Goal: Task Accomplishment & Management: Manage account settings

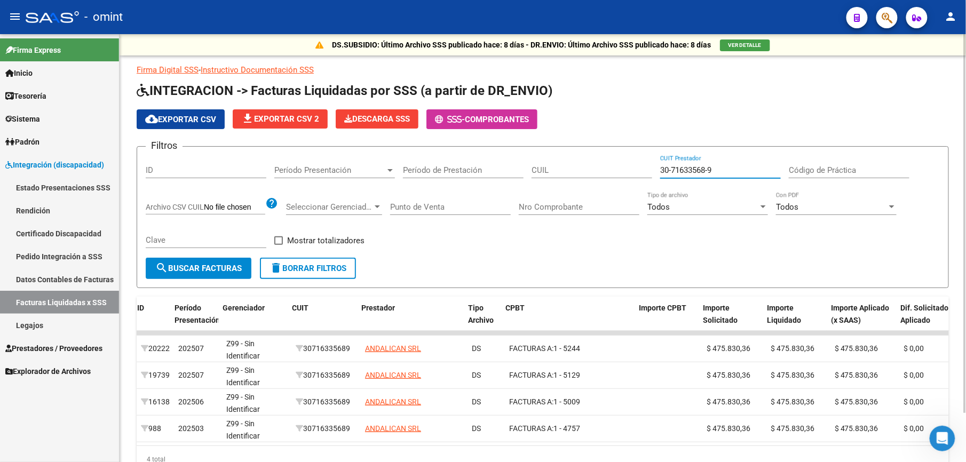
scroll to position [0, 3]
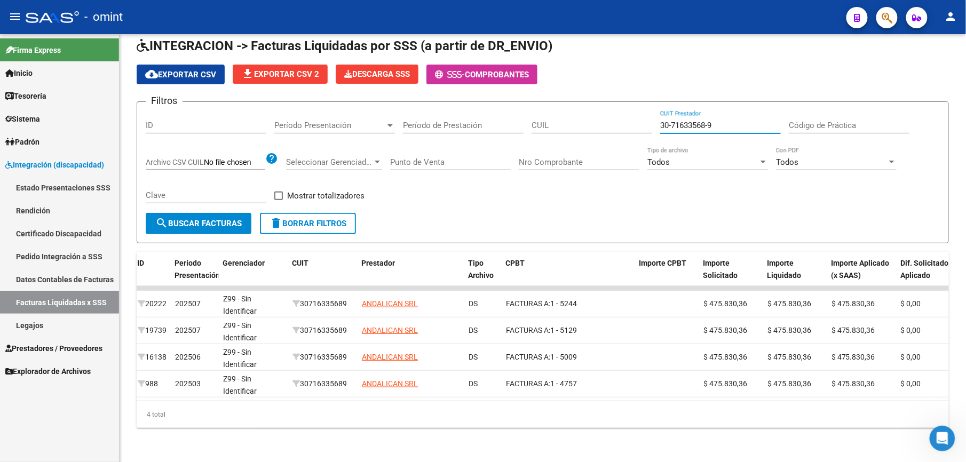
click at [61, 301] on link "Facturas Liquidadas x SSS" at bounding box center [59, 302] width 119 height 23
click at [56, 347] on span "Prestadores / Proveedores" at bounding box center [53, 349] width 97 height 12
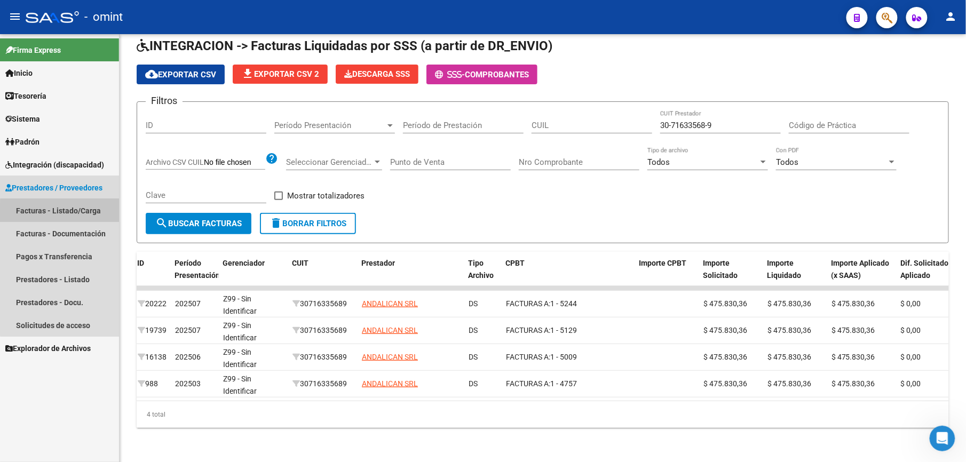
click at [88, 216] on link "Facturas - Listado/Carga" at bounding box center [59, 210] width 119 height 23
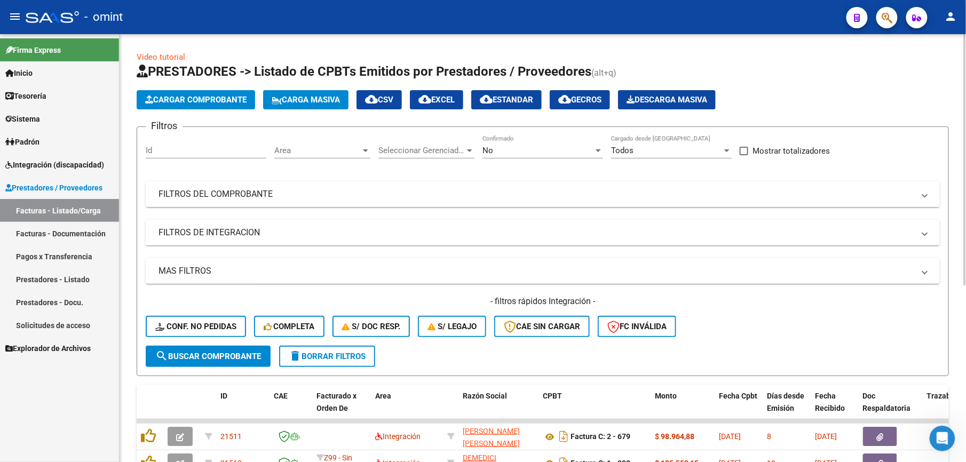
click at [441, 199] on mat-panel-title "FILTROS DEL COMPROBANTE" at bounding box center [537, 194] width 756 height 12
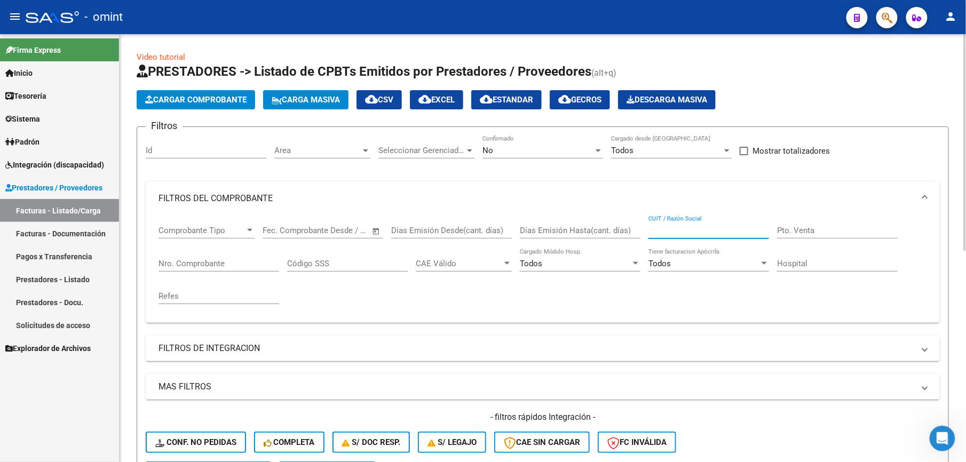
paste input "30712404007"
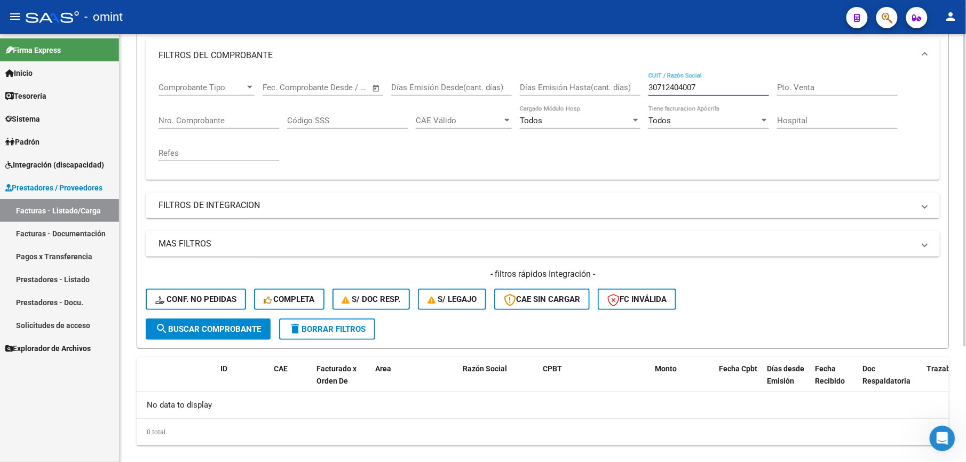
scroll to position [160, 0]
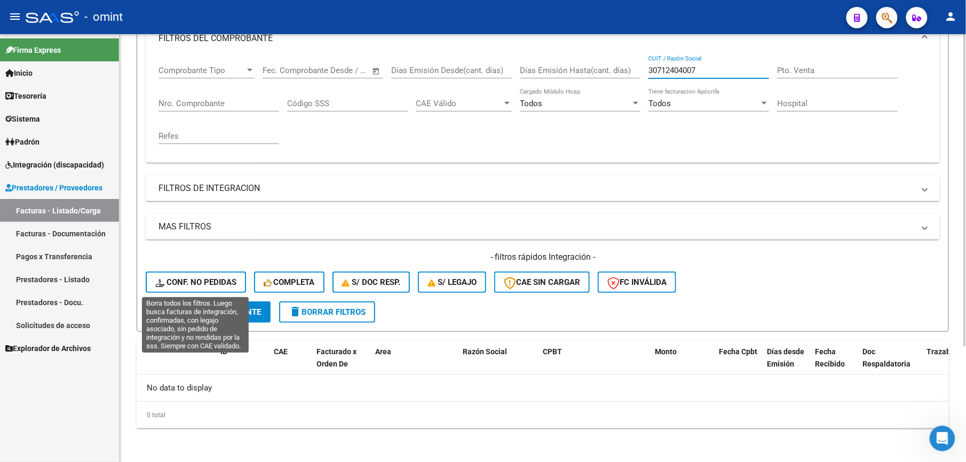
type input "30712404007"
click at [192, 278] on span "Conf. no pedidas" at bounding box center [195, 283] width 81 height 10
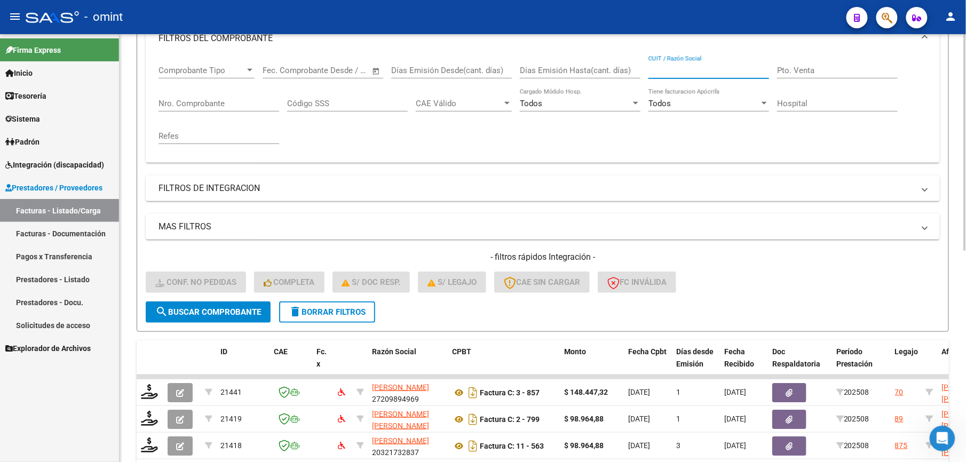
paste input "30712404007"
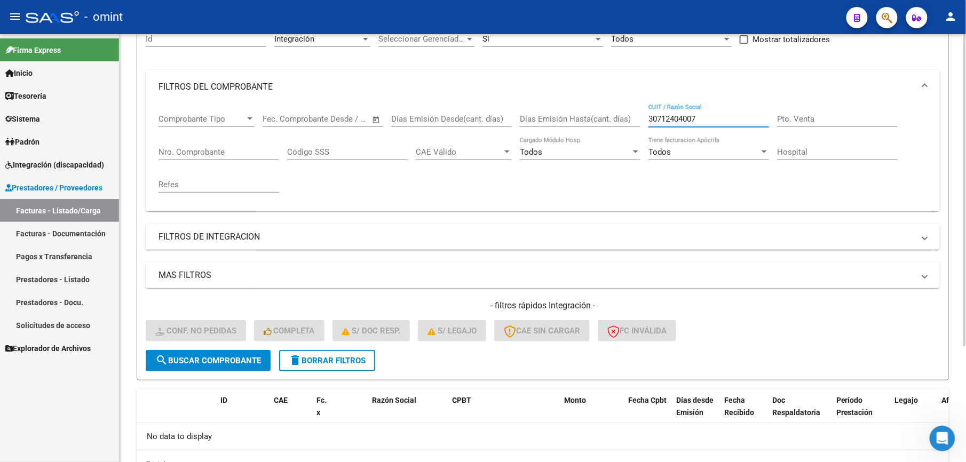
scroll to position [89, 0]
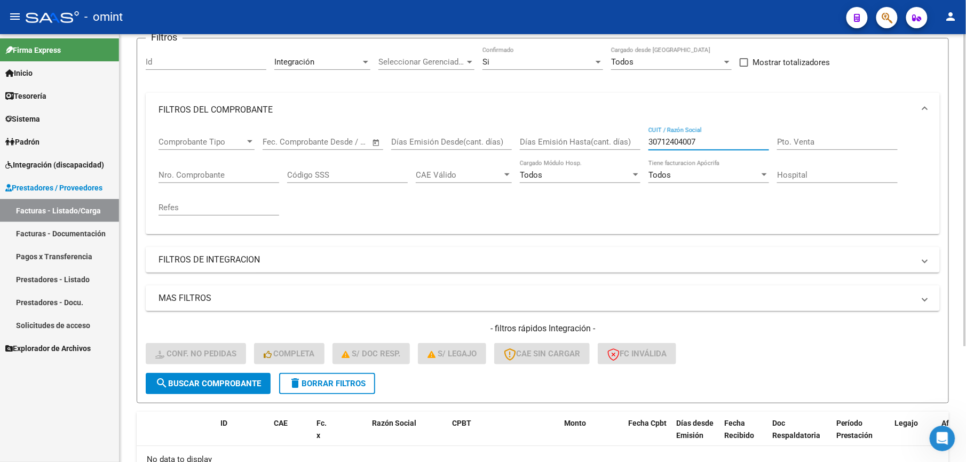
type input "30712404007"
click at [347, 384] on span "delete Borrar Filtros" at bounding box center [327, 384] width 77 height 10
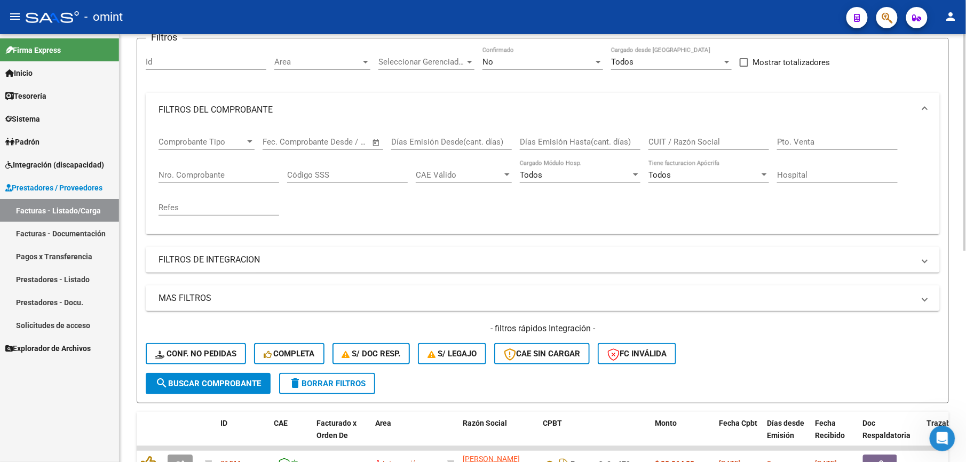
drag, startPoint x: 701, startPoint y: 135, endPoint x: 675, endPoint y: 139, distance: 27.1
paste input "30717468593"
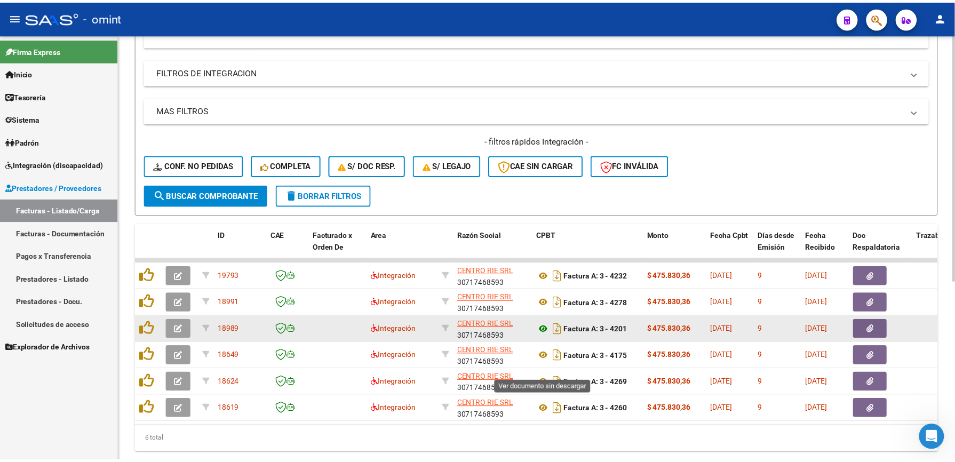
scroll to position [312, 0]
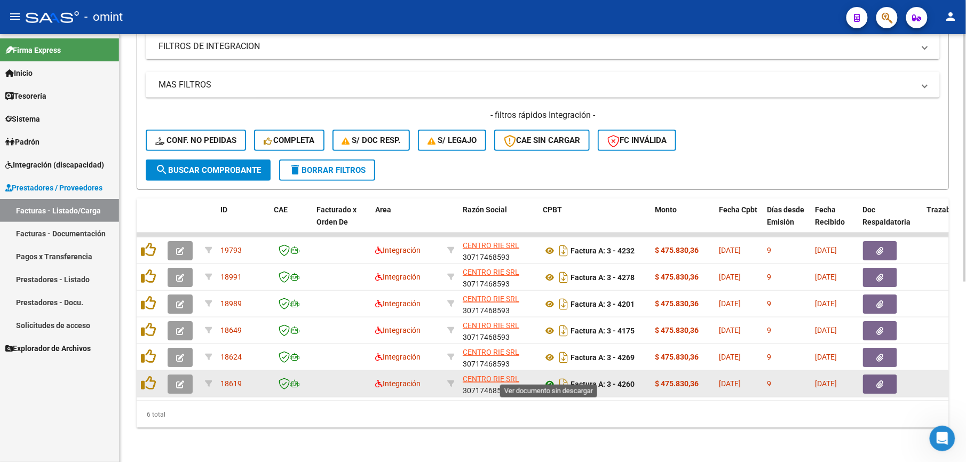
type input "30717468593"
click at [553, 378] on icon at bounding box center [550, 384] width 14 height 13
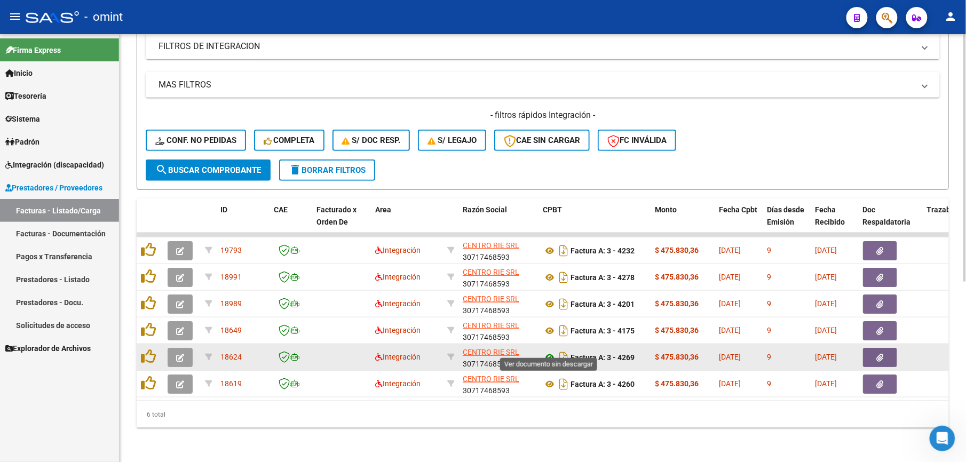
click at [548, 351] on icon at bounding box center [550, 357] width 14 height 13
click at [180, 354] on icon "button" at bounding box center [180, 358] width 8 height 8
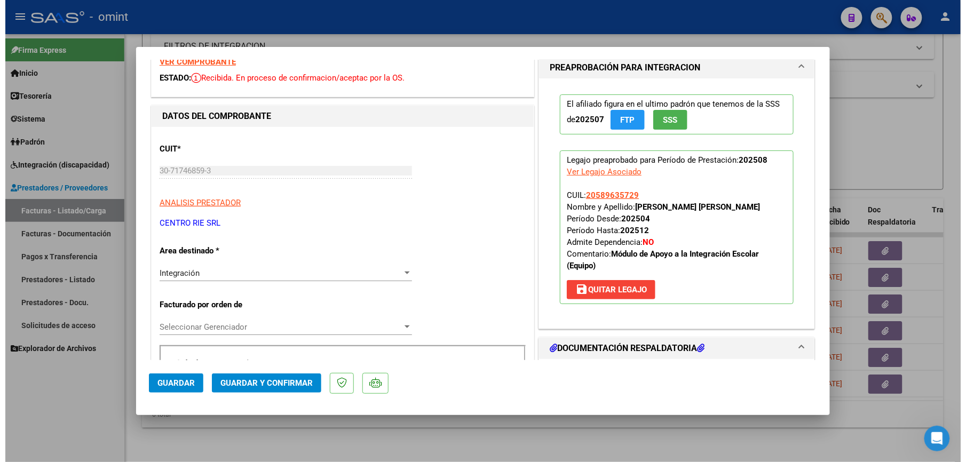
scroll to position [214, 0]
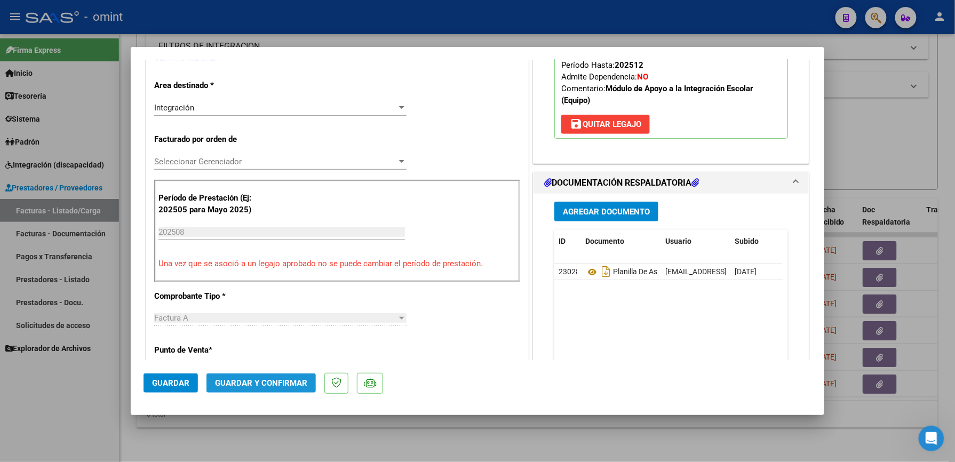
click at [267, 381] on span "Guardar y Confirmar" at bounding box center [261, 383] width 92 height 10
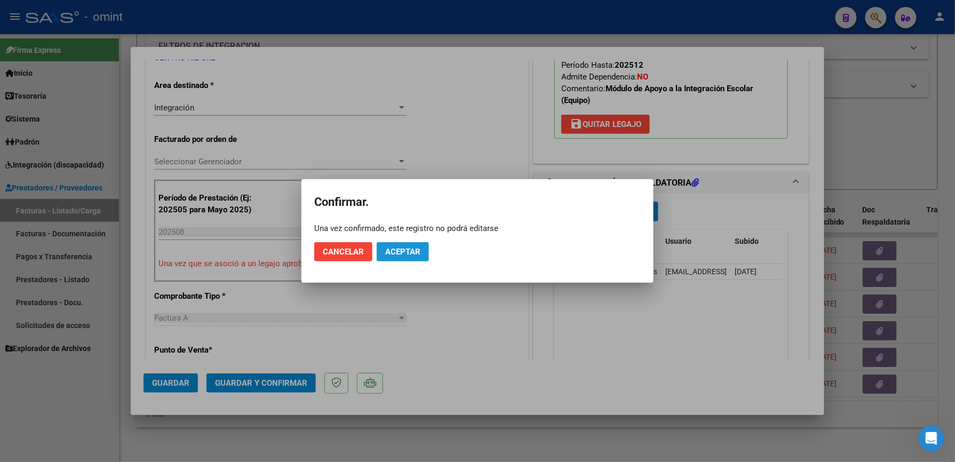
click at [393, 254] on span "Aceptar" at bounding box center [402, 252] width 35 height 10
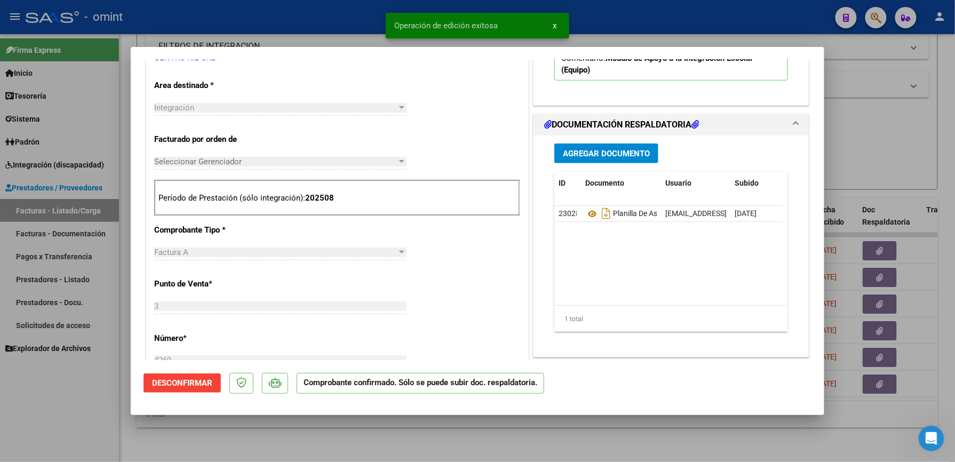
click at [610, 19] on div at bounding box center [477, 231] width 955 height 462
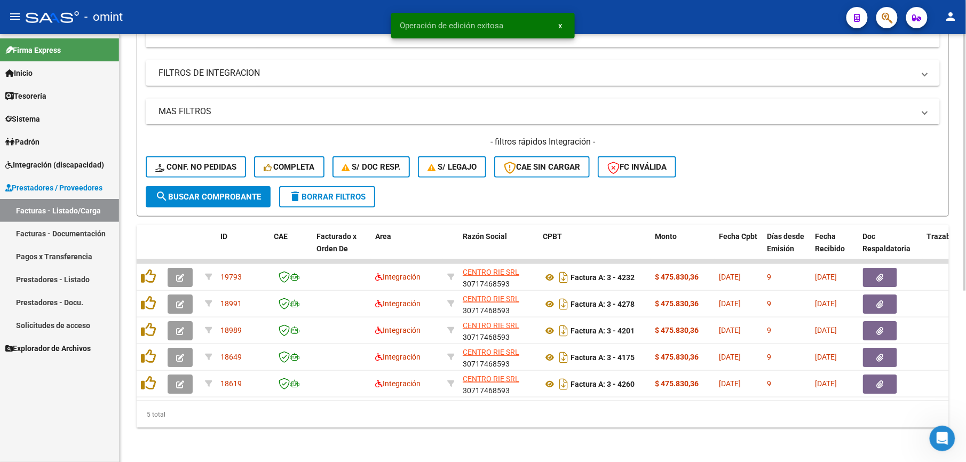
scroll to position [285, 0]
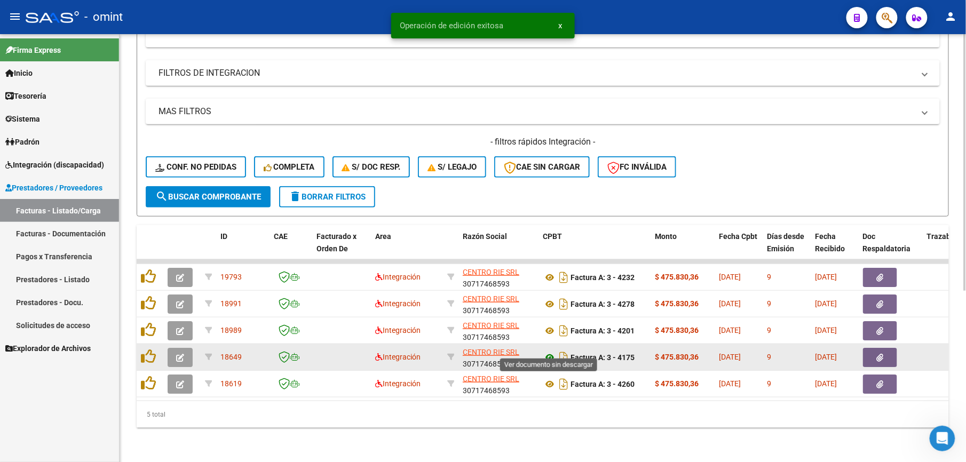
click at [548, 351] on icon at bounding box center [550, 357] width 14 height 13
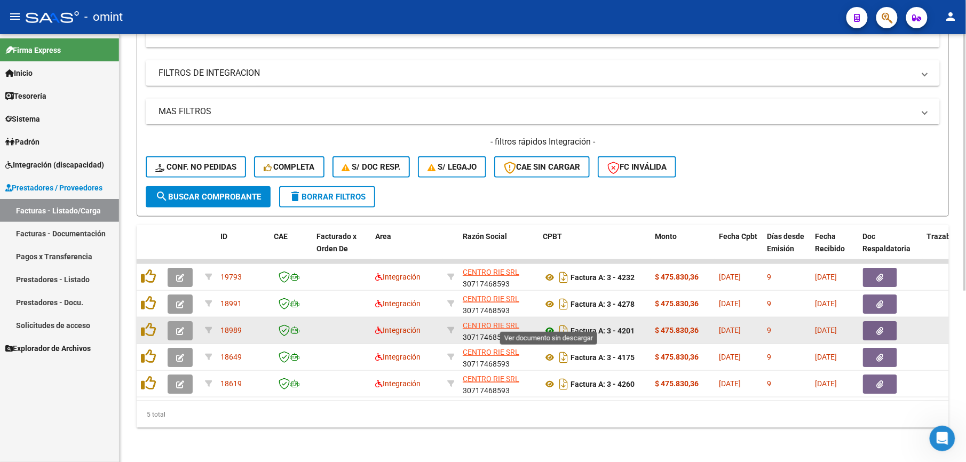
click at [551, 325] on icon at bounding box center [550, 331] width 14 height 13
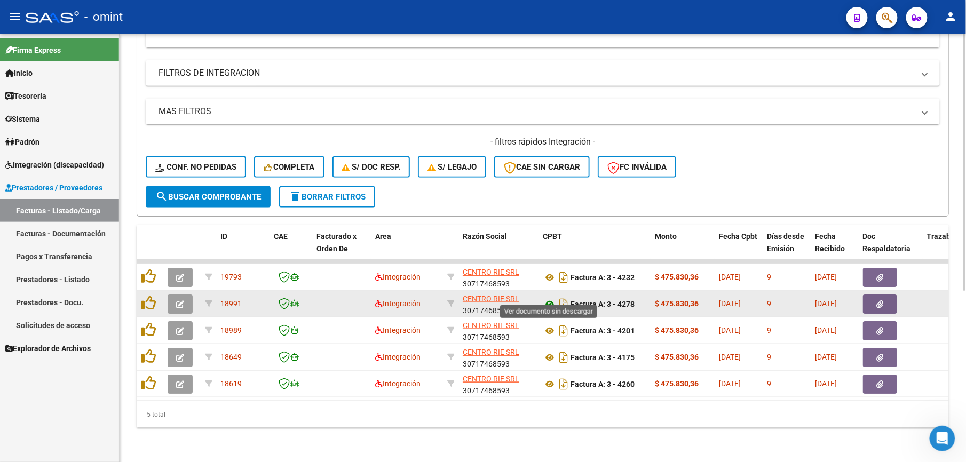
click at [549, 298] on icon at bounding box center [550, 304] width 14 height 13
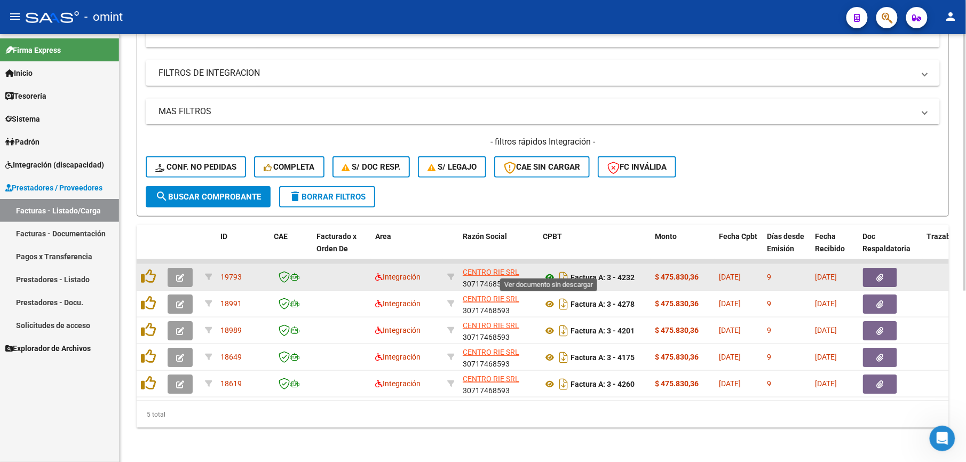
click at [549, 271] on icon at bounding box center [550, 277] width 14 height 13
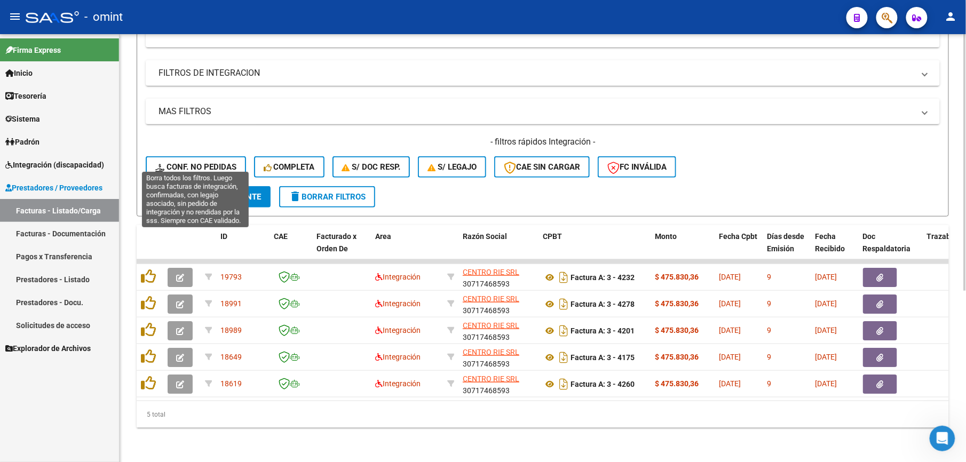
click at [216, 162] on span "Conf. no pedidas" at bounding box center [195, 167] width 81 height 10
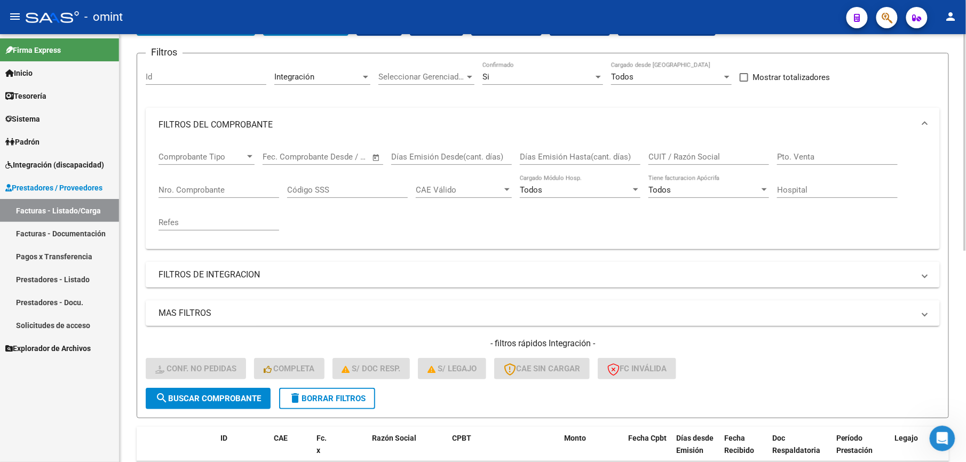
scroll to position [72, 0]
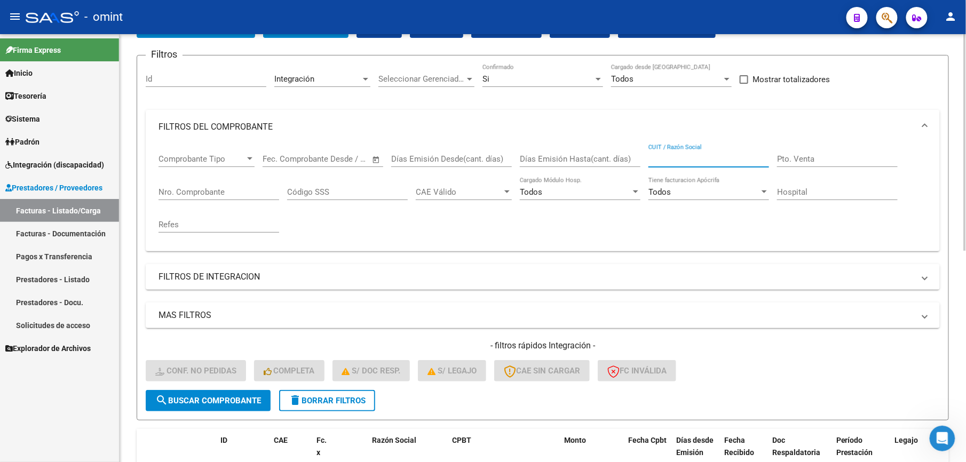
paste input "30717468593"
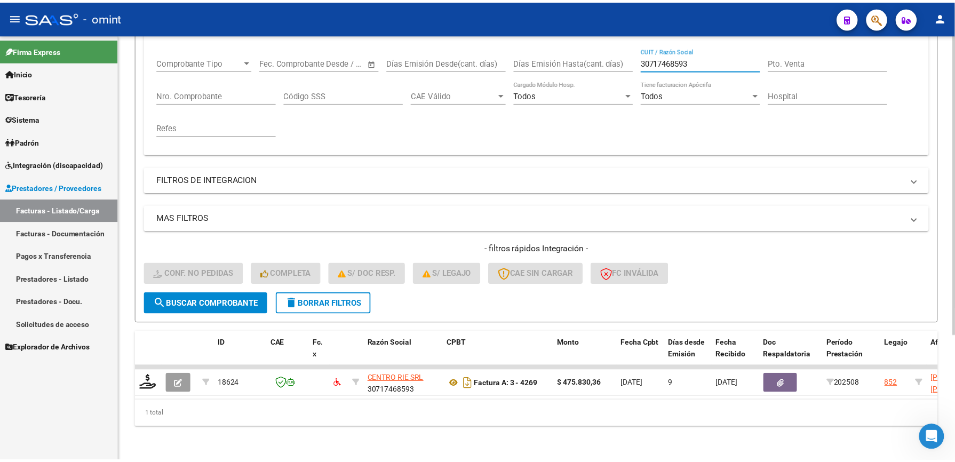
scroll to position [178, 0]
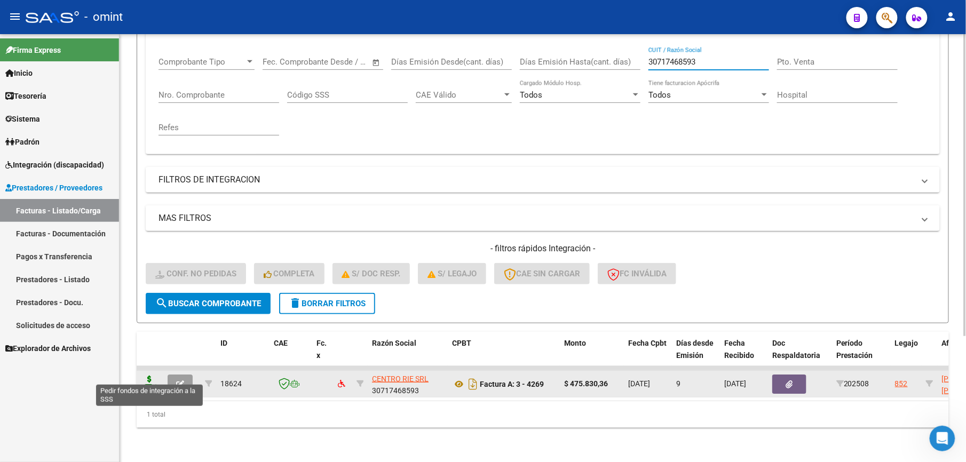
type input "30717468593"
click at [151, 376] on icon at bounding box center [149, 383] width 17 height 15
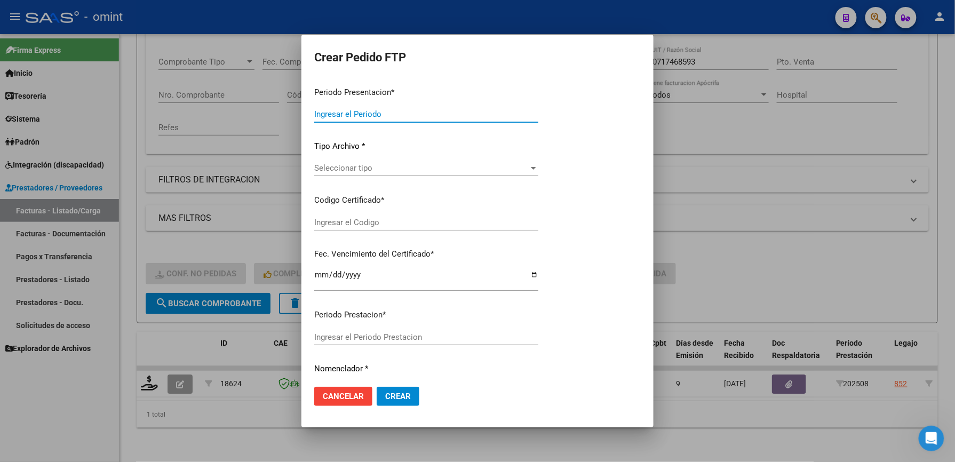
type input "202508"
type input "$ 475.830,36"
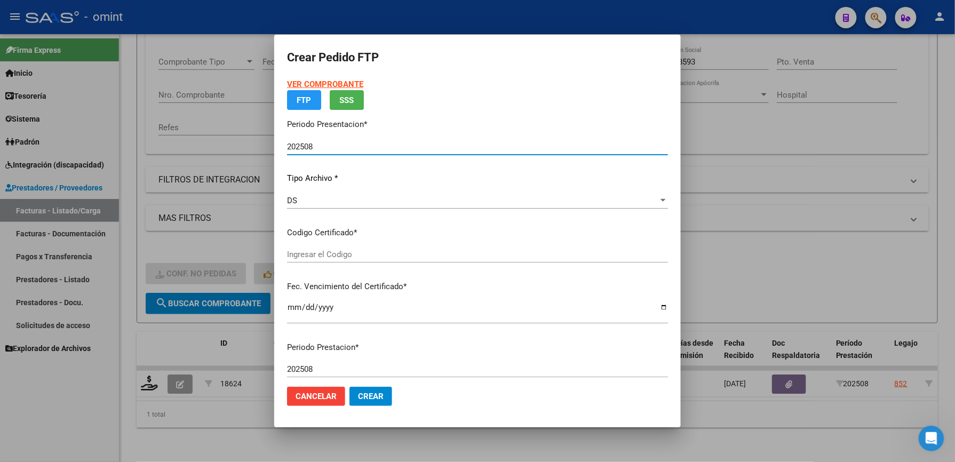
type input "5324063360"
type input "2029-08-01"
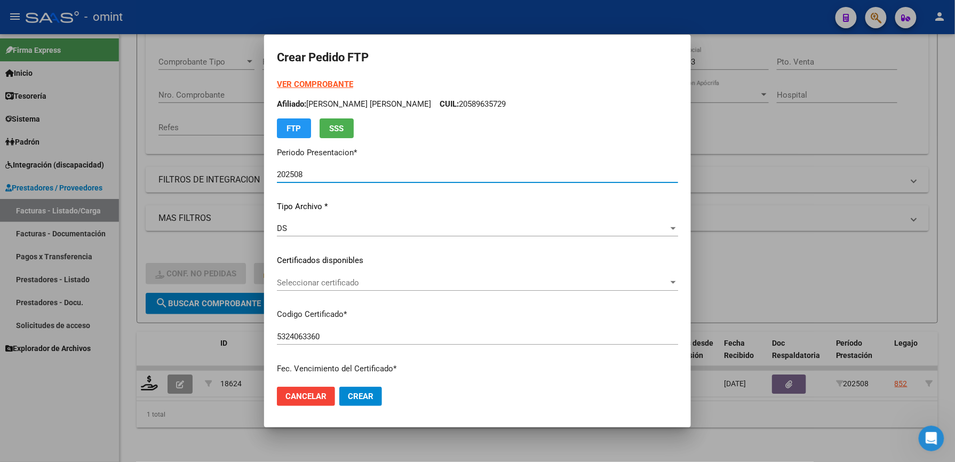
click at [332, 283] on span "Seleccionar certificado" at bounding box center [473, 283] width 392 height 10
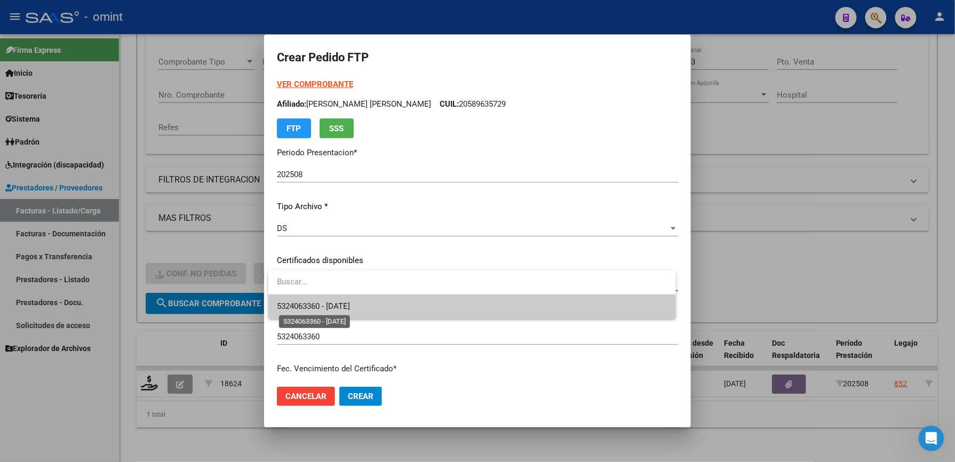
click at [325, 307] on span "5324063360 - 2029-08-01" at bounding box center [313, 307] width 73 height 10
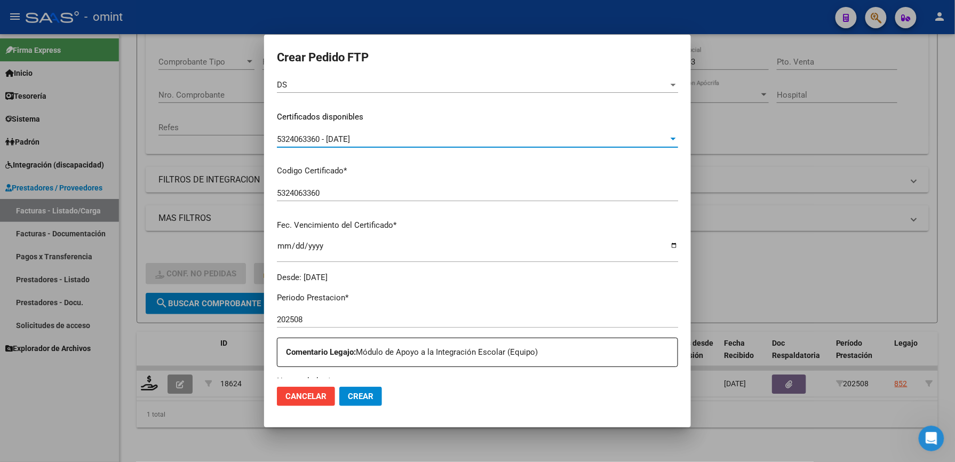
scroll to position [285, 0]
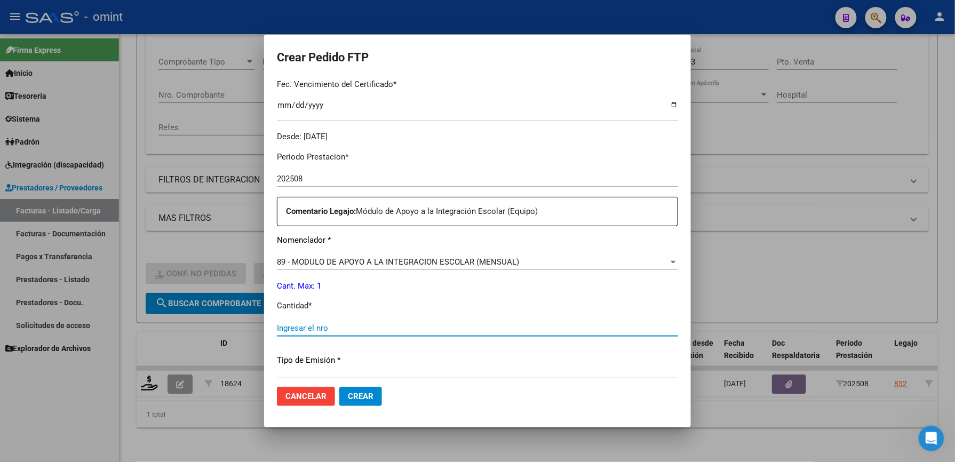
click at [333, 323] on input "Ingresar el nro" at bounding box center [477, 328] width 401 height 10
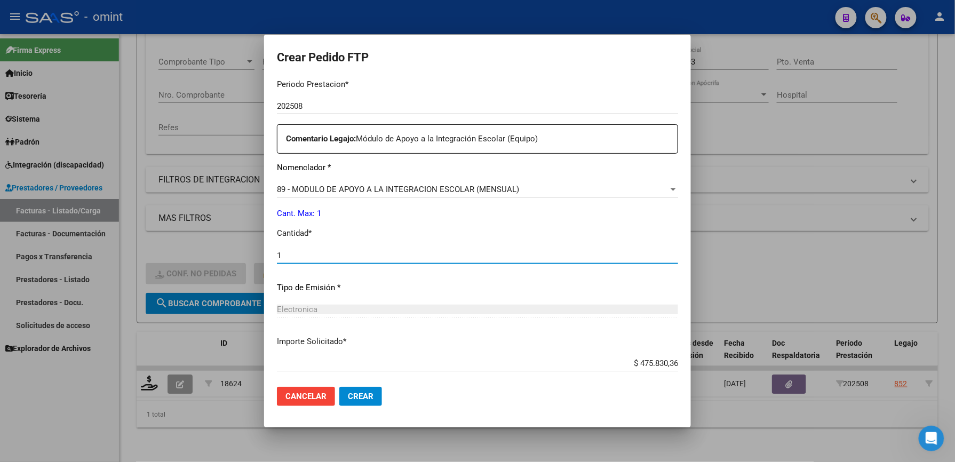
scroll to position [413, 0]
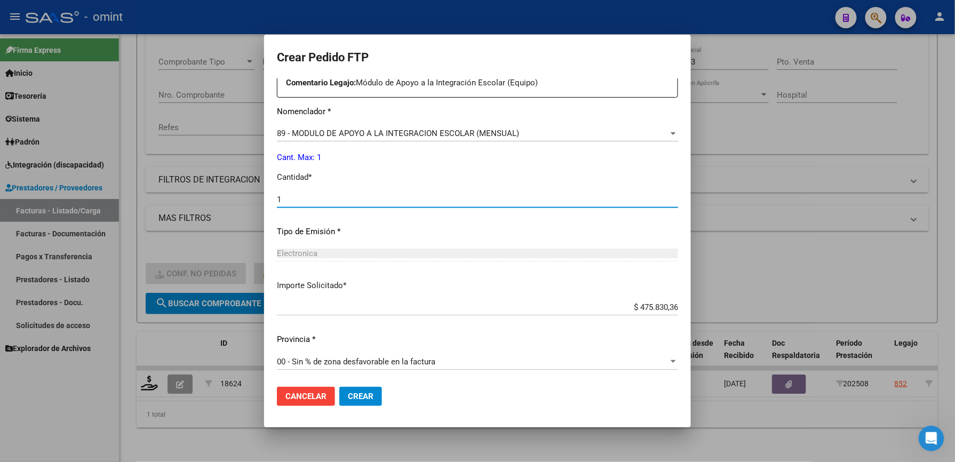
type input "1"
click at [356, 397] on span "Crear" at bounding box center [361, 397] width 26 height 10
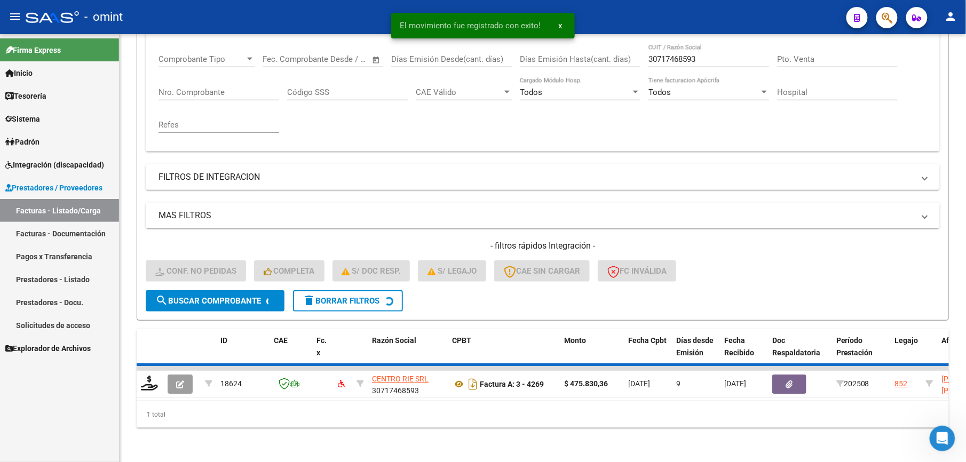
scroll to position [160, 0]
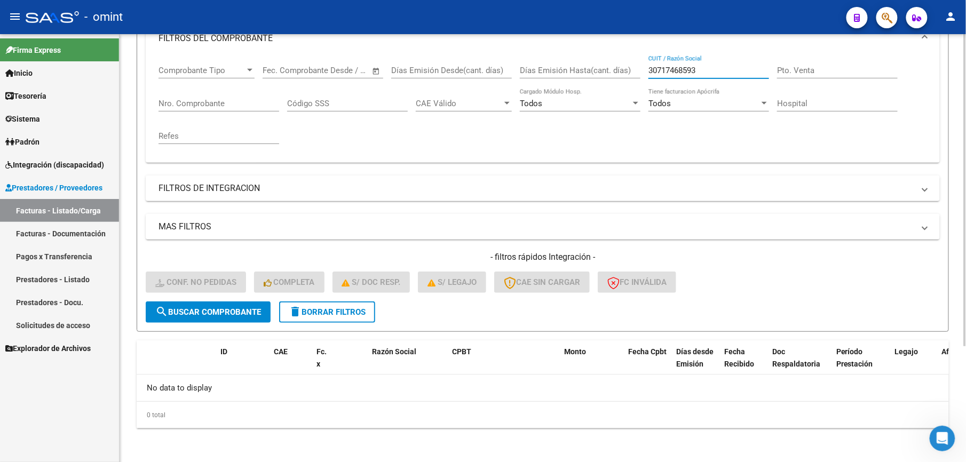
drag, startPoint x: 701, startPoint y: 70, endPoint x: 615, endPoint y: 68, distance: 86.5
click at [618, 69] on div "Comprobante Tipo Comprobante Tipo Fecha inicio – Fecha fin Fec. Comprobante Des…" at bounding box center [543, 105] width 769 height 99
paste input "6342855"
type input "30716342855"
click at [327, 319] on button "delete Borrar Filtros" at bounding box center [327, 312] width 96 height 21
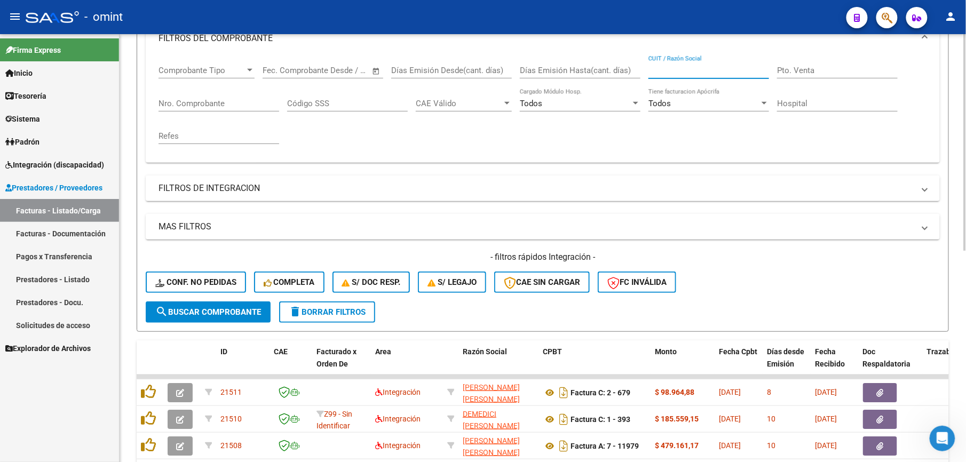
paste input "30716342855"
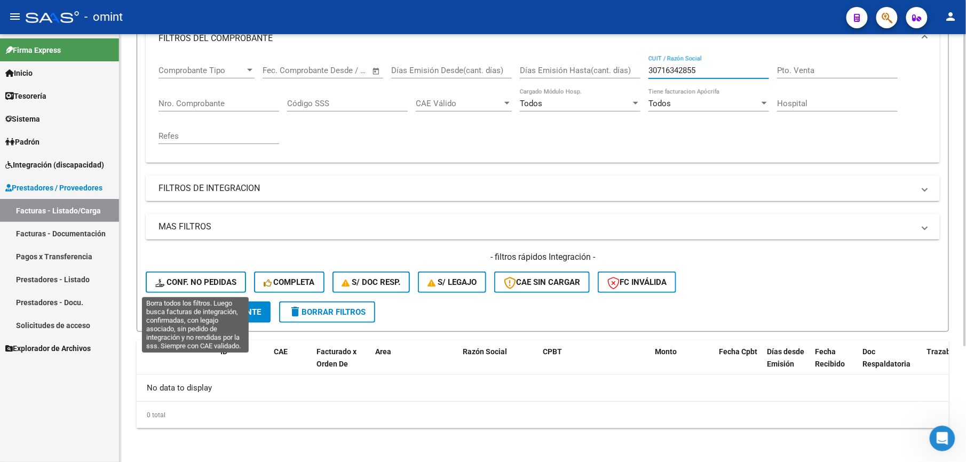
type input "30716342855"
click at [201, 285] on span "Conf. no pedidas" at bounding box center [195, 283] width 81 height 10
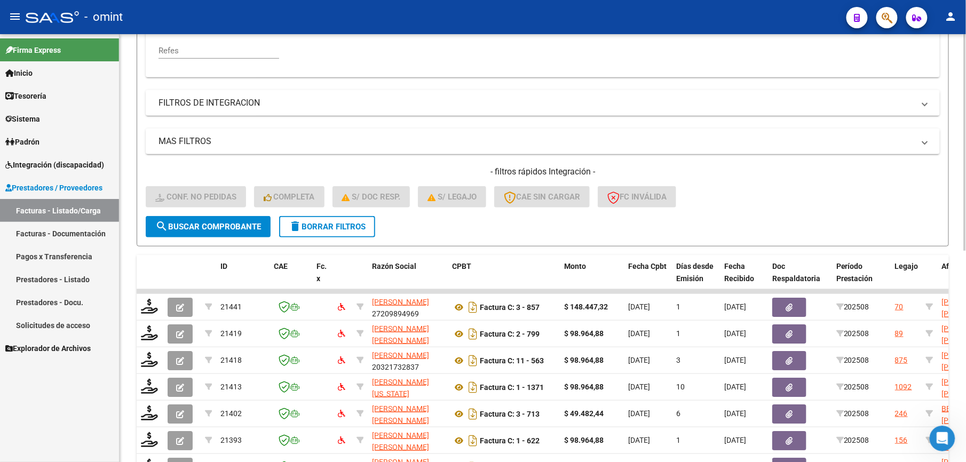
scroll to position [231, 0]
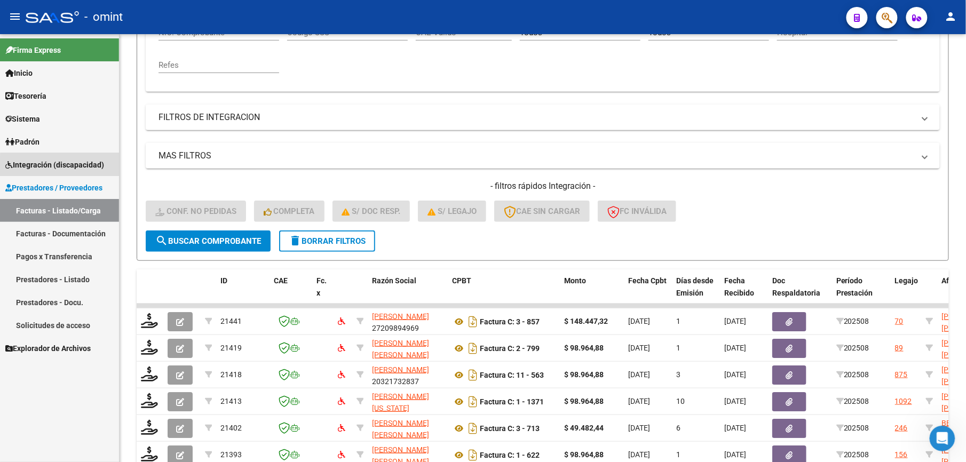
click at [60, 167] on span "Integración (discapacidad)" at bounding box center [54, 165] width 99 height 12
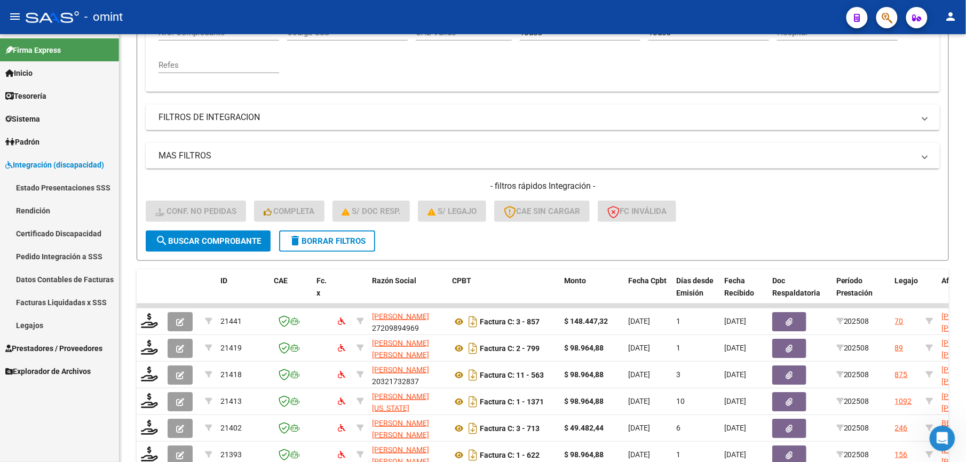
click at [69, 257] on link "Pedido Integración a SSS" at bounding box center [59, 256] width 119 height 23
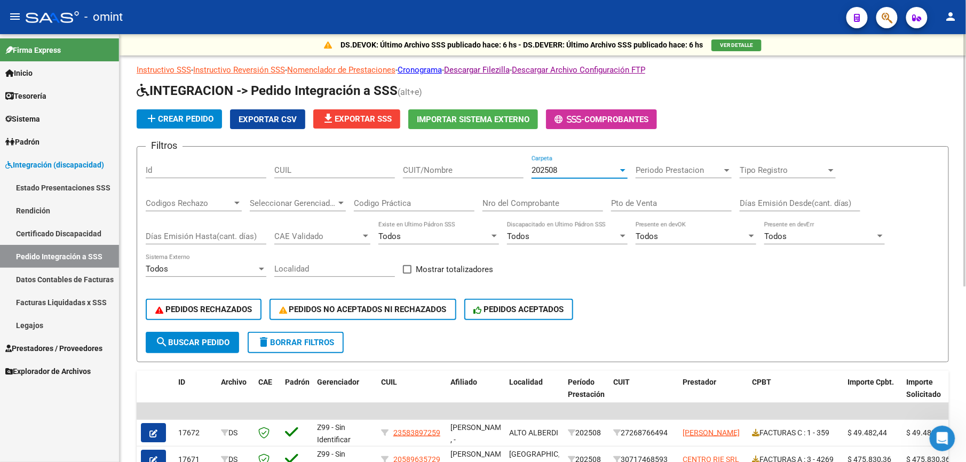
click at [557, 169] on span "202508" at bounding box center [545, 170] width 26 height 10
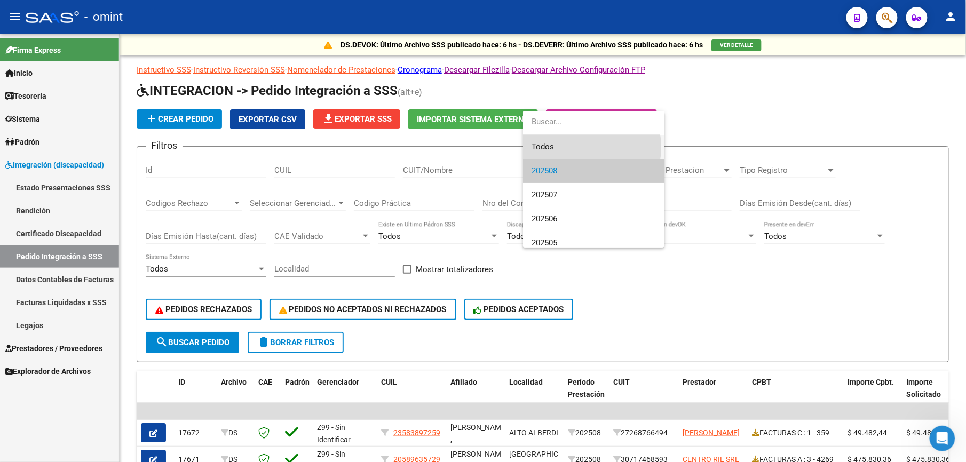
click at [573, 147] on span "Todos" at bounding box center [594, 147] width 124 height 24
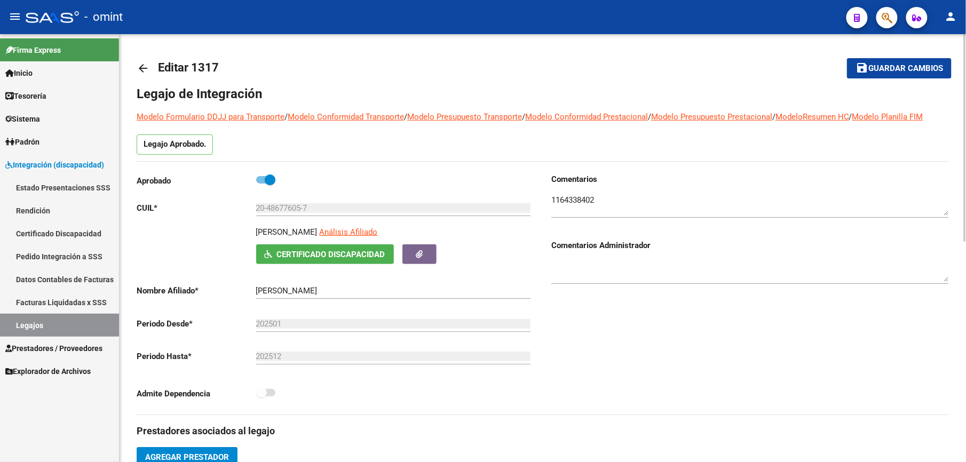
click at [146, 64] on mat-icon "arrow_back" at bounding box center [143, 68] width 13 height 13
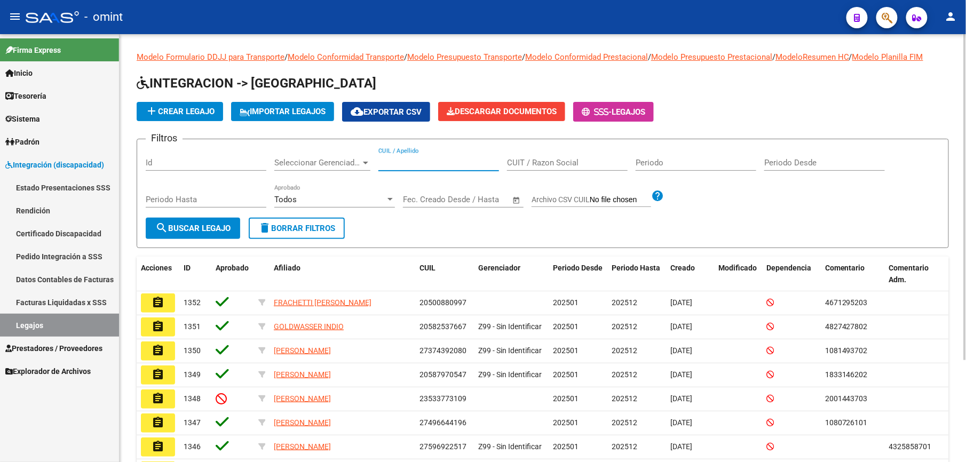
click at [409, 162] on input "CUIL / Apellido" at bounding box center [438, 163] width 121 height 10
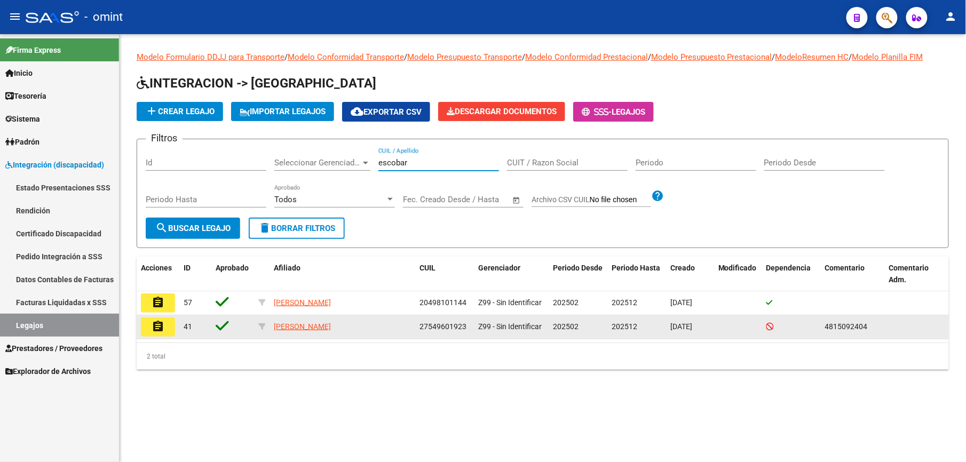
type input "escobar"
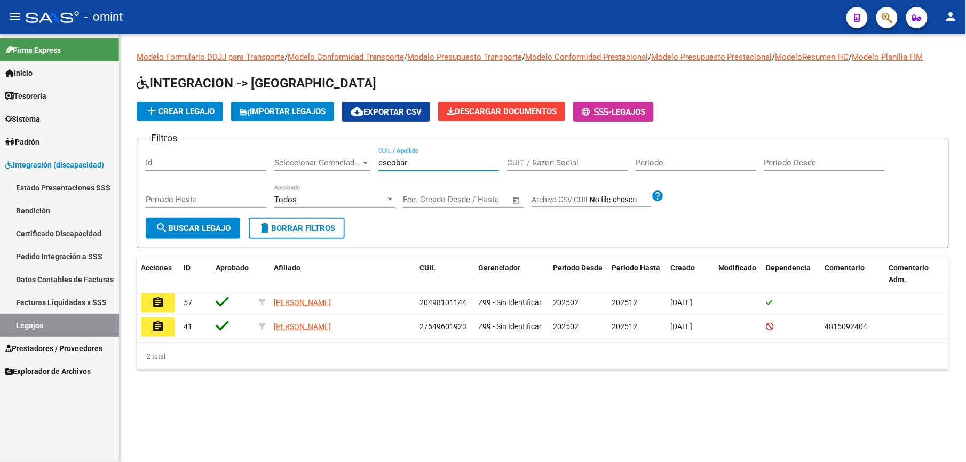
click at [164, 332] on button "assignment" at bounding box center [158, 327] width 34 height 19
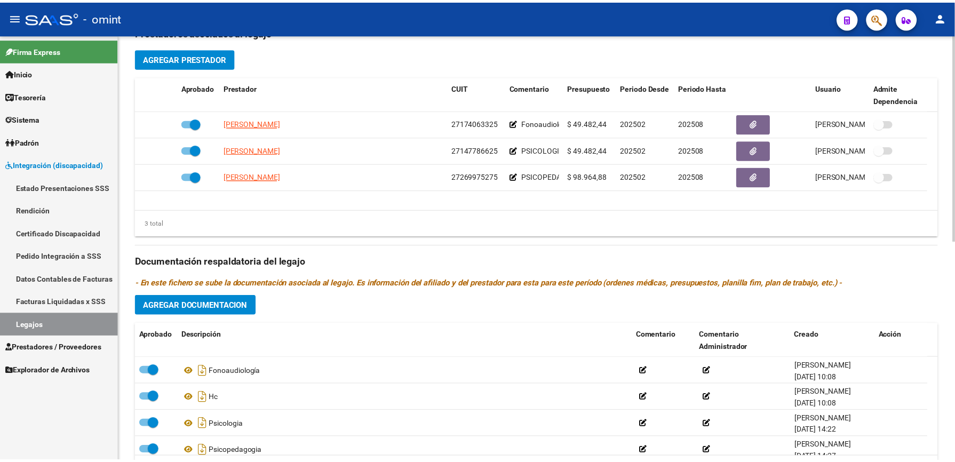
scroll to position [314, 0]
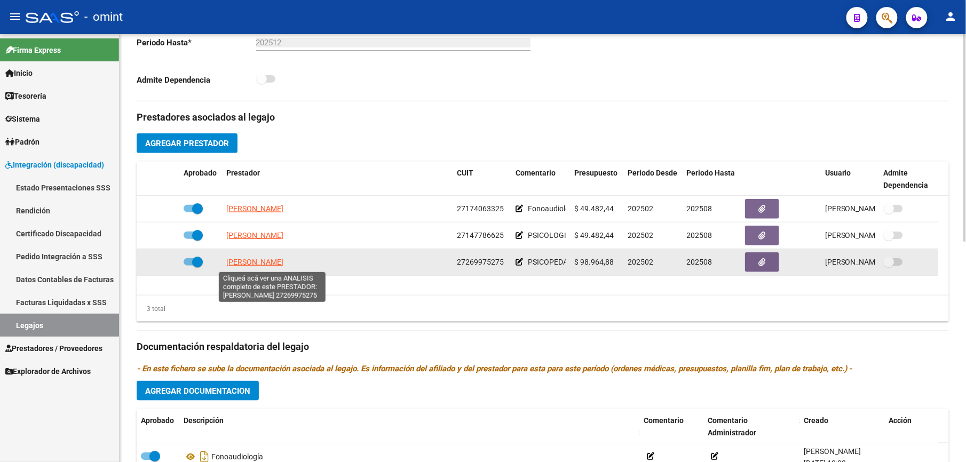
click at [283, 264] on span "FERNANDEZ MARIA LUJAN" at bounding box center [254, 262] width 57 height 9
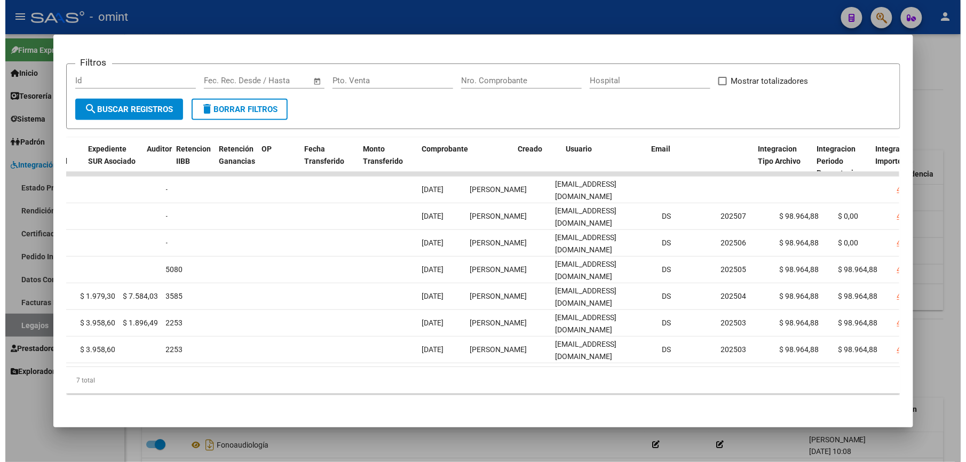
scroll to position [0, 0]
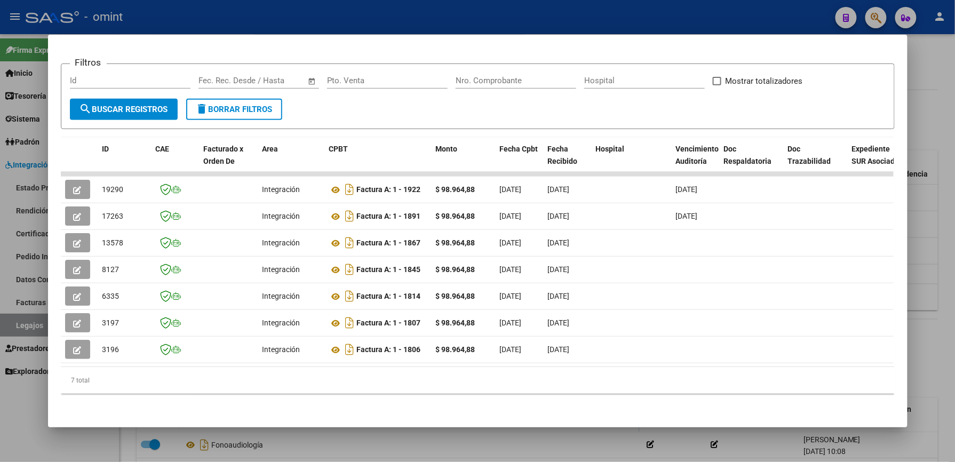
click at [443, 21] on div at bounding box center [477, 231] width 955 height 462
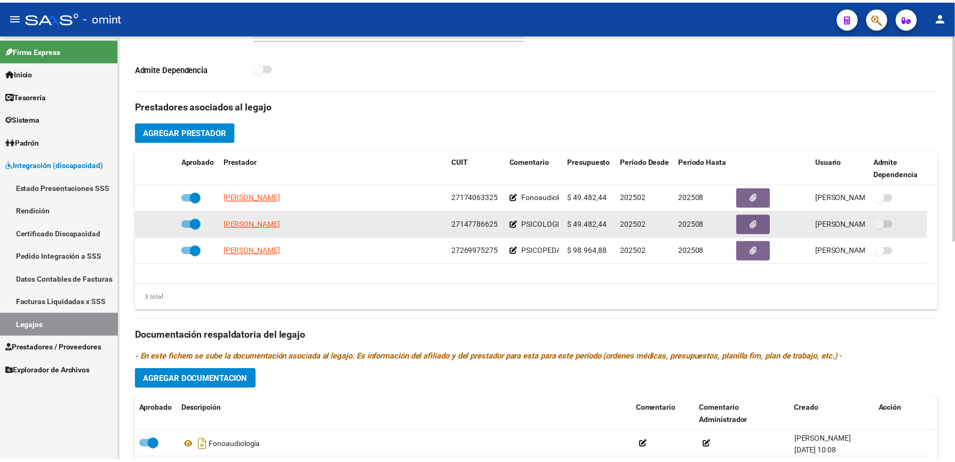
scroll to position [314, 0]
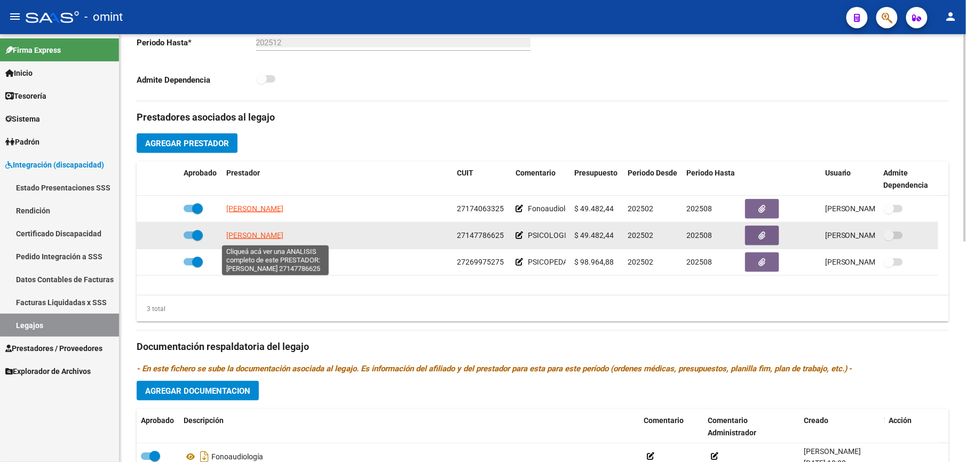
click at [283, 236] on span "GONZALEZ GABRIELA CECILI" at bounding box center [254, 235] width 57 height 9
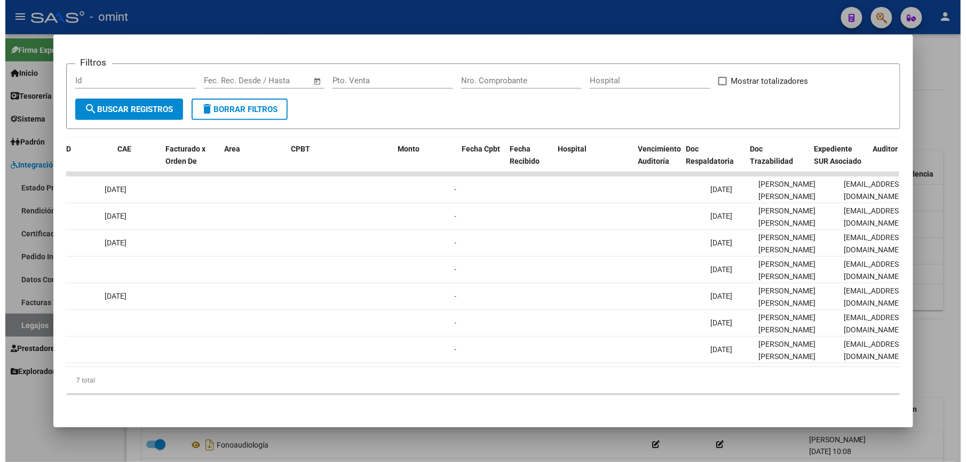
scroll to position [0, 0]
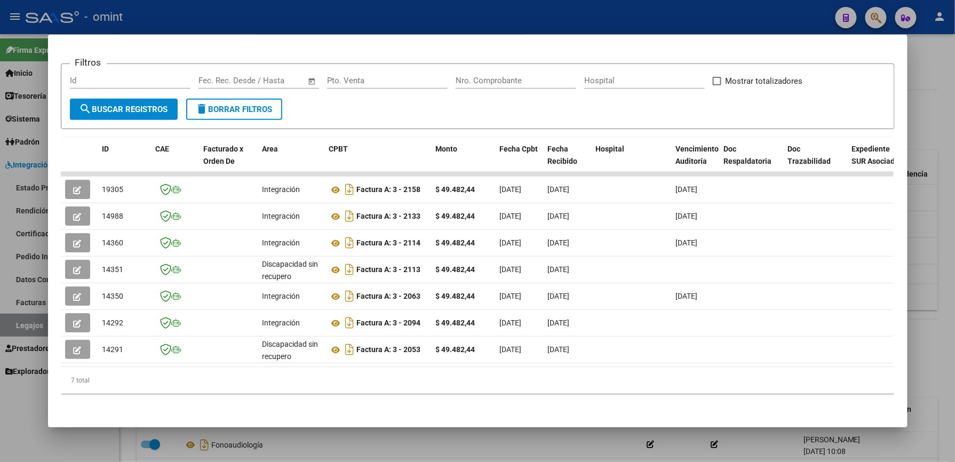
click at [421, 7] on div at bounding box center [477, 231] width 955 height 462
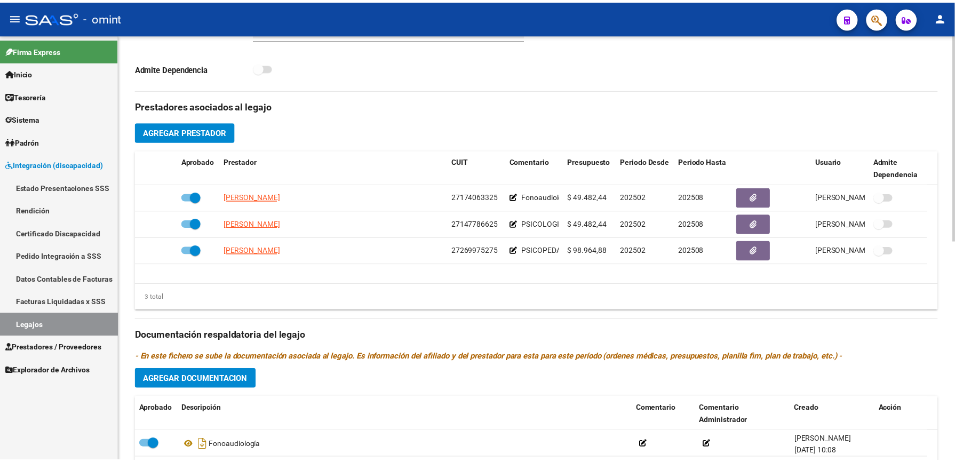
scroll to position [314, 0]
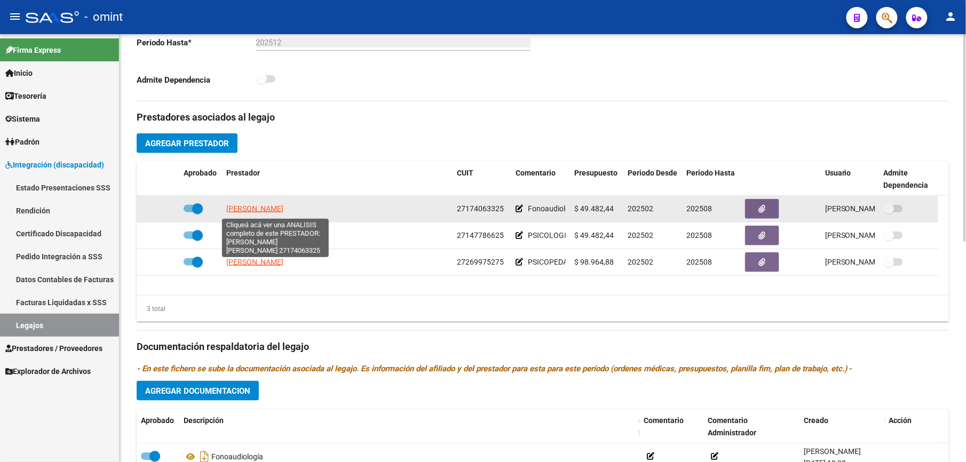
click at [283, 211] on span "TONINELLI MARIA GABRIELA" at bounding box center [254, 208] width 57 height 9
type textarea "27174063325"
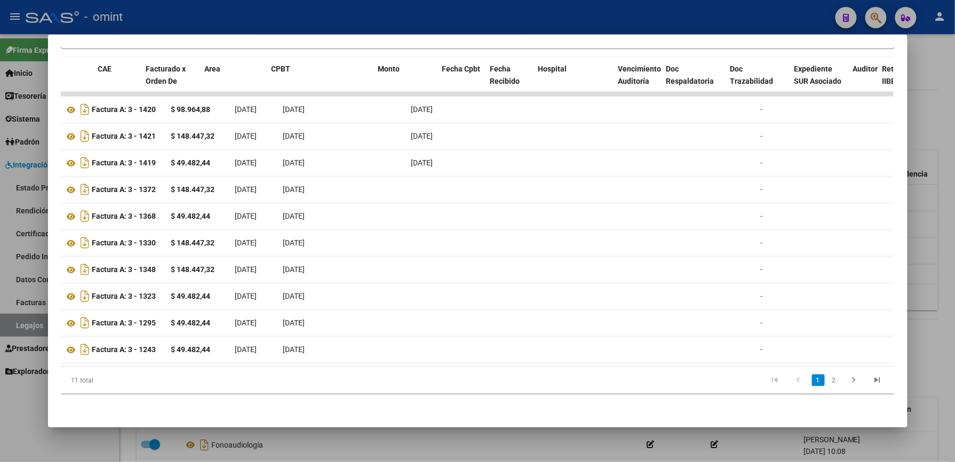
scroll to position [0, 0]
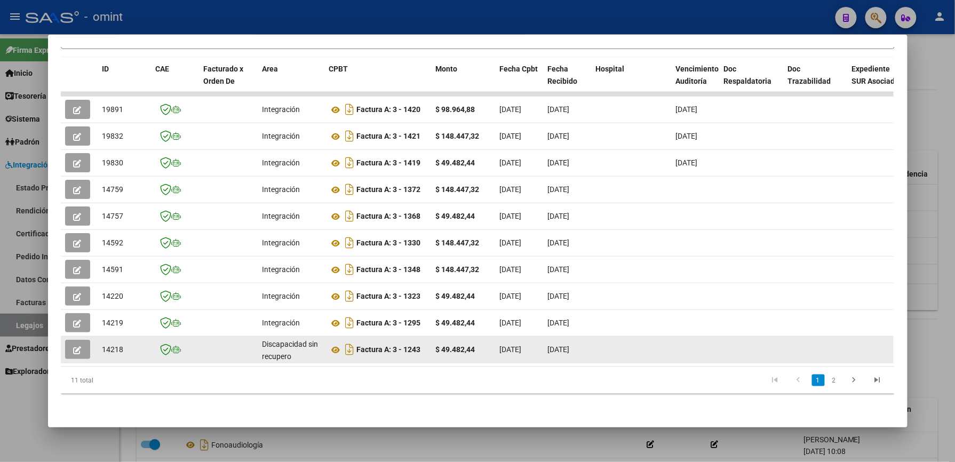
click at [240, 337] on datatable-body-cell at bounding box center [229, 350] width 59 height 26
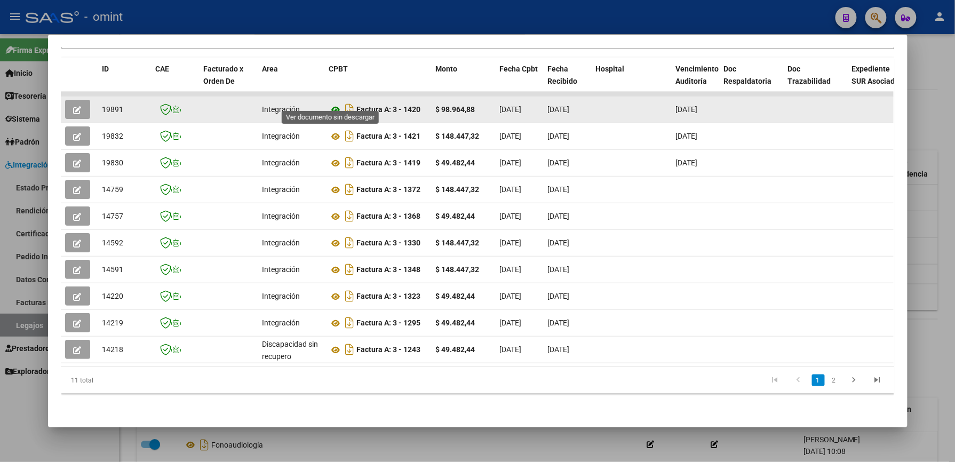
click at [331, 104] on icon at bounding box center [336, 110] width 14 height 13
click at [82, 100] on button "button" at bounding box center [77, 109] width 25 height 19
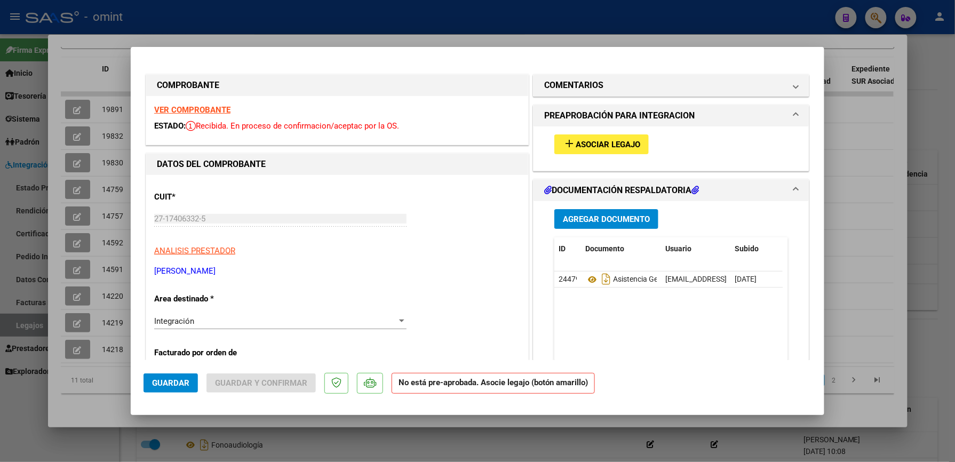
click at [576, 148] on span "Asociar Legajo" at bounding box center [608, 145] width 65 height 10
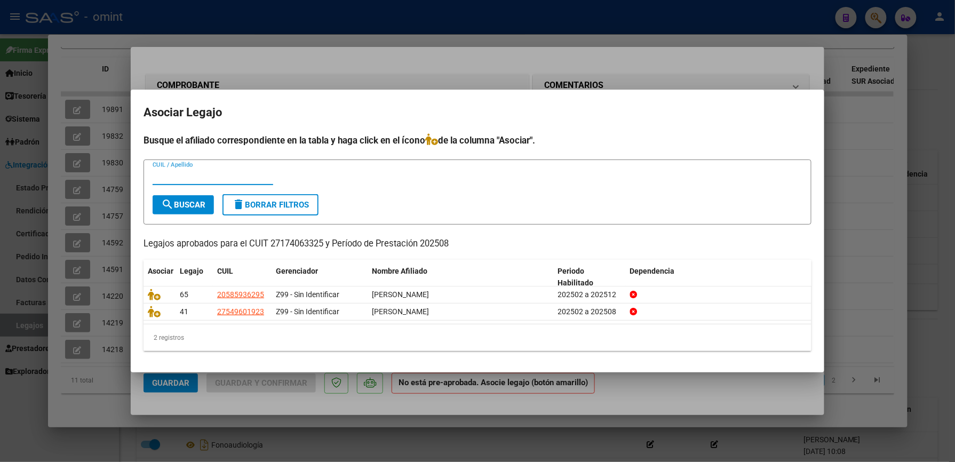
click at [613, 60] on div at bounding box center [477, 231] width 955 height 462
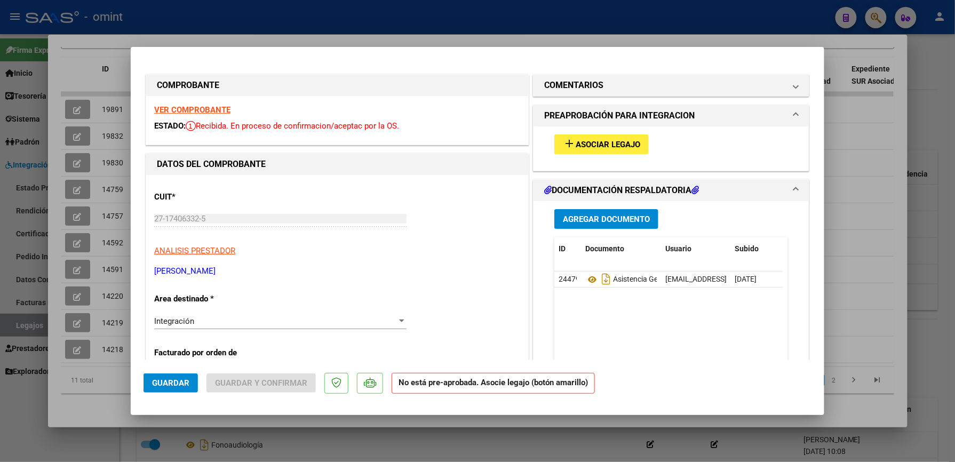
click at [452, 18] on div at bounding box center [477, 231] width 955 height 462
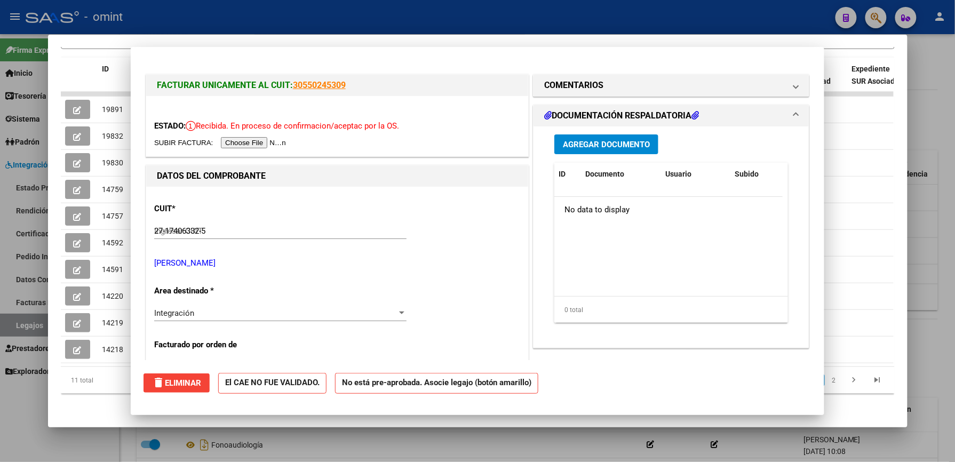
type input "$ 0,00"
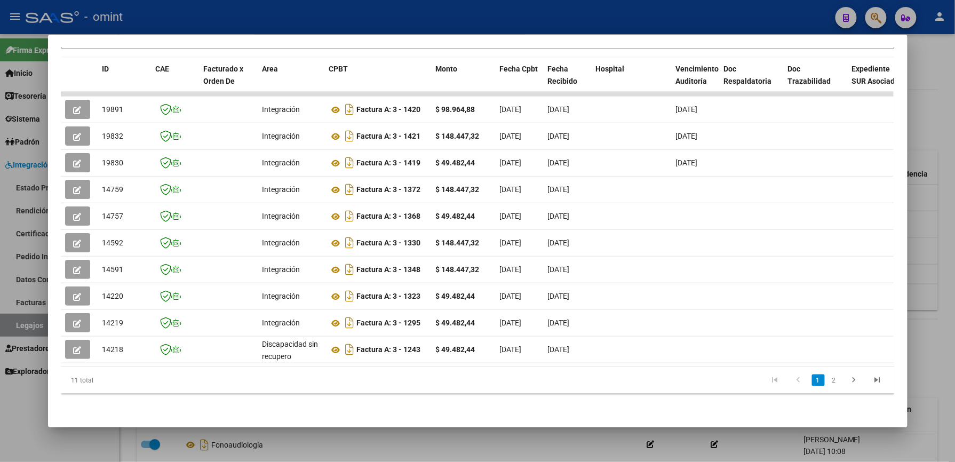
click at [455, 15] on div at bounding box center [477, 231] width 955 height 462
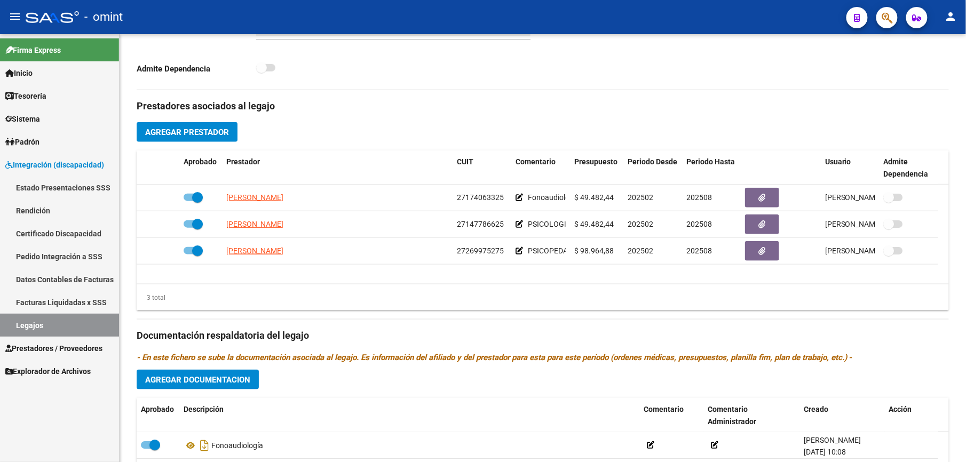
scroll to position [314, 0]
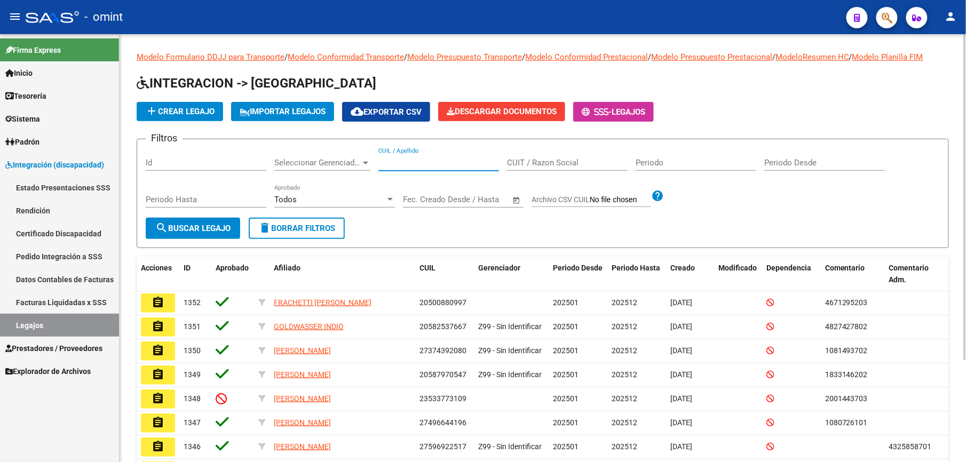
click at [425, 163] on input "CUIL / Apellido" at bounding box center [438, 163] width 121 height 10
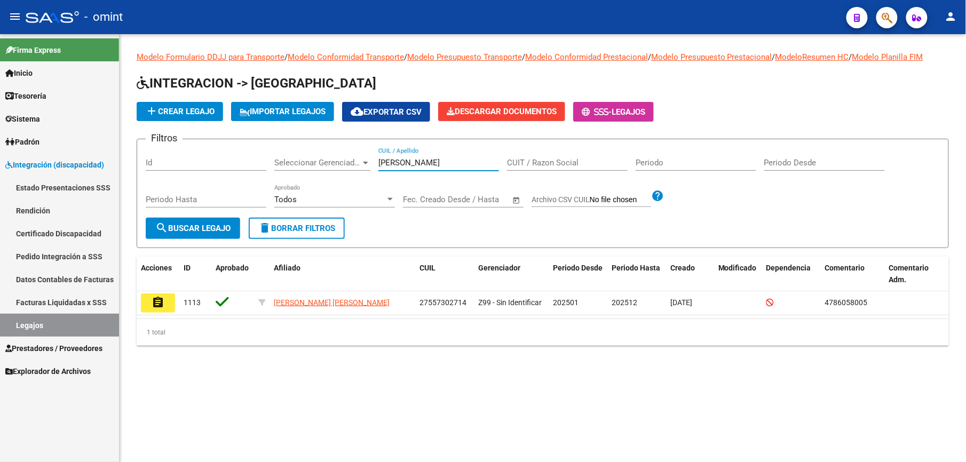
drag, startPoint x: 436, startPoint y: 165, endPoint x: 314, endPoint y: 167, distance: 122.2
click at [316, 167] on div "Filtros Id Seleccionar Gerenciador Seleccionar Gerenciador pauli CUIL / Apellid…" at bounding box center [543, 183] width 794 height 70
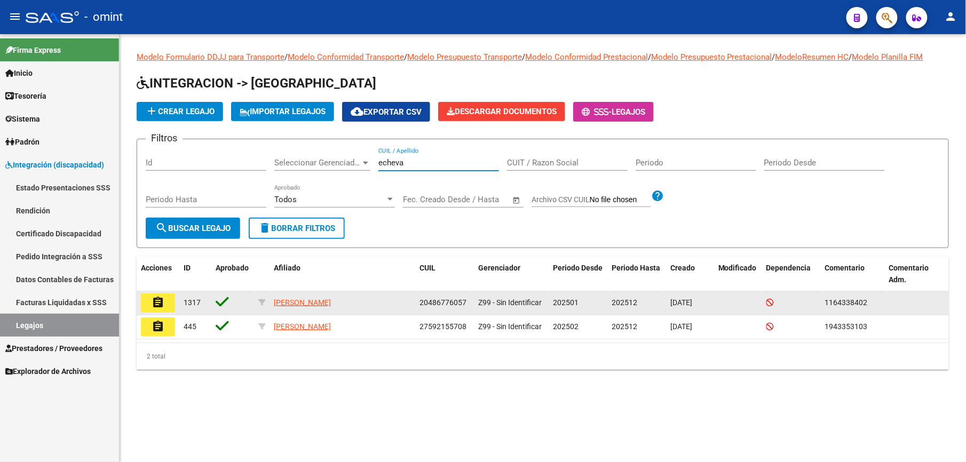
type input "echeva"
click at [157, 302] on mat-icon "assignment" at bounding box center [158, 302] width 13 height 13
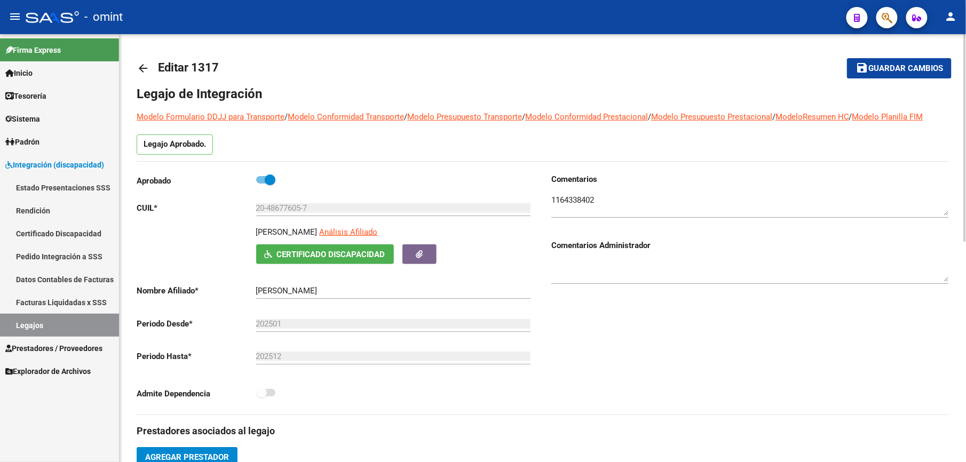
click at [141, 66] on mat-icon "arrow_back" at bounding box center [143, 68] width 13 height 13
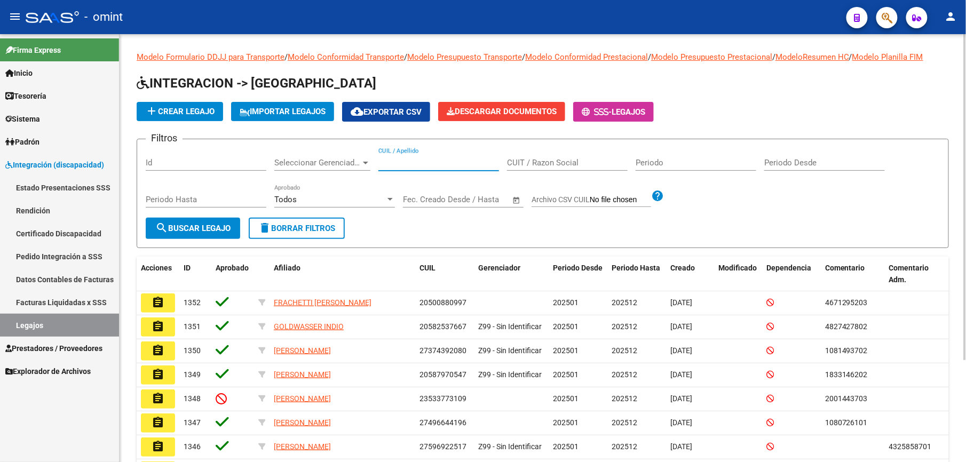
drag, startPoint x: 397, startPoint y: 163, endPoint x: 394, endPoint y: 154, distance: 10.1
click at [397, 161] on input "CUIL / Apellido" at bounding box center [438, 163] width 121 height 10
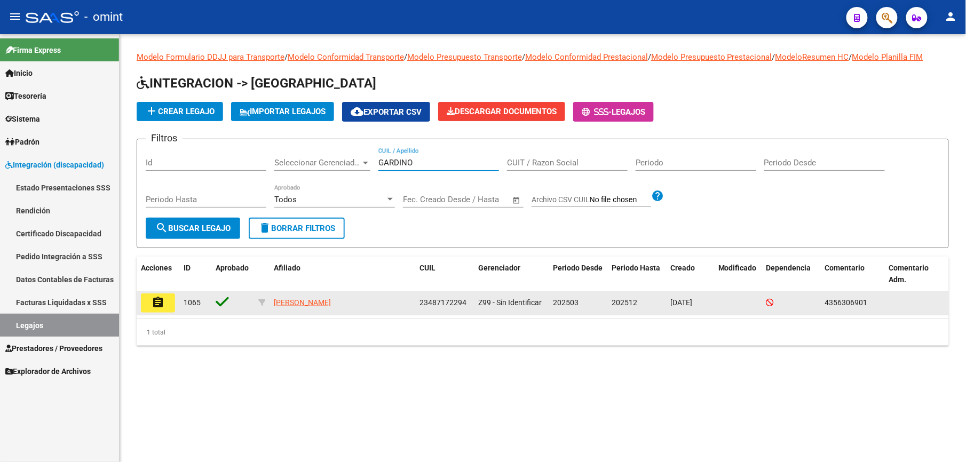
type input "GARDINO"
click at [152, 300] on mat-icon "assignment" at bounding box center [158, 302] width 13 height 13
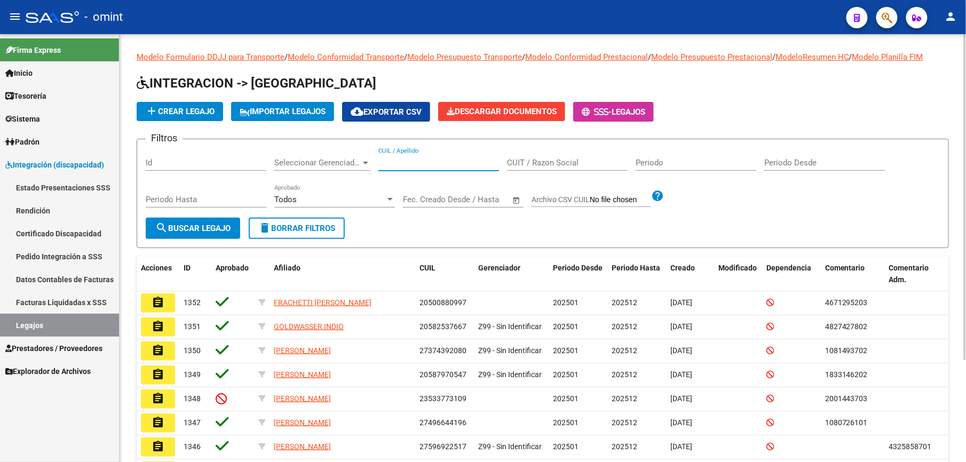
click at [407, 162] on input "CUIL / Apellido" at bounding box center [438, 163] width 121 height 10
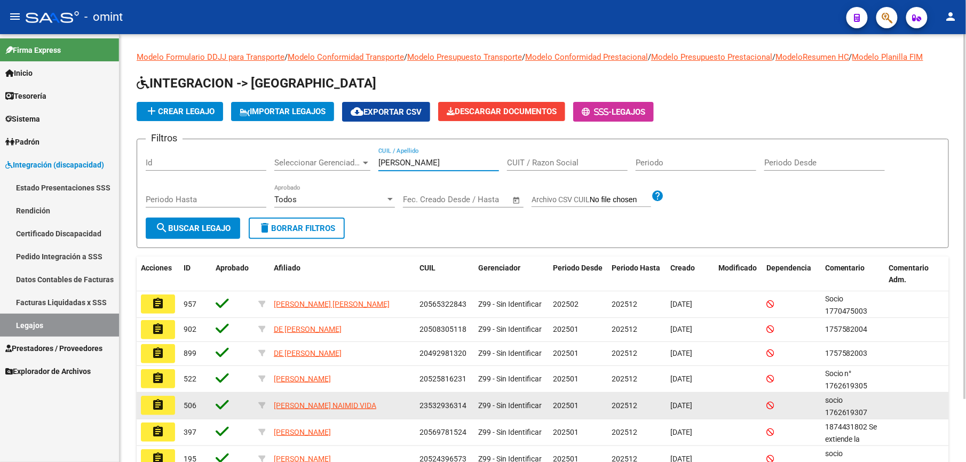
type input "figueroa"
click at [156, 407] on mat-icon "assignment" at bounding box center [158, 405] width 13 height 13
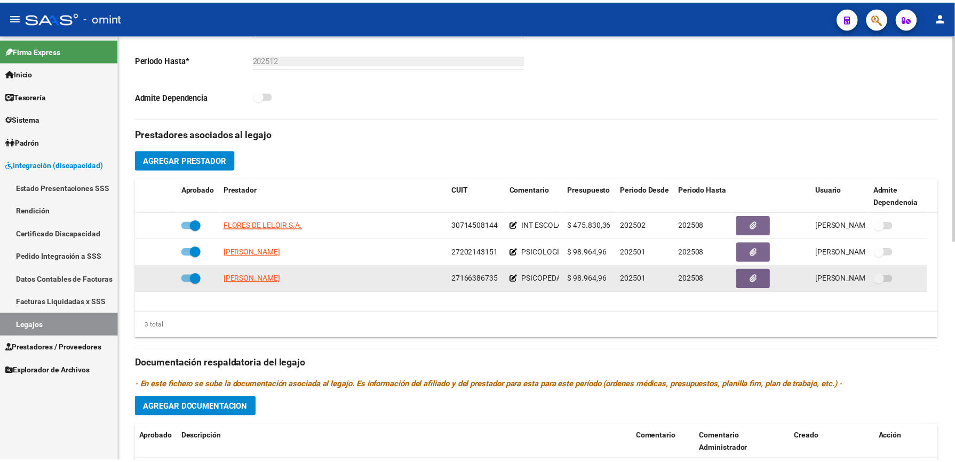
scroll to position [356, 0]
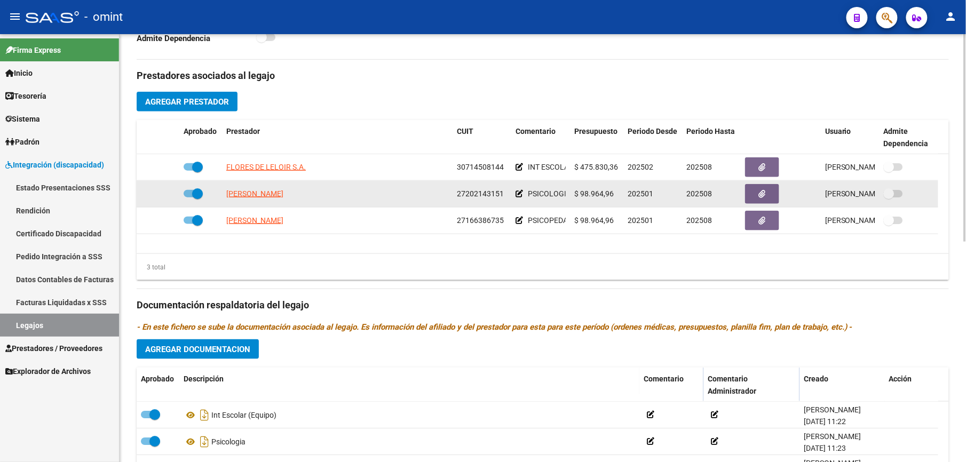
click at [190, 194] on span at bounding box center [193, 193] width 19 height 7
click at [189, 198] on input "checkbox" at bounding box center [188, 198] width 1 height 1
checkbox input "false"
drag, startPoint x: 159, startPoint y: 193, endPoint x: 164, endPoint y: 193, distance: 5.9
click at [159, 193] on div at bounding box center [158, 194] width 34 height 12
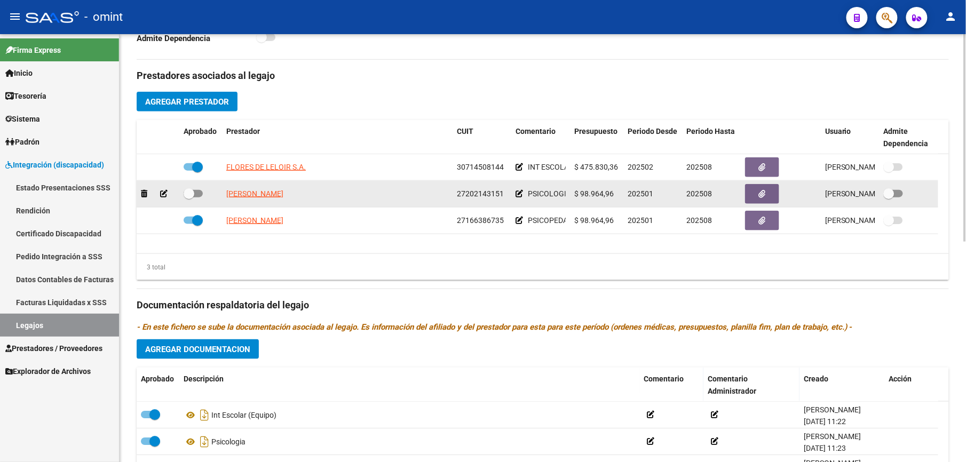
click at [160, 191] on icon at bounding box center [163, 193] width 7 height 7
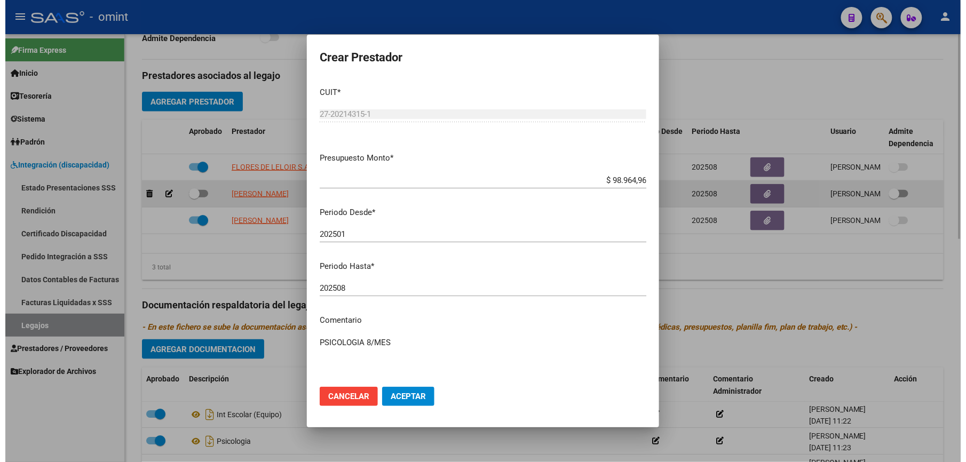
scroll to position [367, 0]
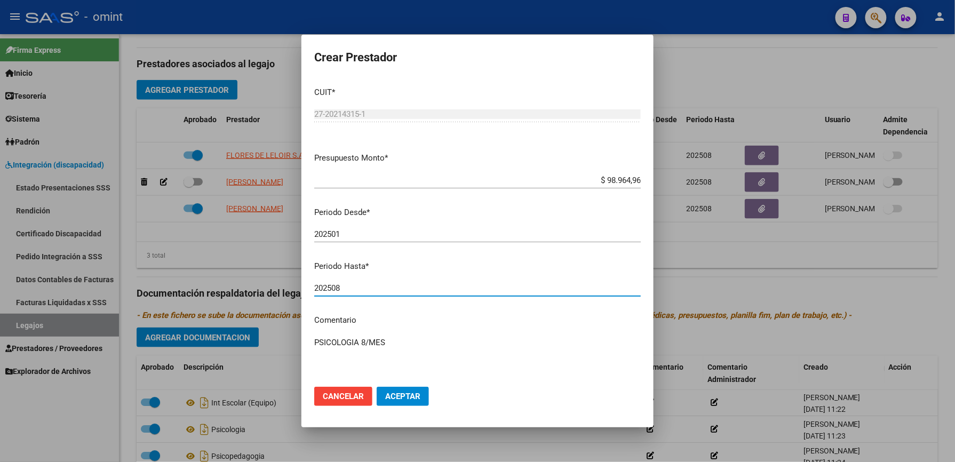
drag, startPoint x: 362, startPoint y: 287, endPoint x: 353, endPoint y: 275, distance: 14.1
click at [360, 287] on input "202508" at bounding box center [477, 288] width 327 height 10
type input "202512"
click at [417, 400] on span "Aceptar" at bounding box center [402, 397] width 35 height 10
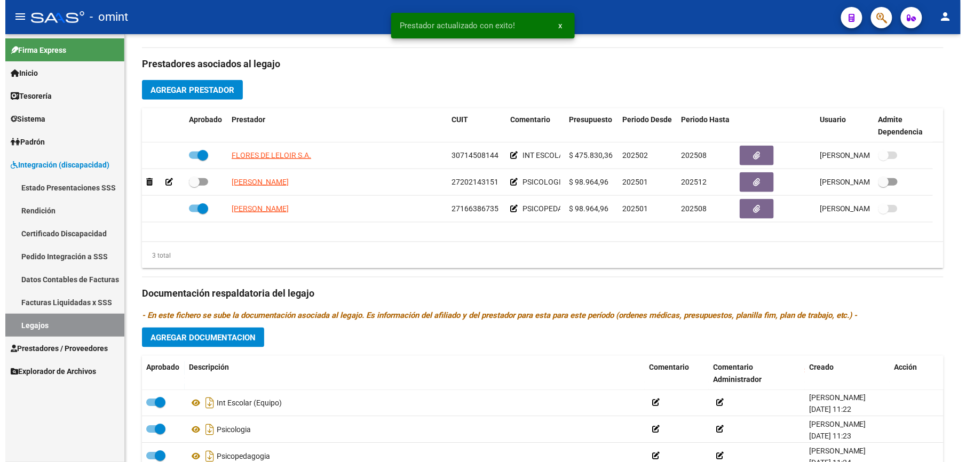
scroll to position [356, 0]
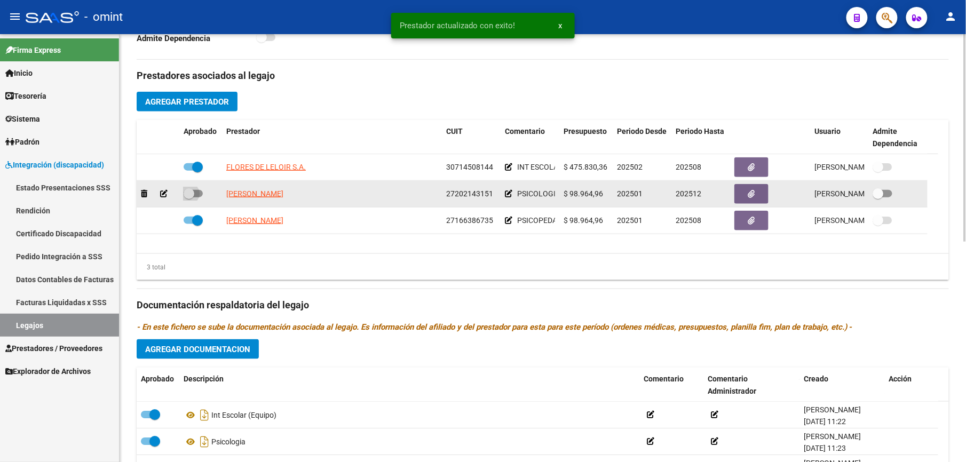
click at [201, 193] on span at bounding box center [193, 193] width 19 height 7
click at [189, 198] on input "checkbox" at bounding box center [188, 198] width 1 height 1
checkbox input "true"
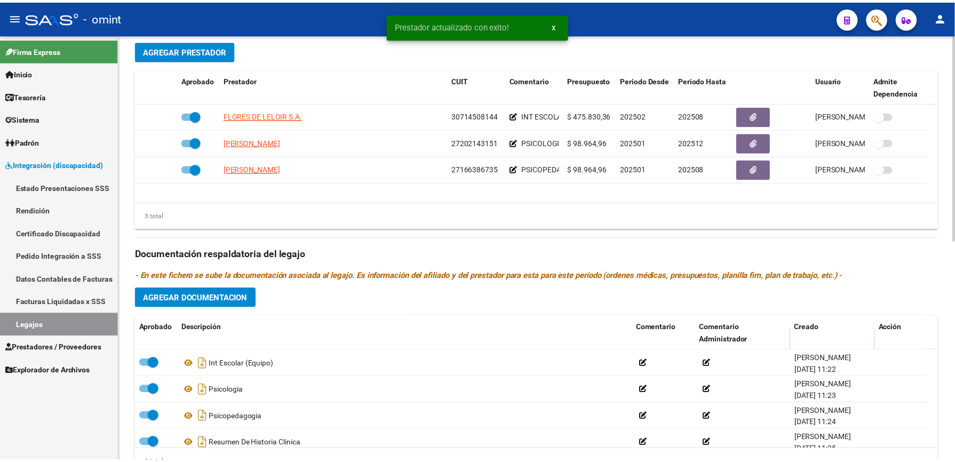
scroll to position [427, 0]
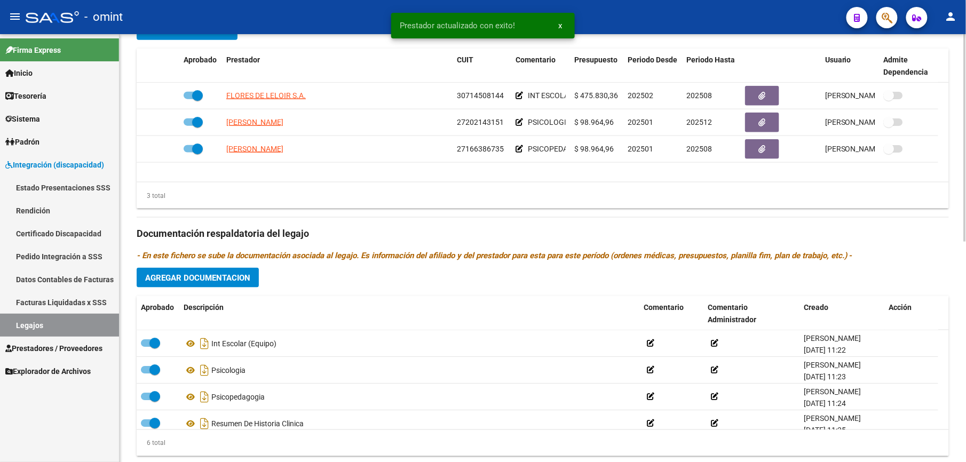
click at [242, 282] on span "Agregar Documentacion" at bounding box center [197, 278] width 105 height 10
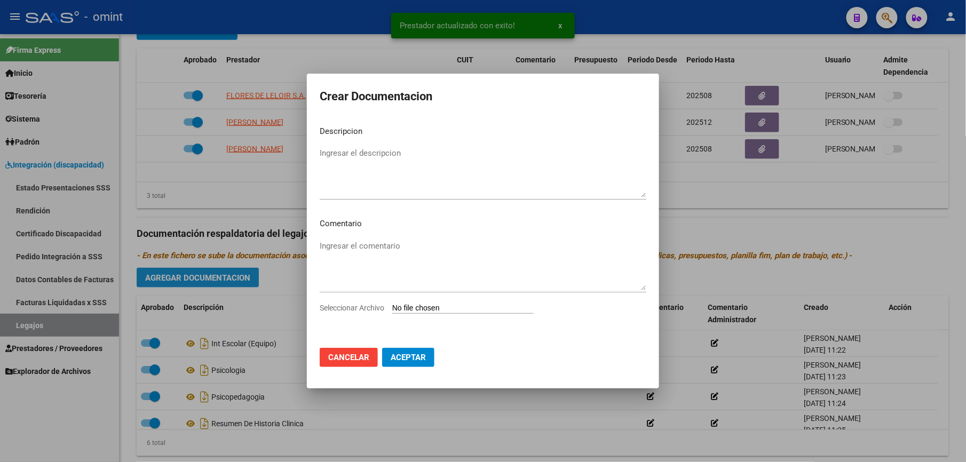
scroll to position [438, 0]
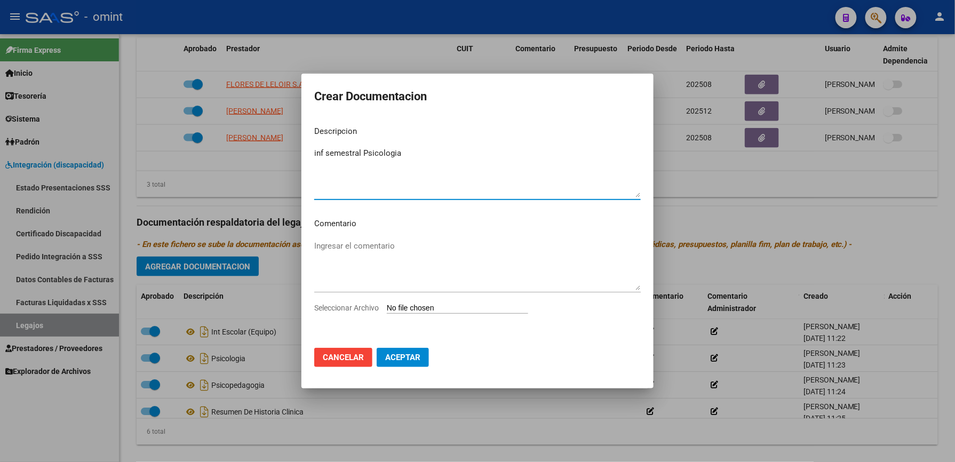
type textarea "inf semestral Psicologia"
click at [342, 312] on span "Seleccionar Archivo" at bounding box center [346, 308] width 65 height 9
click at [387, 312] on input "Seleccionar Archivo" at bounding box center [457, 309] width 141 height 10
type input "C:\fakepath\1762619307_25082902510_form048.pdf"
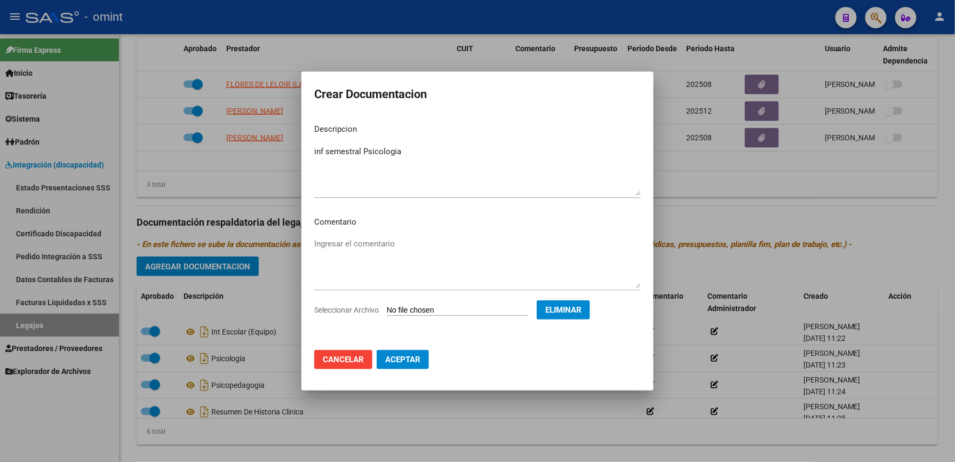
click at [419, 357] on span "Aceptar" at bounding box center [402, 360] width 35 height 10
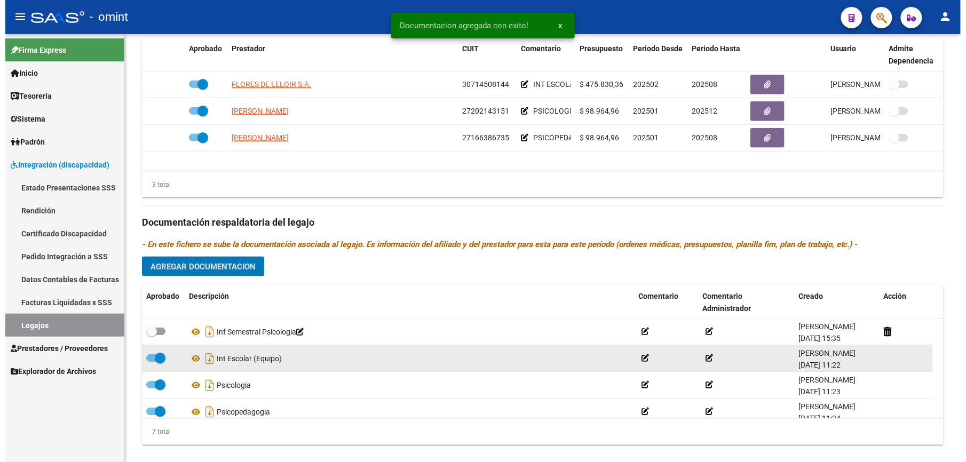
scroll to position [427, 0]
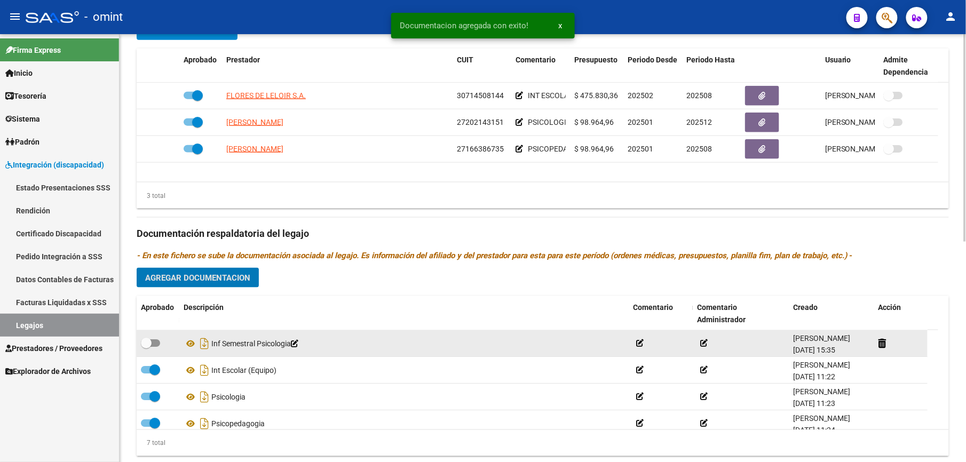
click at [158, 341] on span at bounding box center [150, 342] width 19 height 7
click at [146, 347] on input "checkbox" at bounding box center [146, 347] width 1 height 1
checkbox input "true"
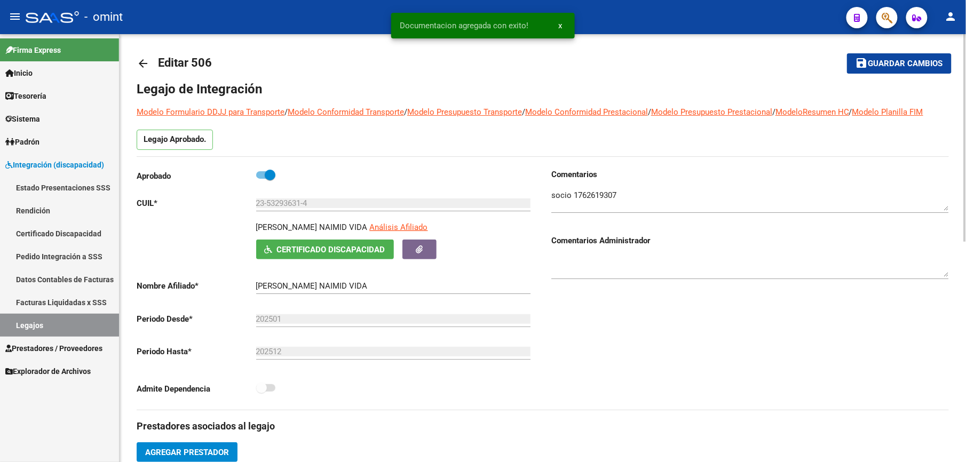
scroll to position [0, 0]
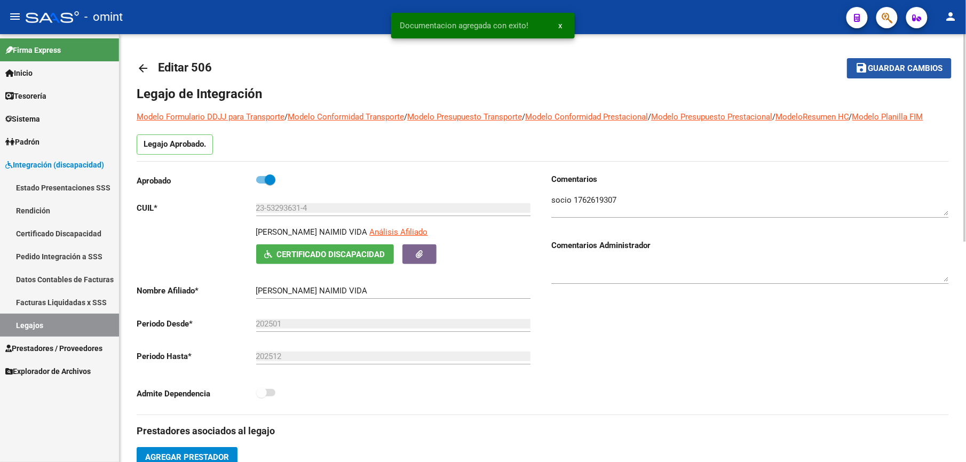
drag, startPoint x: 912, startPoint y: 67, endPoint x: 872, endPoint y: 65, distance: 39.5
click at [911, 67] on span "Guardar cambios" at bounding box center [905, 69] width 75 height 10
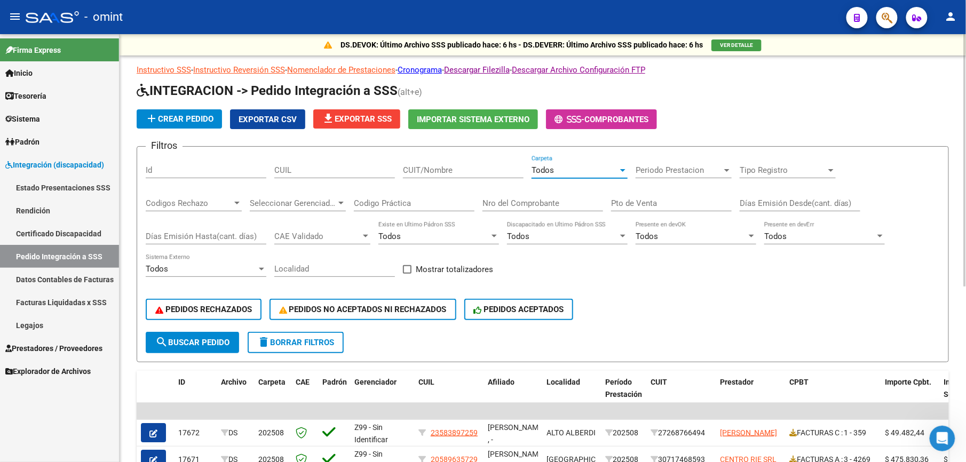
scroll to position [71, 0]
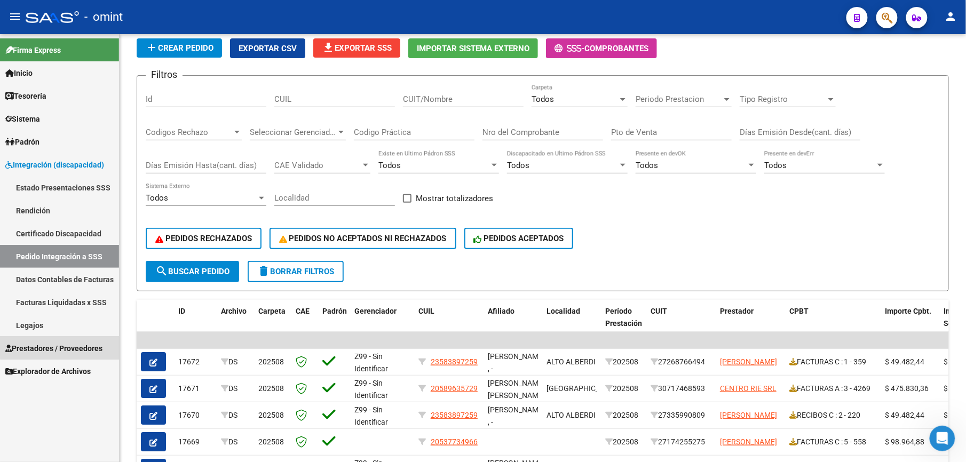
click at [61, 346] on span "Prestadores / Proveedores" at bounding box center [53, 349] width 97 height 12
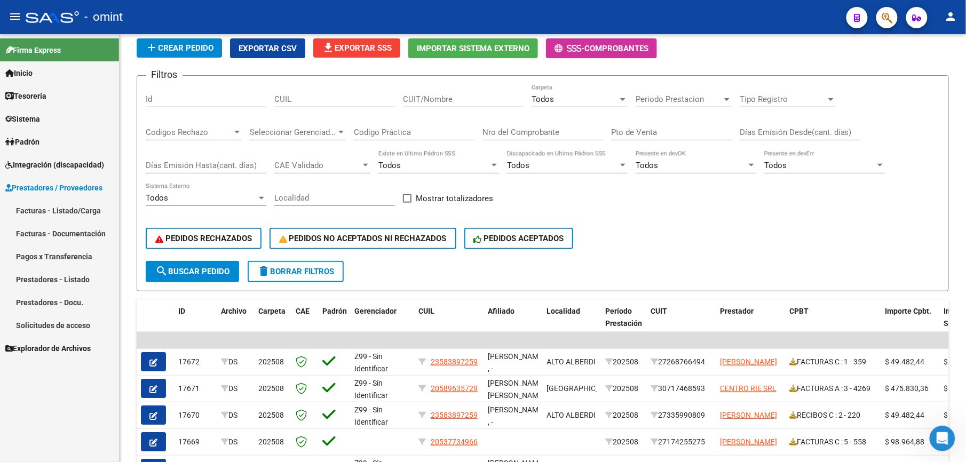
click at [75, 212] on link "Facturas - Listado/Carga" at bounding box center [59, 210] width 119 height 23
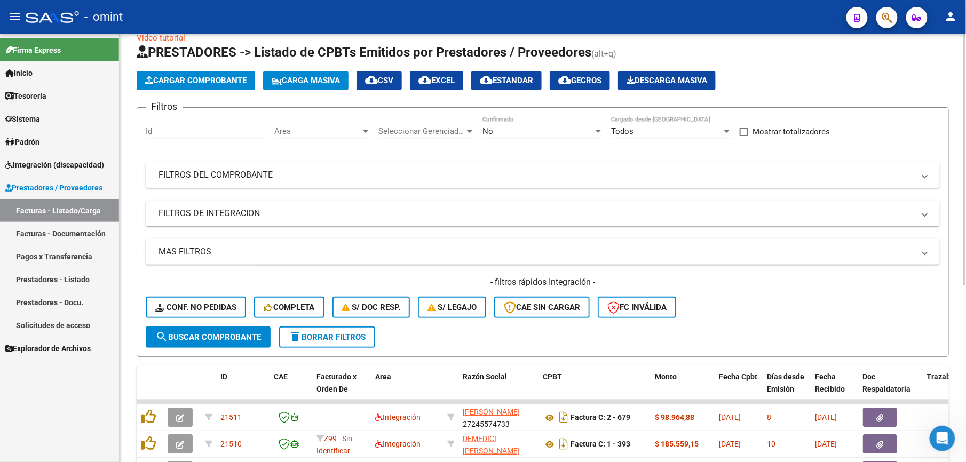
scroll to position [71, 0]
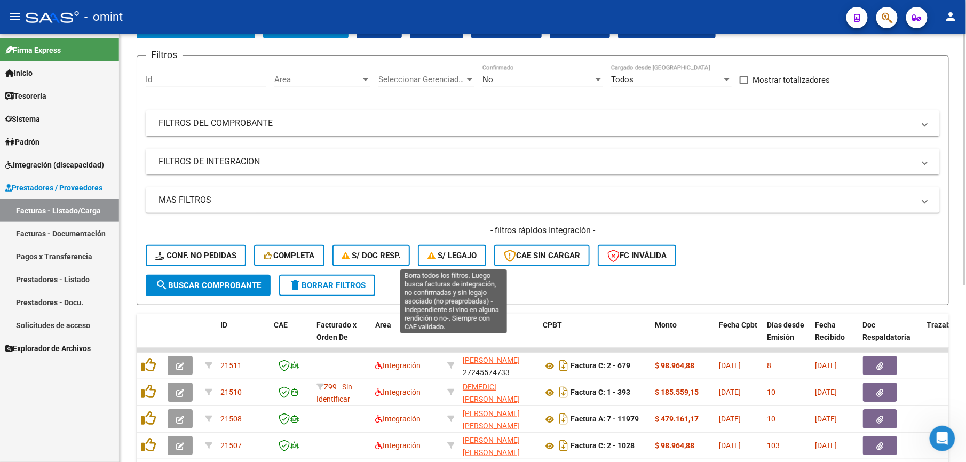
click at [459, 253] on span "S/ legajo" at bounding box center [452, 256] width 49 height 10
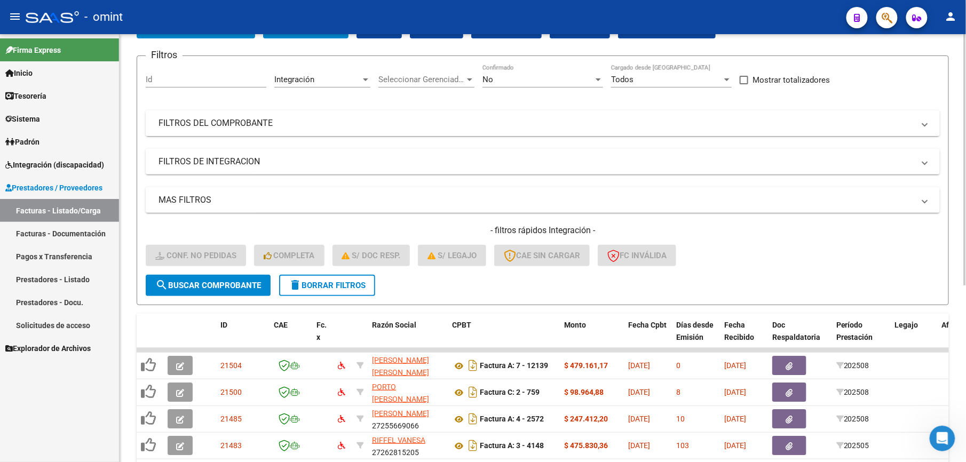
click at [513, 131] on mat-expansion-panel-header "FILTROS DEL COMPROBANTE" at bounding box center [543, 123] width 794 height 26
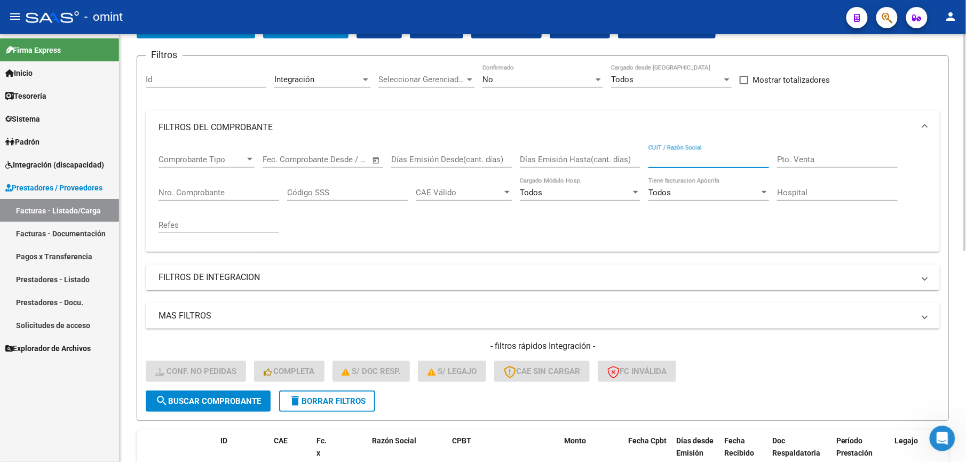
paste input "30640241698"
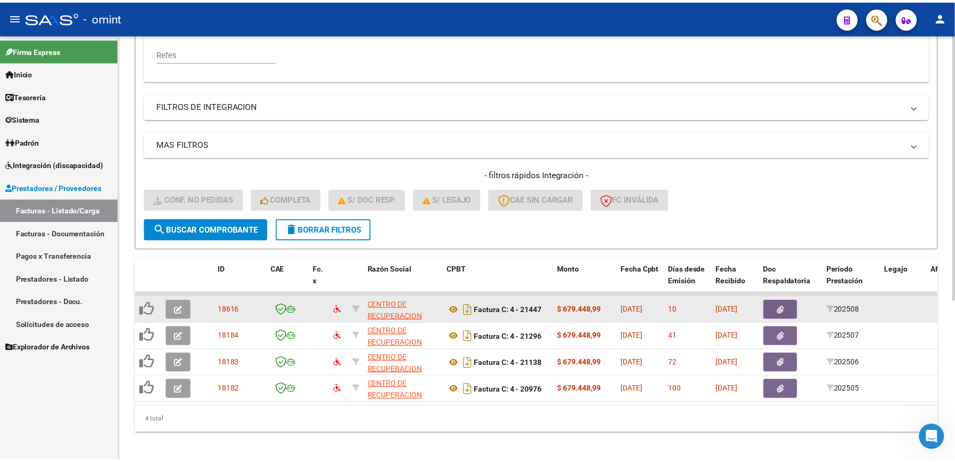
scroll to position [259, 0]
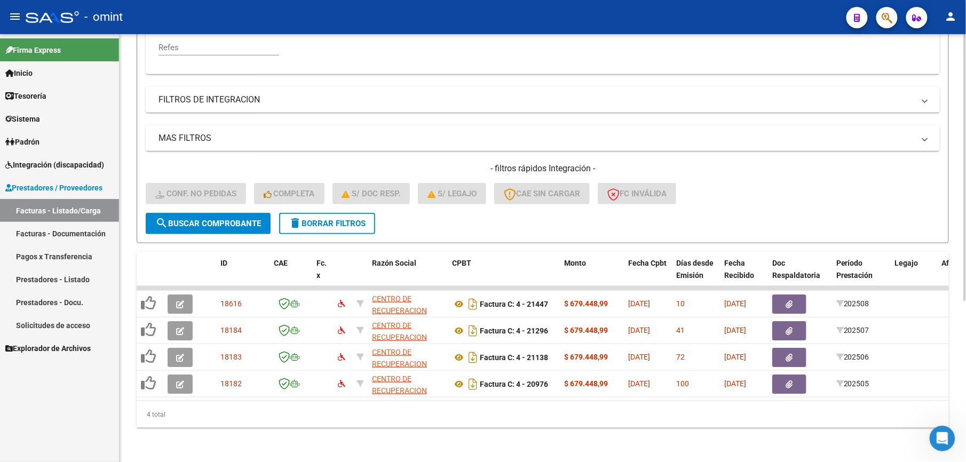
type input "30640241698"
click at [756, 188] on div "- filtros rápidos Integración - Conf. no pedidas Completa S/ Doc Resp. S/ legaj…" at bounding box center [543, 188] width 794 height 50
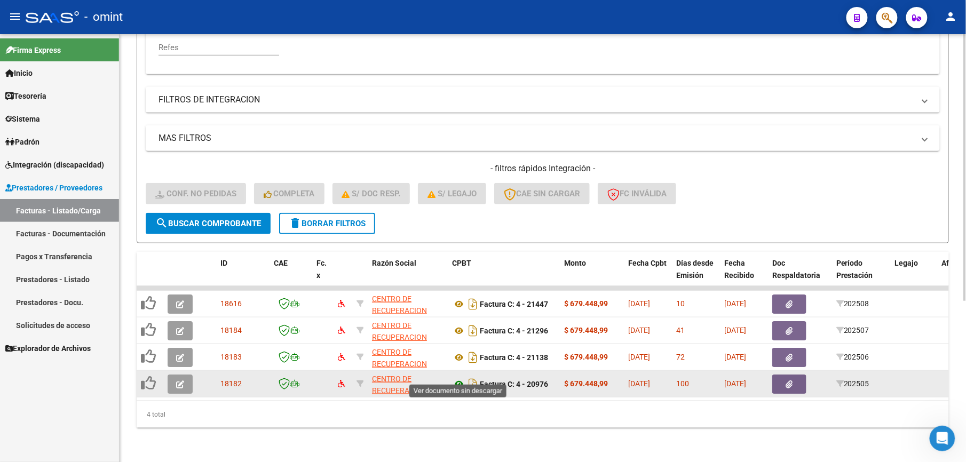
click at [458, 378] on icon at bounding box center [459, 384] width 14 height 13
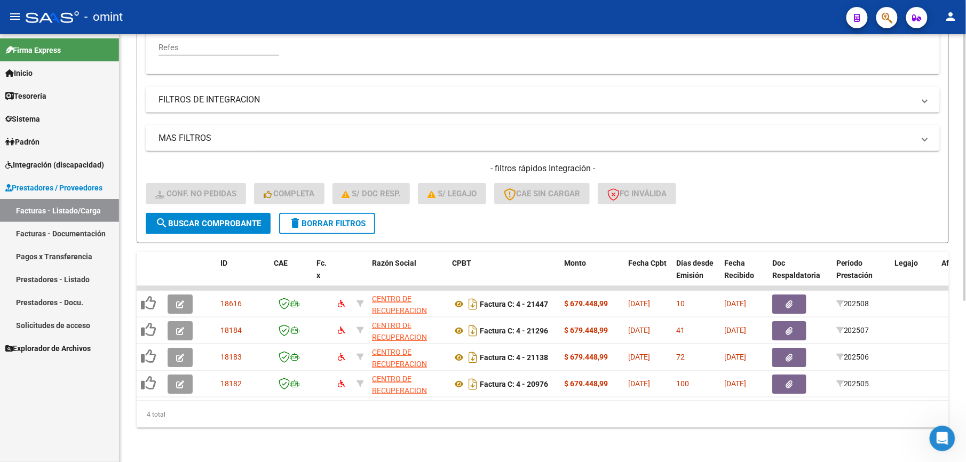
drag, startPoint x: 268, startPoint y: 435, endPoint x: 302, endPoint y: 430, distance: 33.9
click at [269, 435] on div "Video tutorial PRESTADORES -> Listado de CPBTs Emitidos por Prestadores / Prove…" at bounding box center [543, 123] width 847 height 677
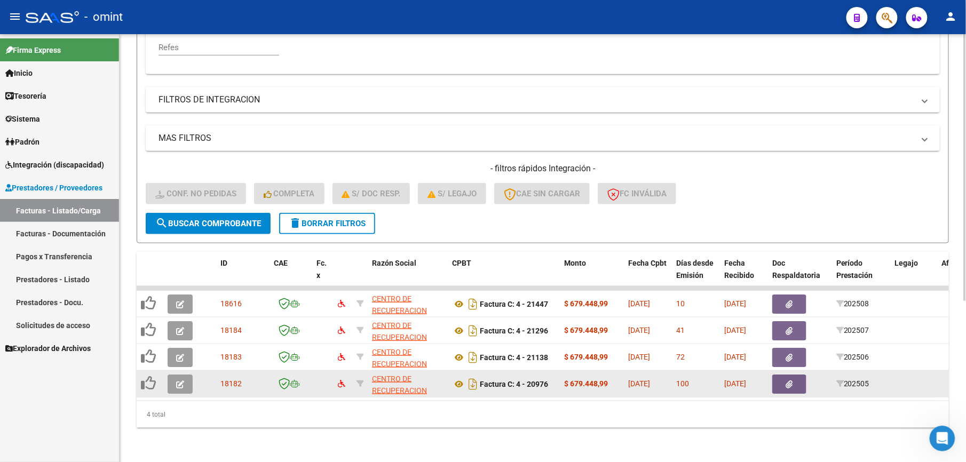
click at [177, 381] on icon "button" at bounding box center [180, 385] width 8 height 8
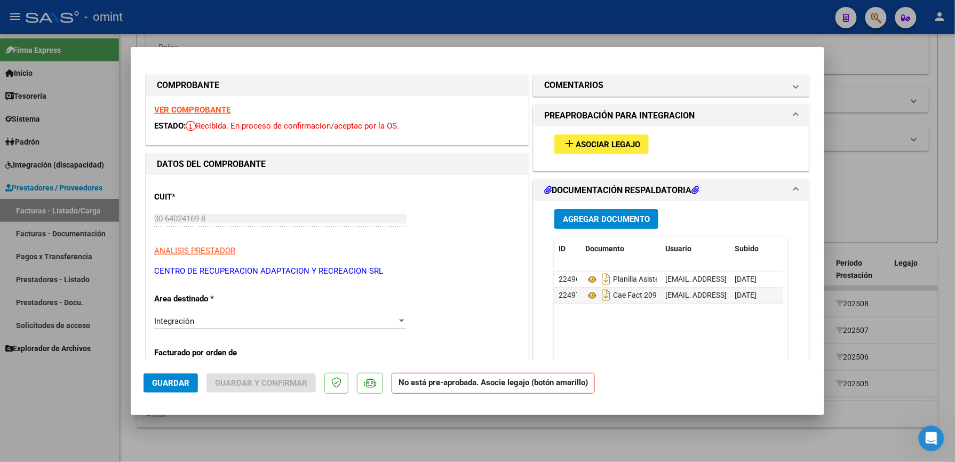
click at [628, 144] on span "Asociar Legajo" at bounding box center [608, 145] width 65 height 10
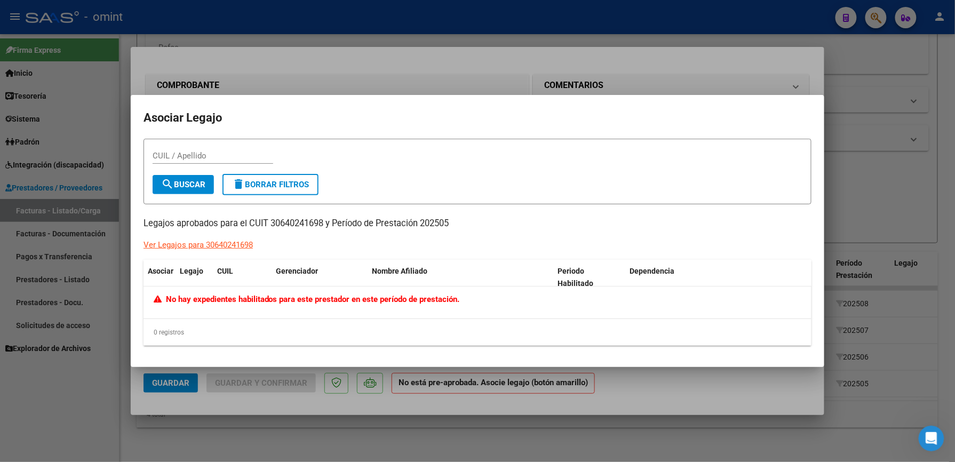
click at [644, 85] on div at bounding box center [477, 231] width 955 height 462
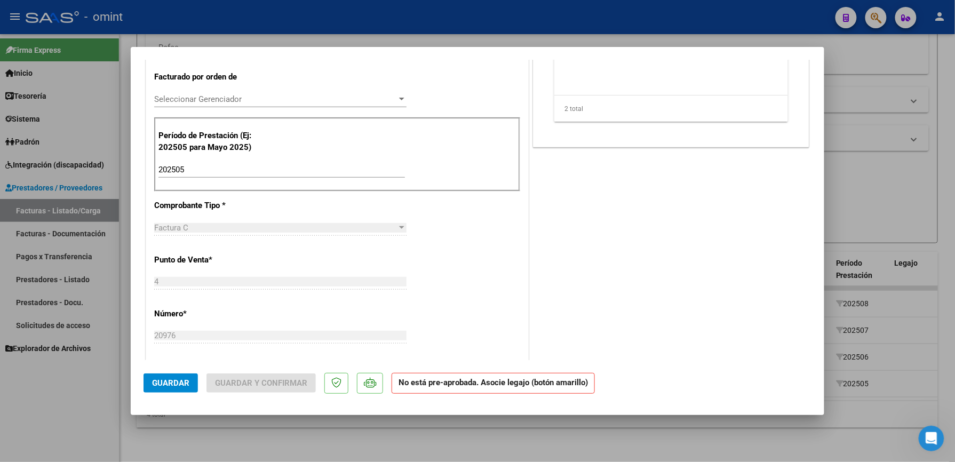
scroll to position [71, 0]
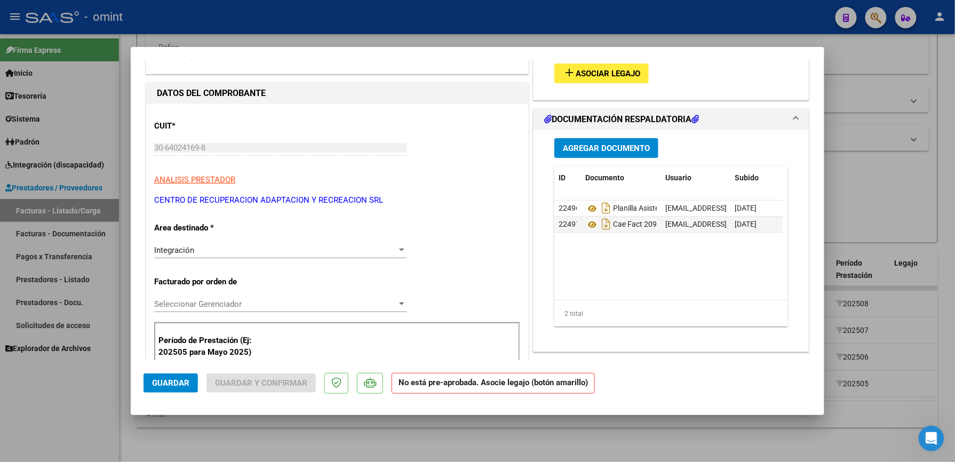
click at [399, 250] on div at bounding box center [401, 250] width 5 height 3
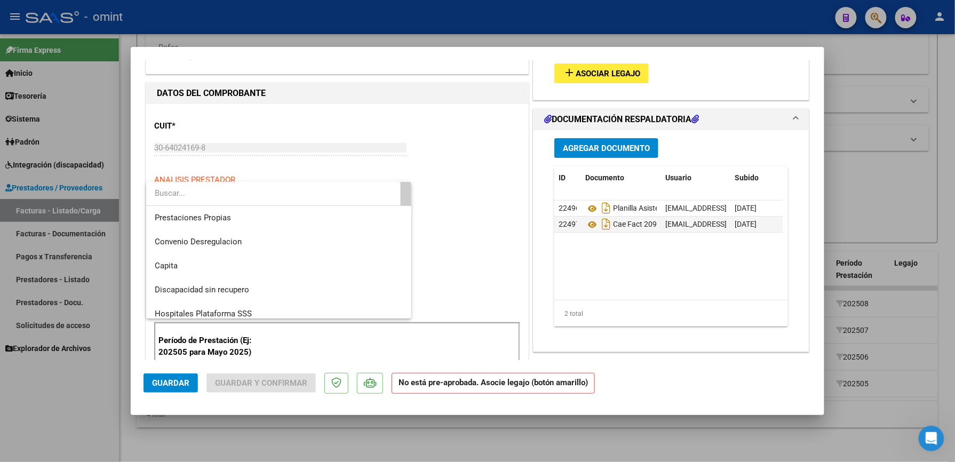
scroll to position [104, 0]
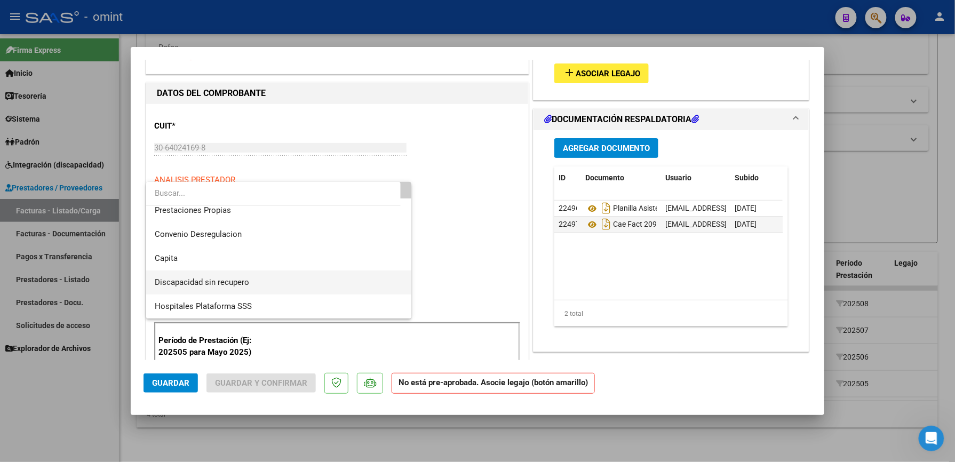
click at [342, 284] on span "Discapacidad sin recupero" at bounding box center [279, 283] width 248 height 24
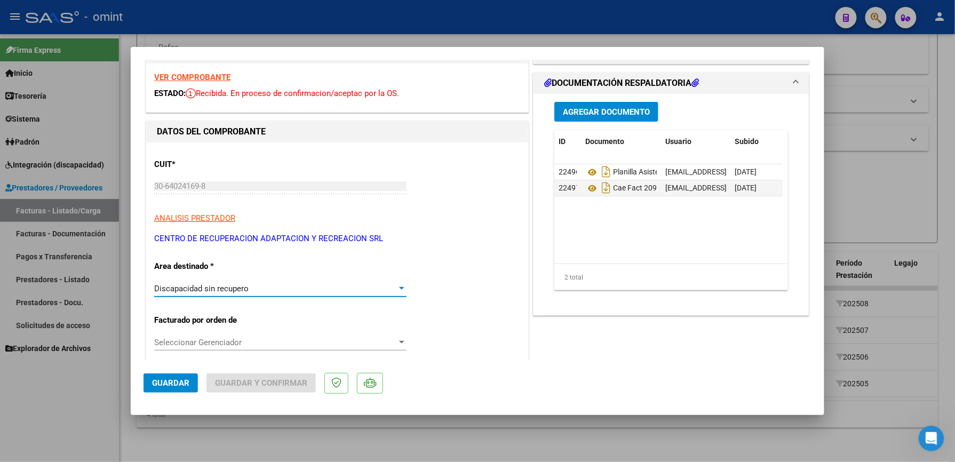
scroll to position [0, 0]
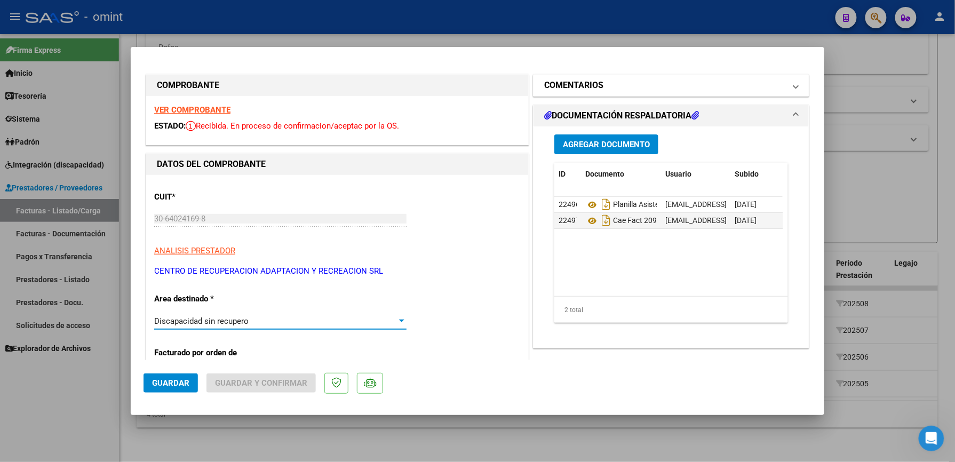
click at [660, 85] on mat-panel-title "COMENTARIOS" at bounding box center [664, 85] width 241 height 13
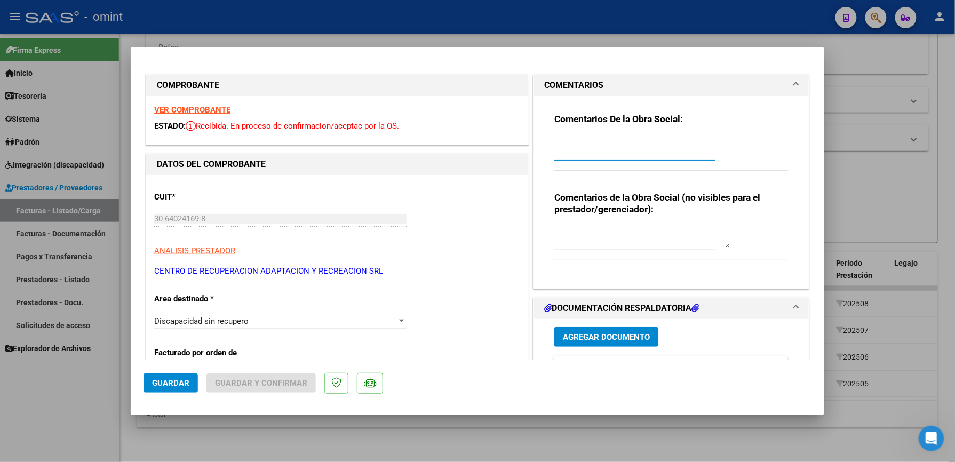
click at [642, 153] on textarea at bounding box center [643, 147] width 176 height 21
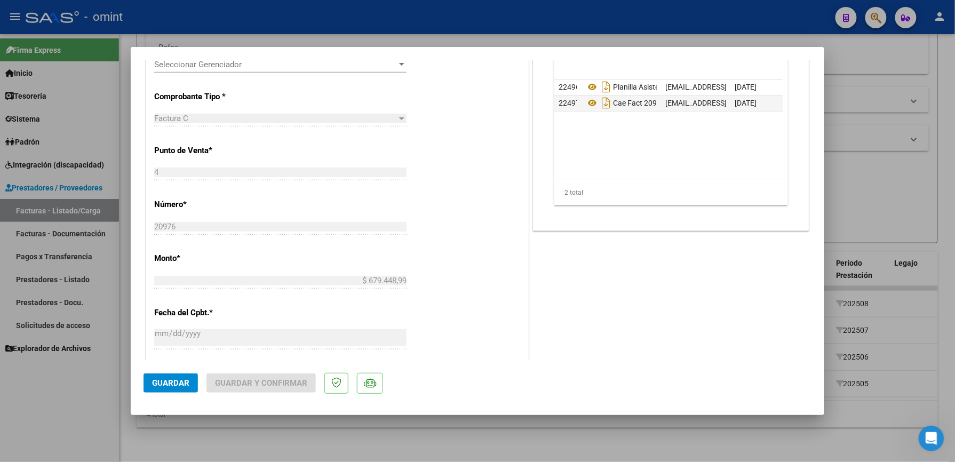
scroll to position [427, 0]
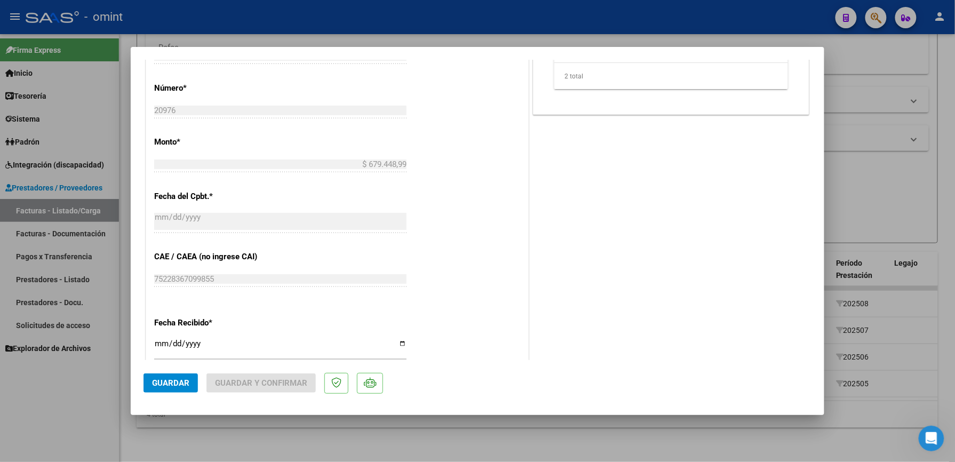
type textarea "socio directo- debe gestionar la facturacion en facturacion prestadores, no se …"
click at [165, 384] on span "Guardar" at bounding box center [170, 383] width 37 height 10
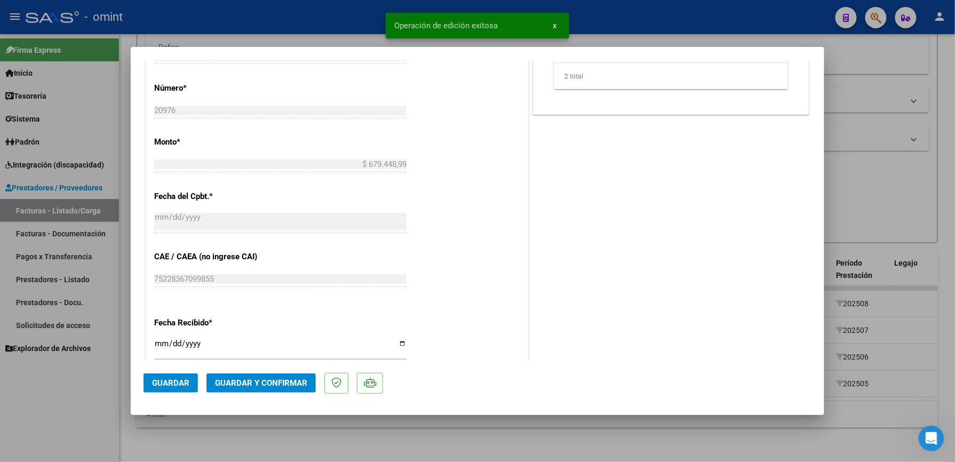
click at [243, 381] on span "Guardar y Confirmar" at bounding box center [261, 383] width 92 height 10
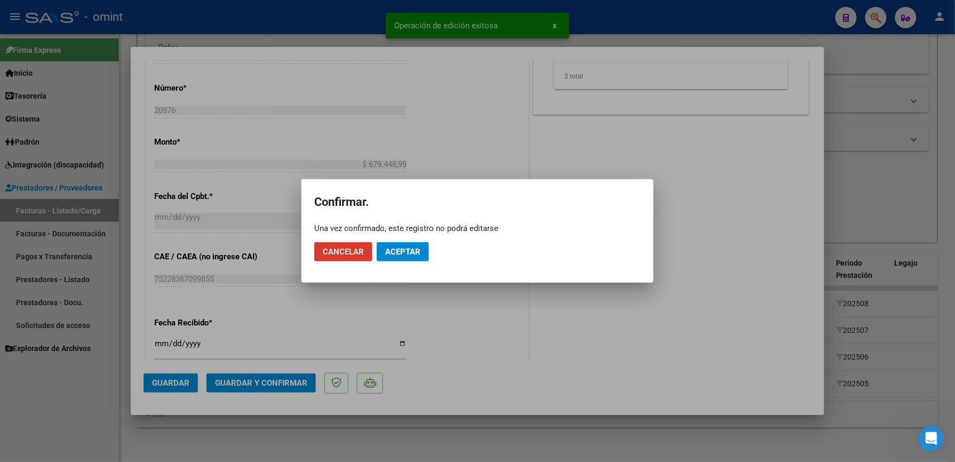
click at [415, 253] on span "Aceptar" at bounding box center [402, 252] width 35 height 10
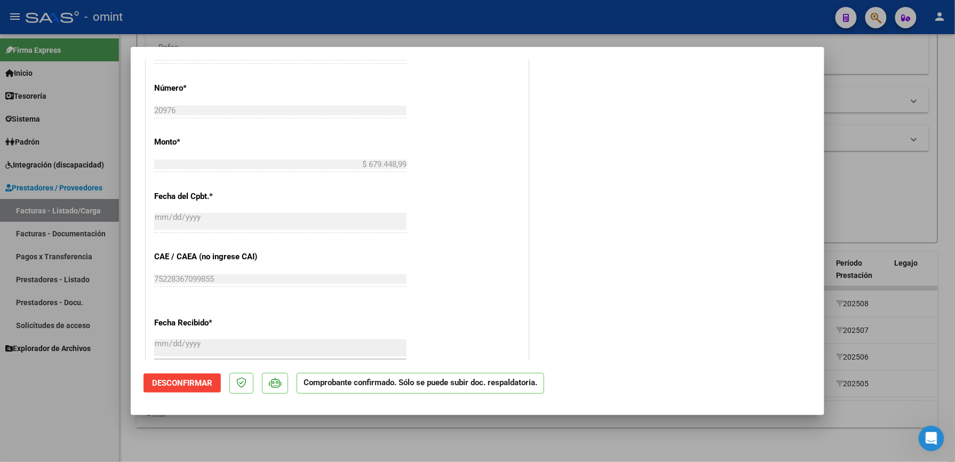
click at [647, 29] on div at bounding box center [477, 231] width 955 height 462
type input "$ 0,00"
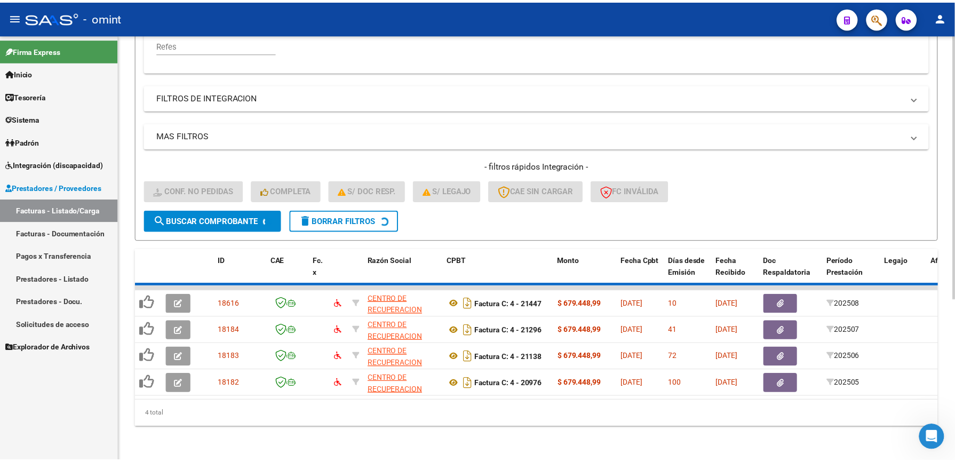
scroll to position [232, 0]
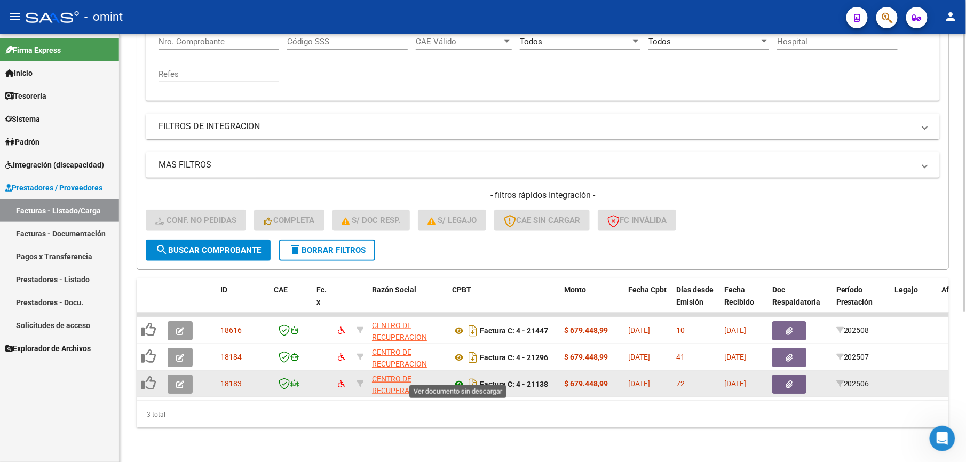
click at [460, 378] on icon at bounding box center [459, 384] width 14 height 13
click at [184, 381] on icon "button" at bounding box center [180, 385] width 8 height 8
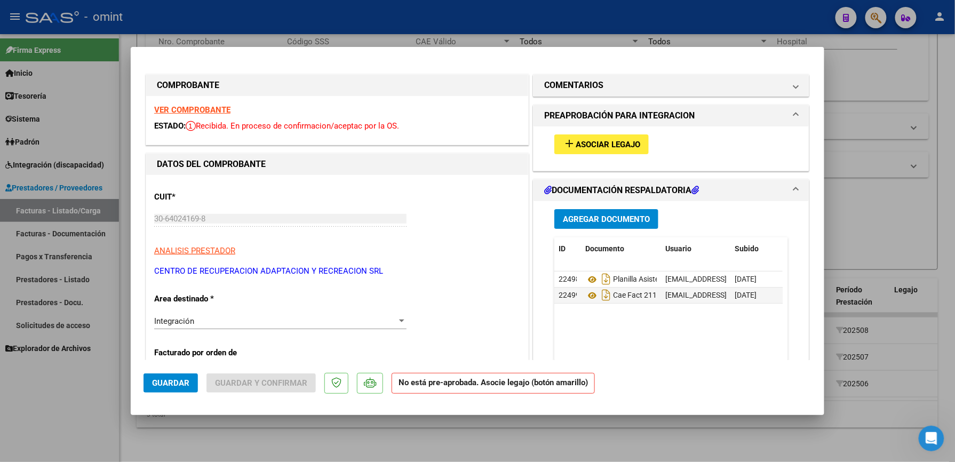
click at [399, 322] on div at bounding box center [401, 321] width 5 height 3
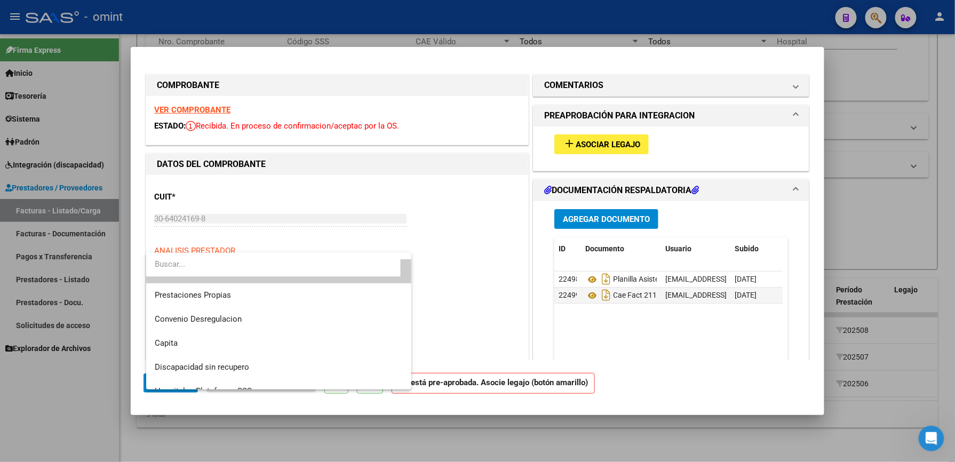
scroll to position [91, 0]
click at [314, 365] on span "Discapacidad sin recupero" at bounding box center [279, 366] width 248 height 24
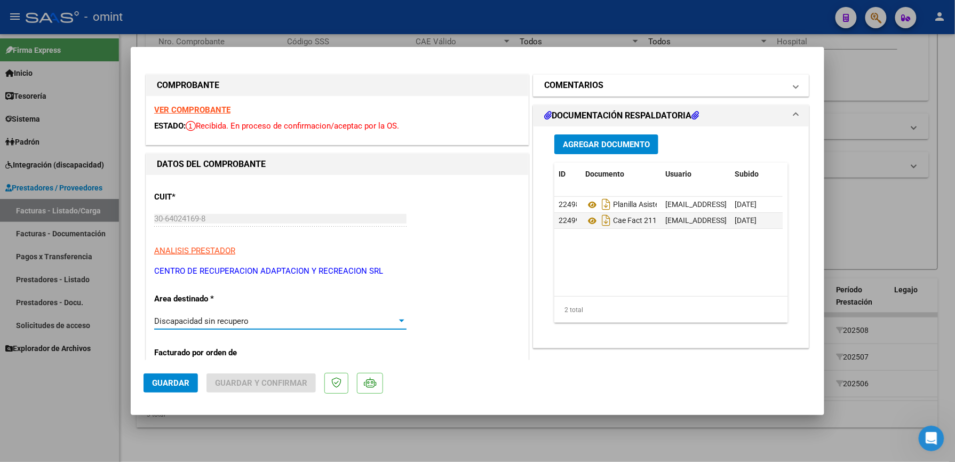
click at [658, 80] on mat-panel-title "COMENTARIOS" at bounding box center [664, 85] width 241 height 13
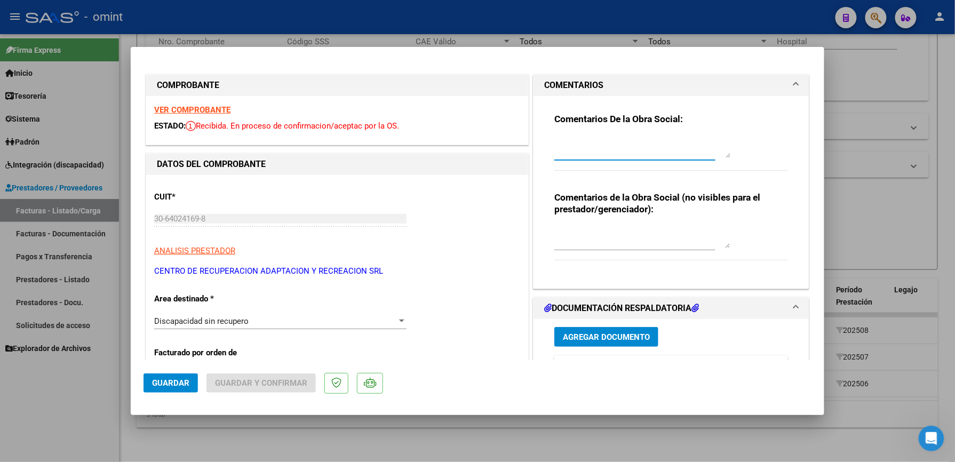
click at [637, 146] on textarea at bounding box center [643, 147] width 176 height 21
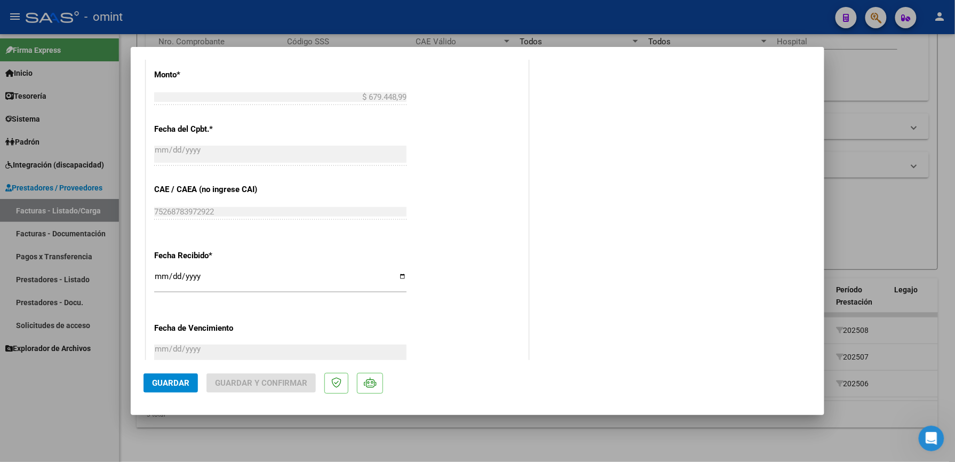
scroll to position [498, 0]
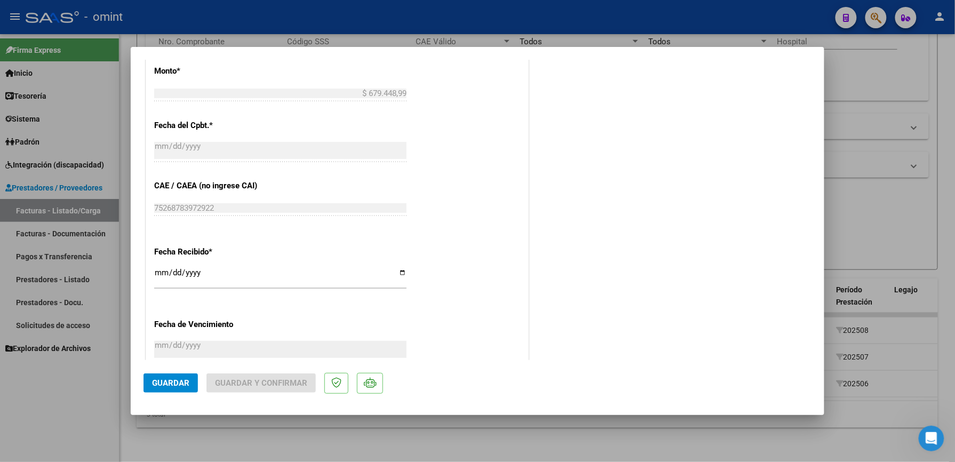
type textarea "socio directo no se gestiona por saas"
click at [176, 383] on span "Guardar" at bounding box center [170, 383] width 37 height 10
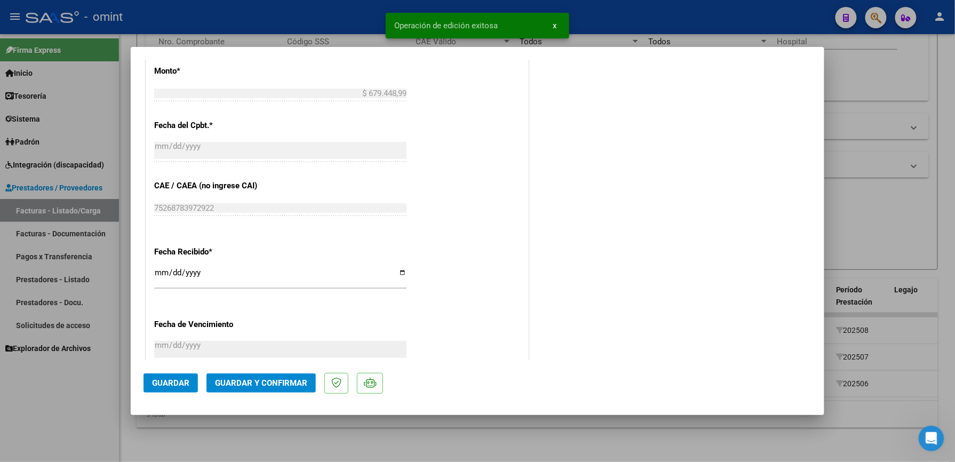
click at [235, 382] on span "Guardar y Confirmar" at bounding box center [261, 383] width 92 height 10
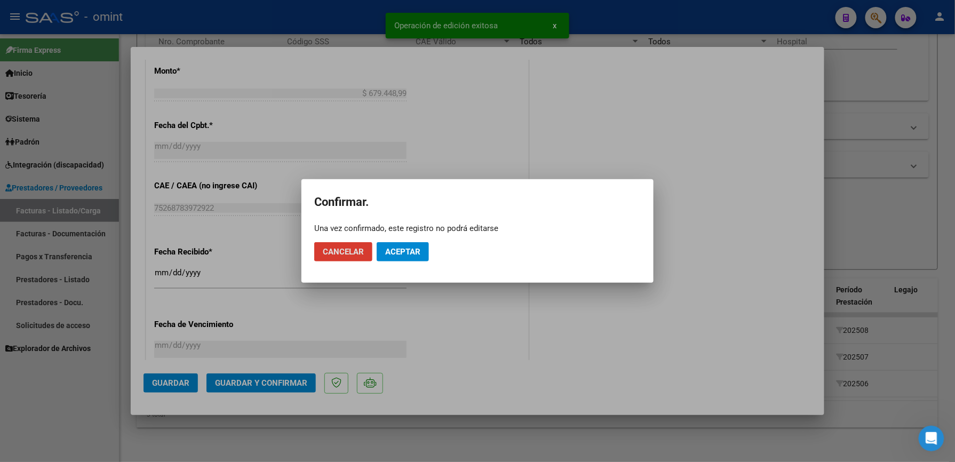
click at [407, 255] on span "Aceptar" at bounding box center [402, 252] width 35 height 10
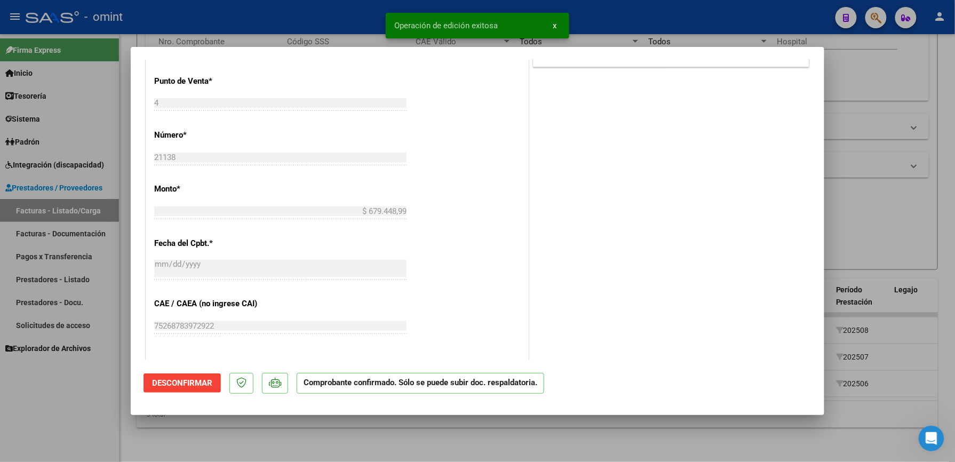
scroll to position [356, 0]
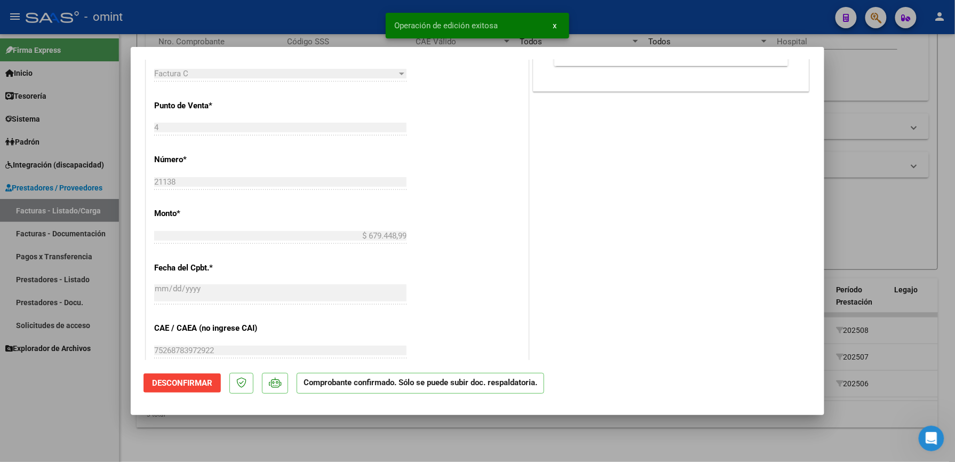
click at [615, 20] on div at bounding box center [477, 231] width 955 height 462
type input "$ 0,00"
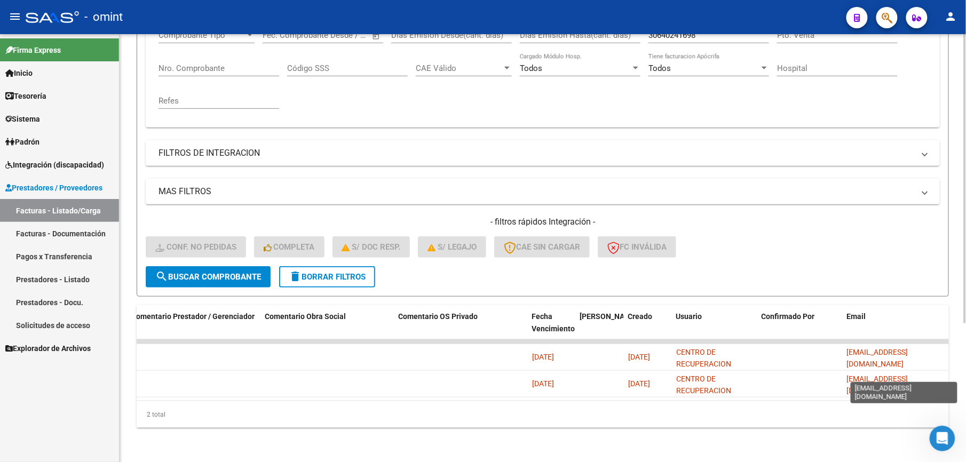
scroll to position [0, 45]
drag, startPoint x: 846, startPoint y: 373, endPoint x: 966, endPoint y: 374, distance: 119.6
click at [966, 373] on html "menu - omint person Firma Express Inicio Calendario SSS Instructivos Contacto O…" at bounding box center [483, 231] width 966 height 462
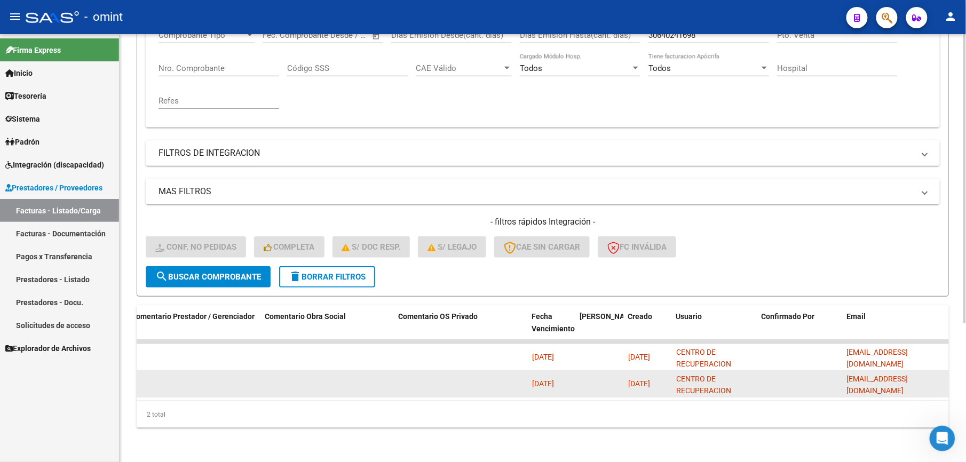
drag, startPoint x: 966, startPoint y: 374, endPoint x: 925, endPoint y: 374, distance: 41.1
copy span "FACTURACION@INSTITUTOCREAR.EDU.AR"
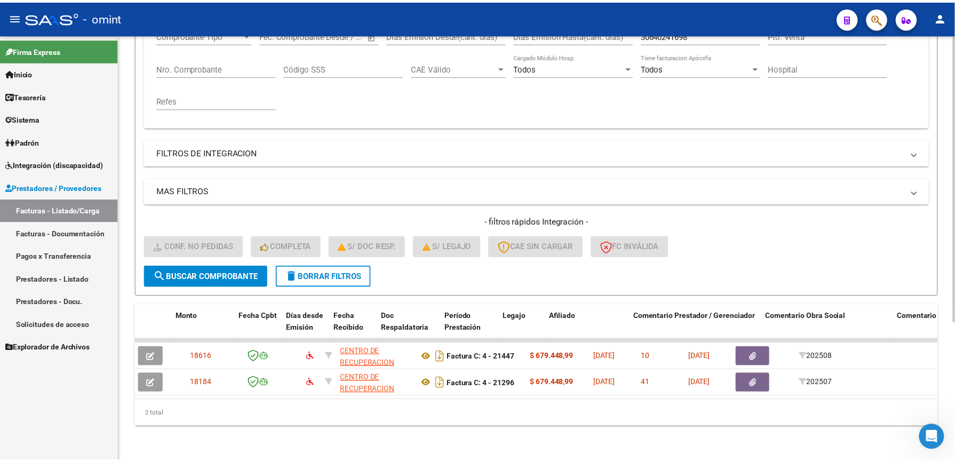
scroll to position [0, 0]
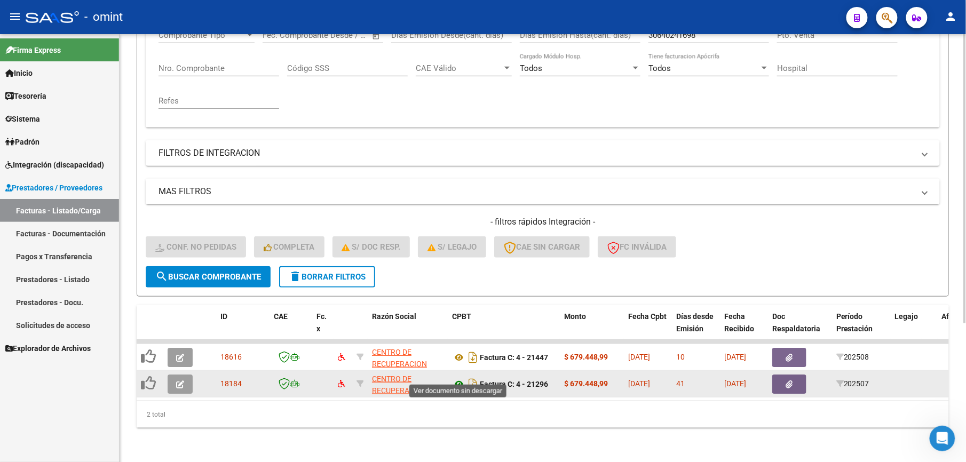
click at [459, 378] on icon at bounding box center [459, 384] width 14 height 13
click at [181, 381] on icon "button" at bounding box center [180, 385] width 8 height 8
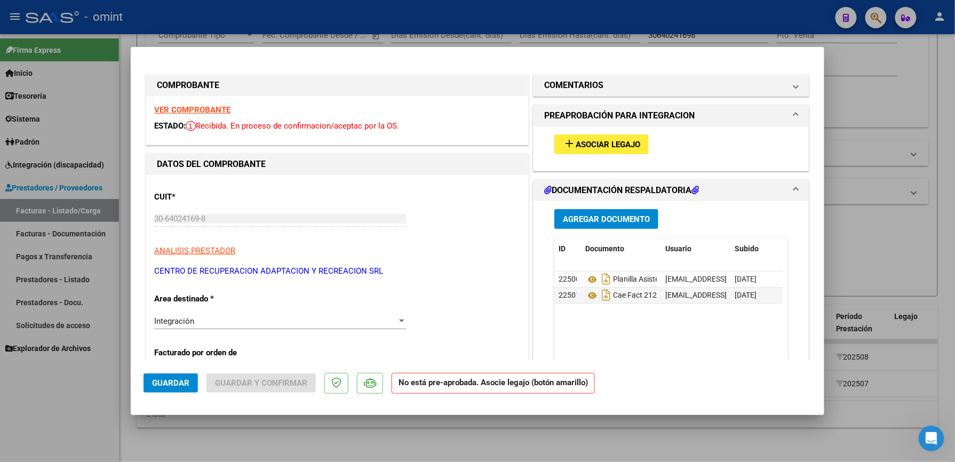
click at [397, 319] on div at bounding box center [402, 321] width 10 height 9
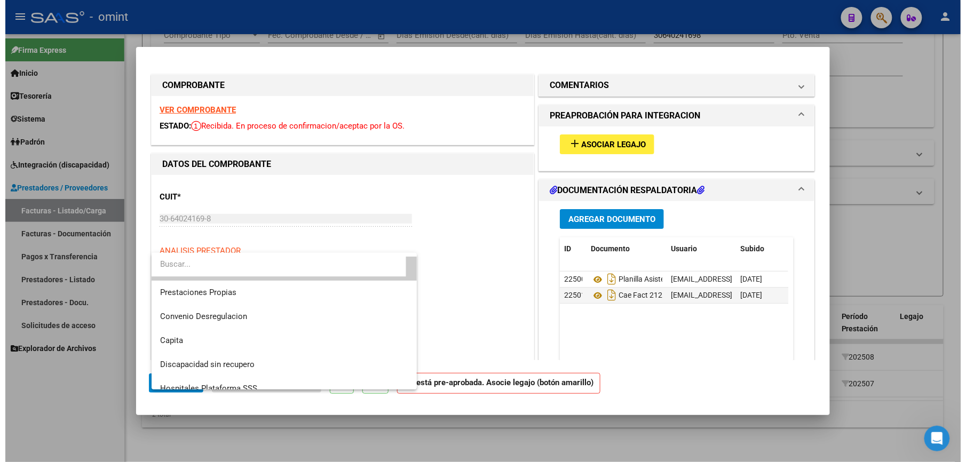
scroll to position [96, 0]
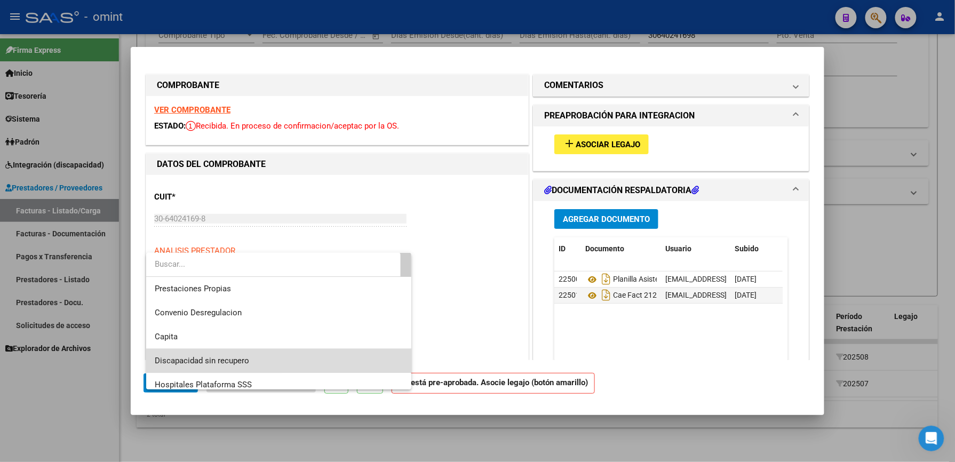
click at [325, 361] on span "Discapacidad sin recupero" at bounding box center [279, 361] width 248 height 24
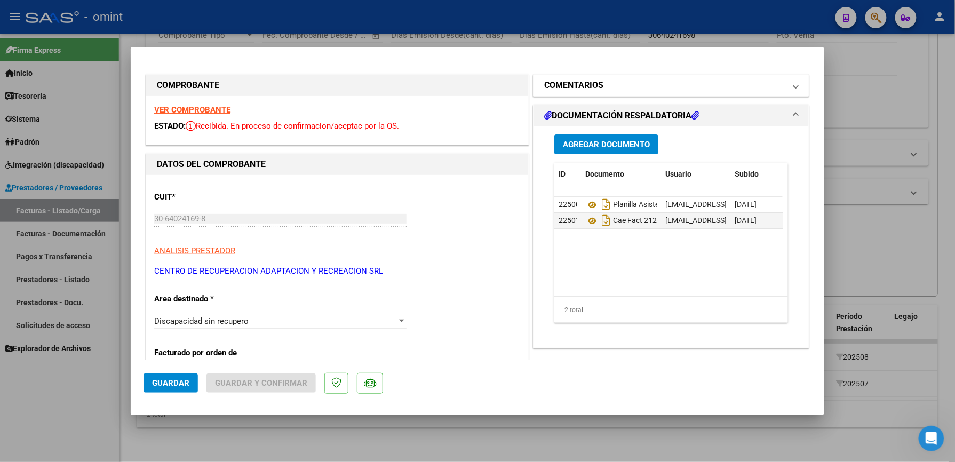
click at [663, 84] on mat-panel-title "COMENTARIOS" at bounding box center [664, 85] width 241 height 13
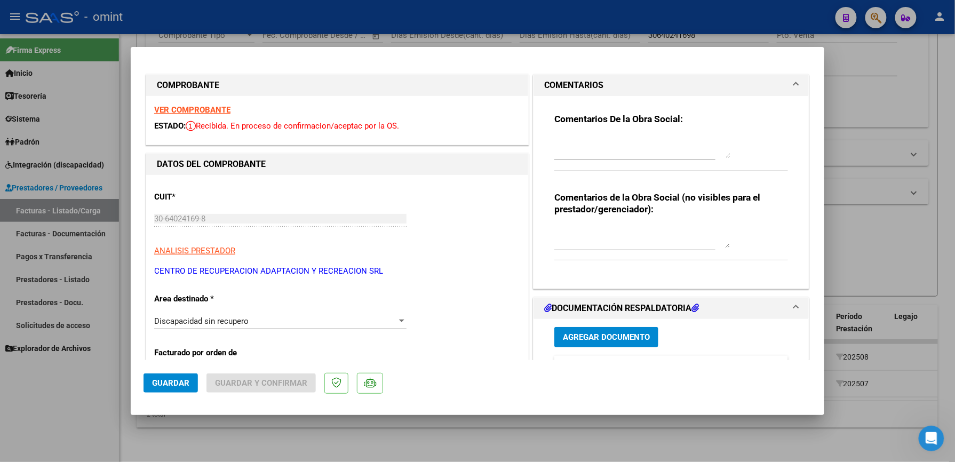
click at [624, 152] on textarea at bounding box center [643, 147] width 176 height 21
type textarea "socio directo. no se gestiona por sistema saas"
click at [171, 381] on span "Guardar" at bounding box center [170, 383] width 37 height 10
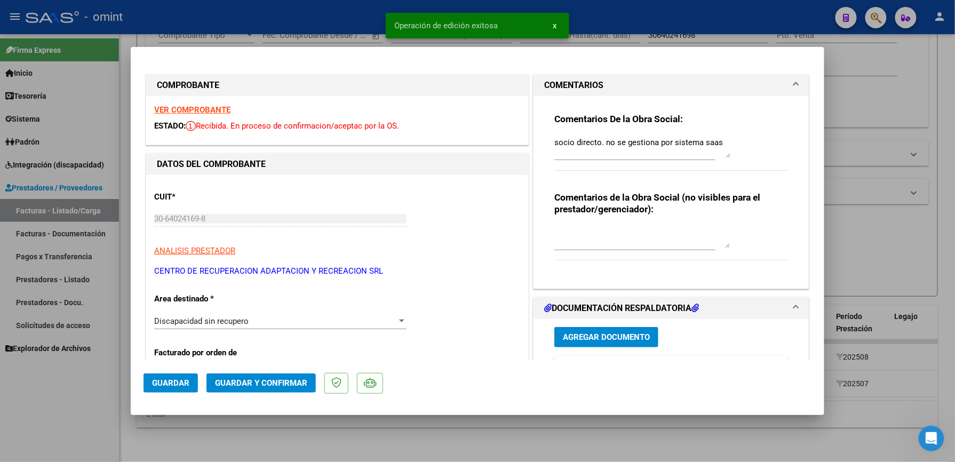
click at [302, 385] on span "Guardar y Confirmar" at bounding box center [261, 383] width 92 height 10
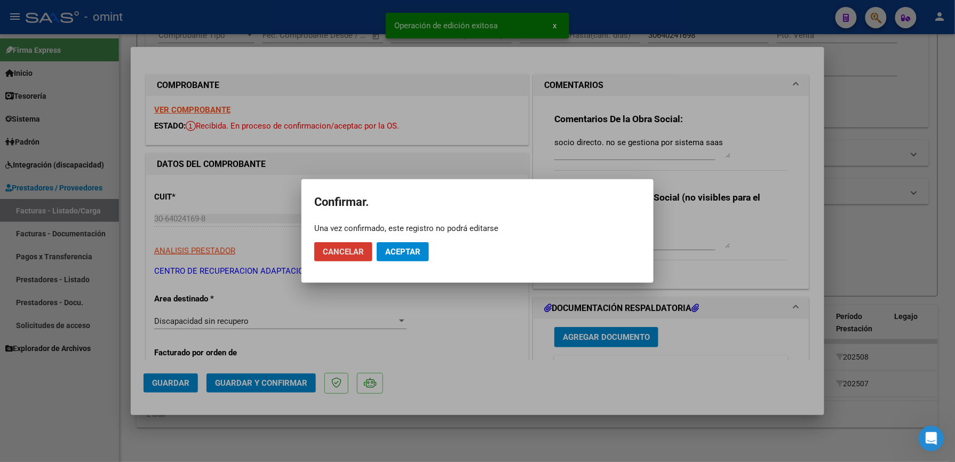
click at [402, 250] on span "Aceptar" at bounding box center [402, 252] width 35 height 10
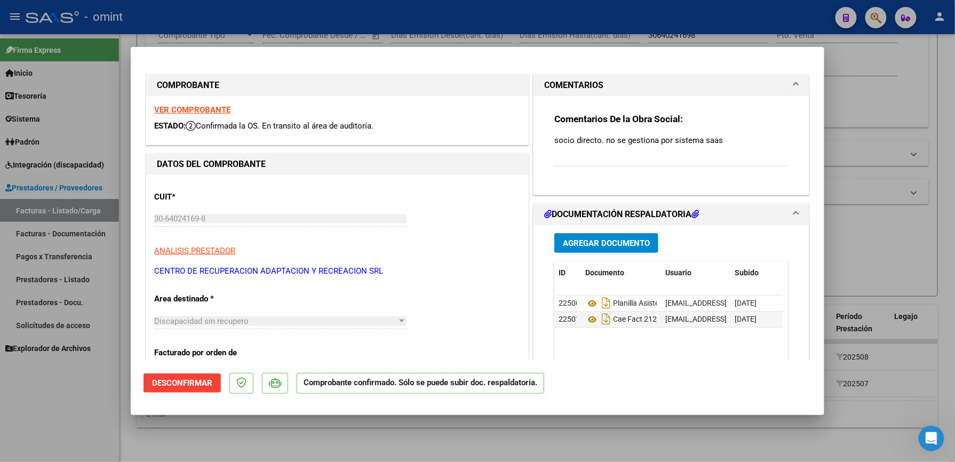
click at [716, 30] on div at bounding box center [477, 231] width 955 height 462
type input "$ 0,00"
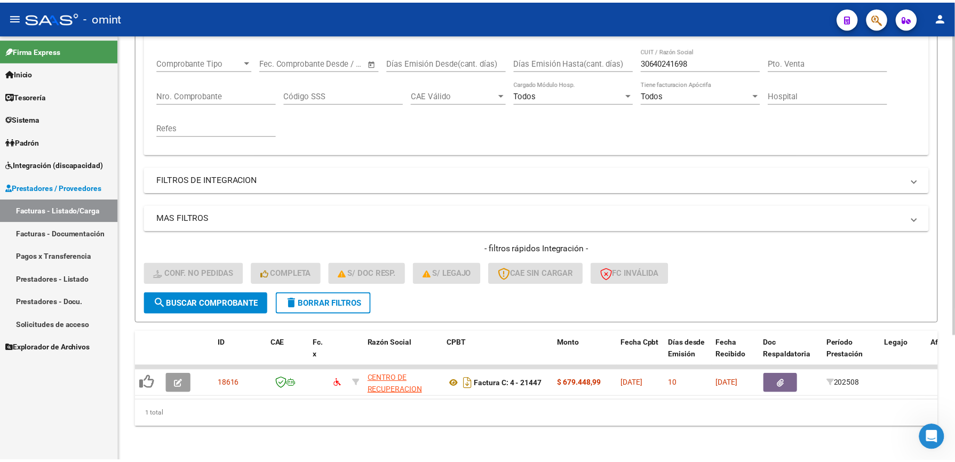
scroll to position [178, 0]
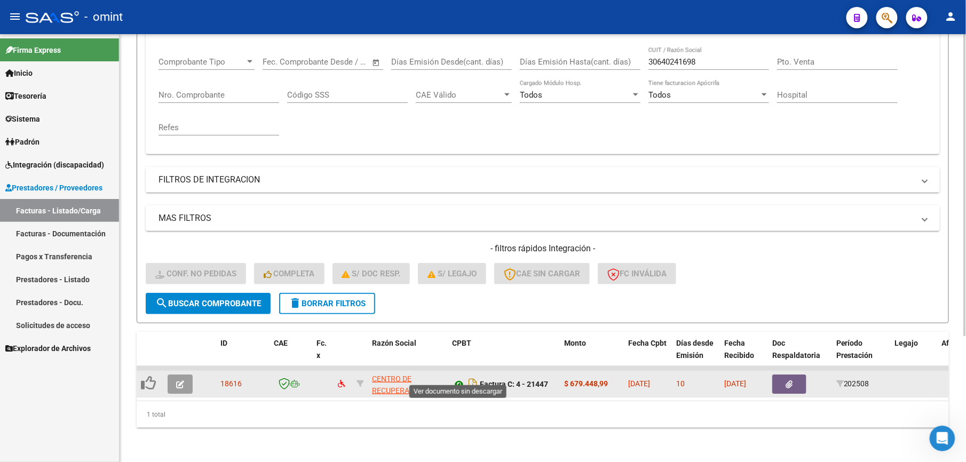
click at [461, 378] on icon at bounding box center [459, 384] width 14 height 13
click at [180, 381] on icon "button" at bounding box center [180, 385] width 8 height 8
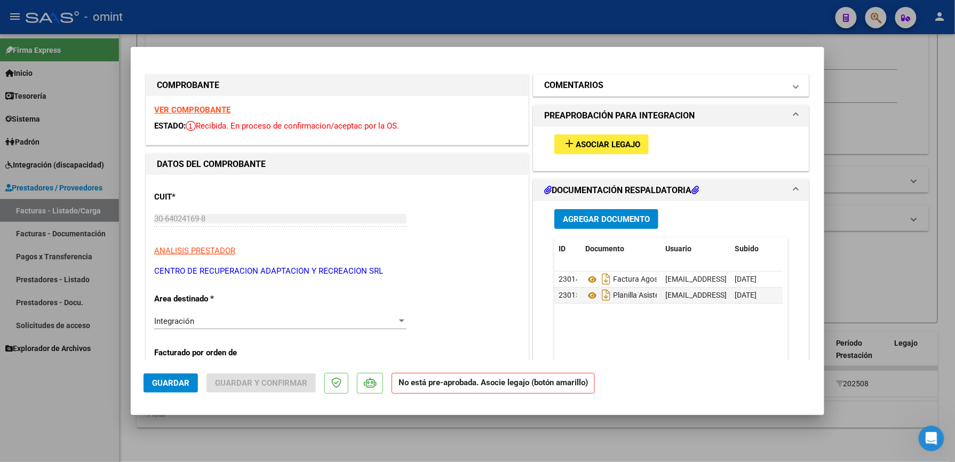
click at [627, 86] on mat-panel-title "COMENTARIOS" at bounding box center [664, 85] width 241 height 13
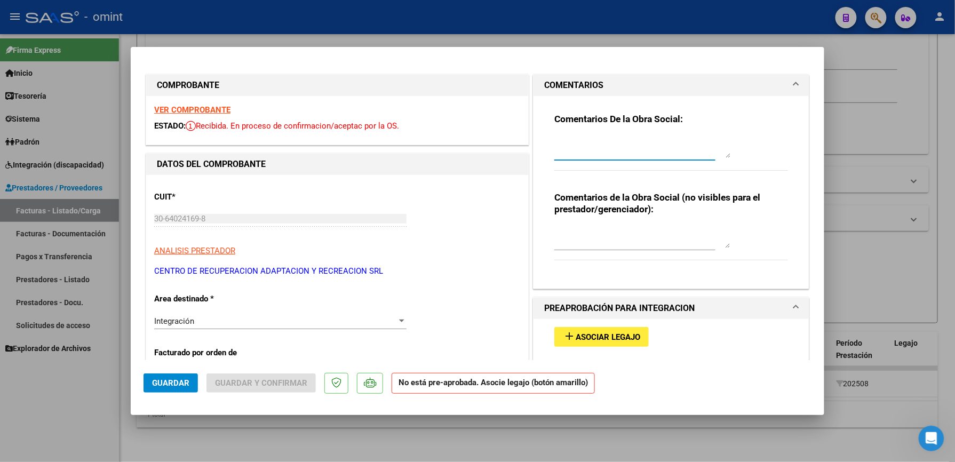
click at [593, 141] on textarea at bounding box center [643, 147] width 176 height 21
type textarea "socio directo no se gestiona por sistema saas"
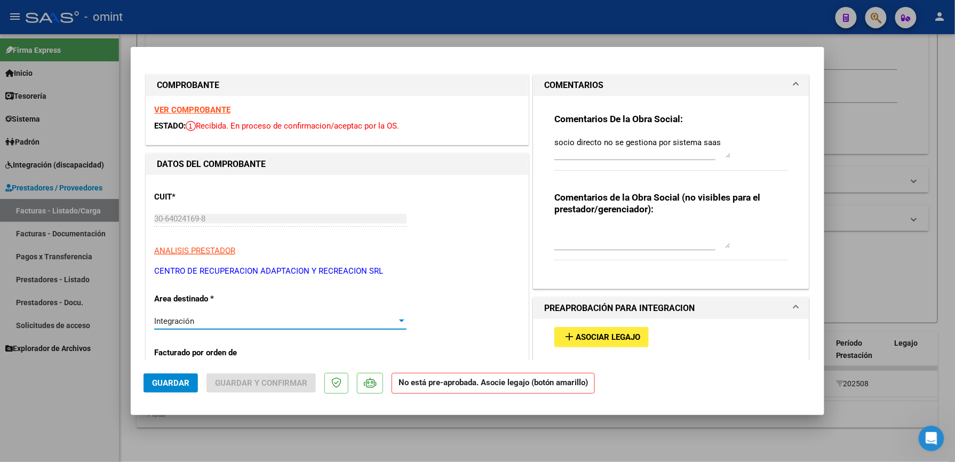
click at [304, 321] on div "Integración" at bounding box center [275, 322] width 243 height 10
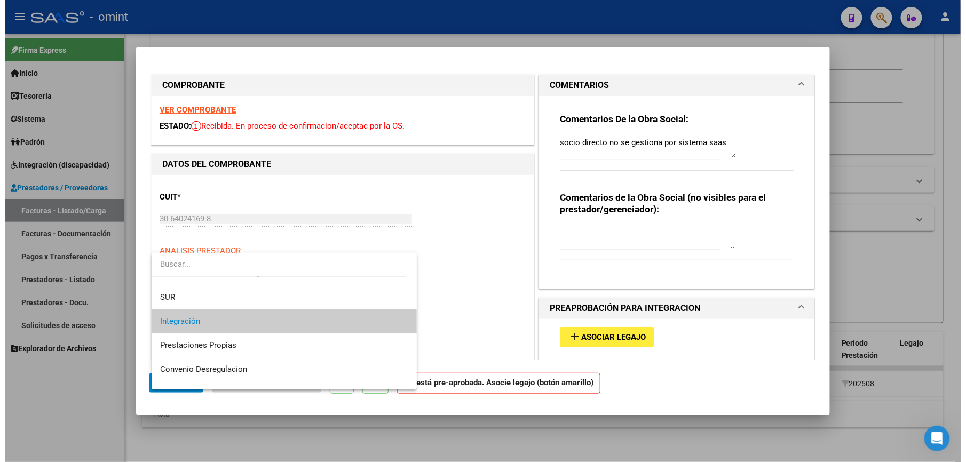
scroll to position [104, 0]
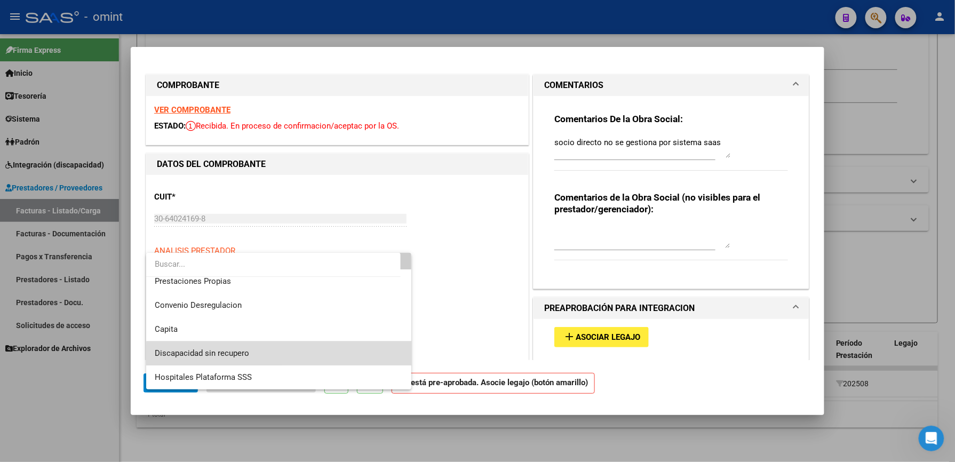
click at [314, 356] on span "Discapacidad sin recupero" at bounding box center [279, 354] width 248 height 24
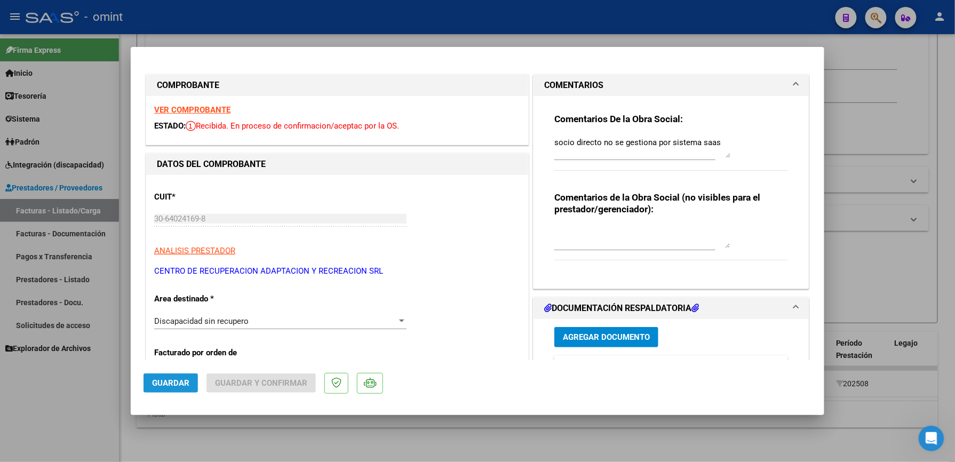
click at [186, 378] on span "Guardar" at bounding box center [170, 383] width 37 height 10
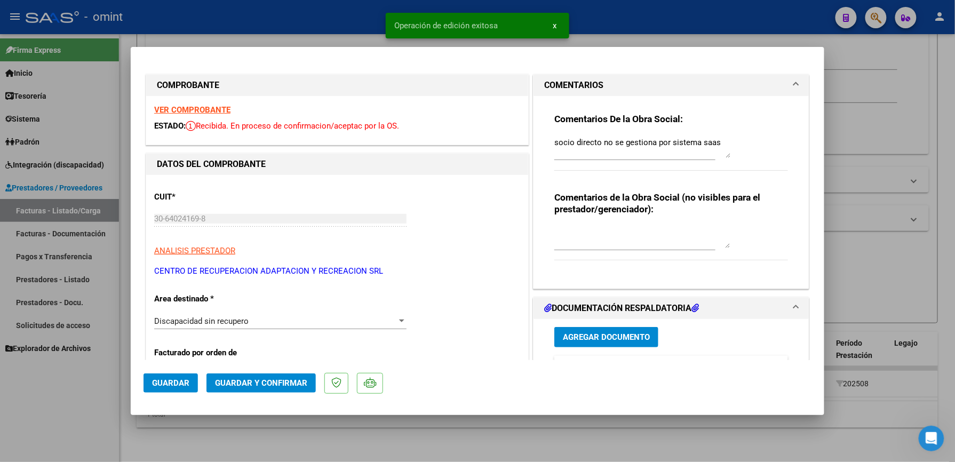
click at [259, 382] on span "Guardar y Confirmar" at bounding box center [261, 383] width 92 height 10
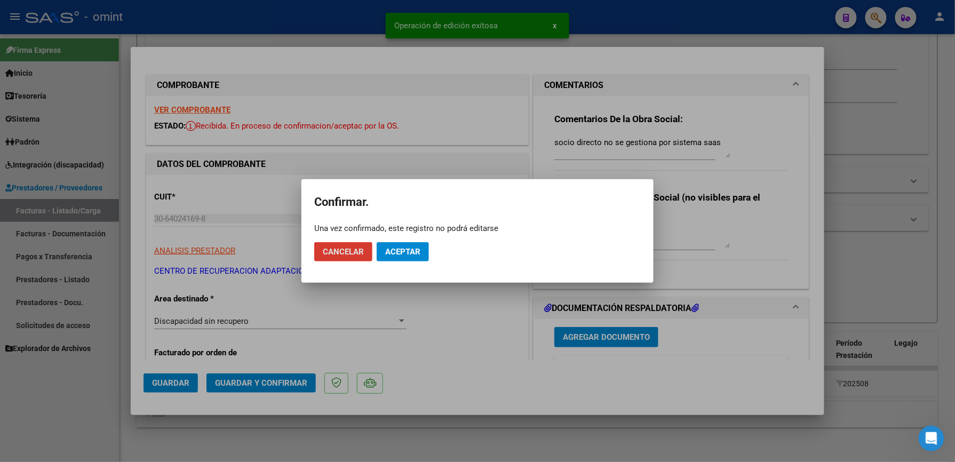
click at [402, 255] on span "Aceptar" at bounding box center [402, 252] width 35 height 10
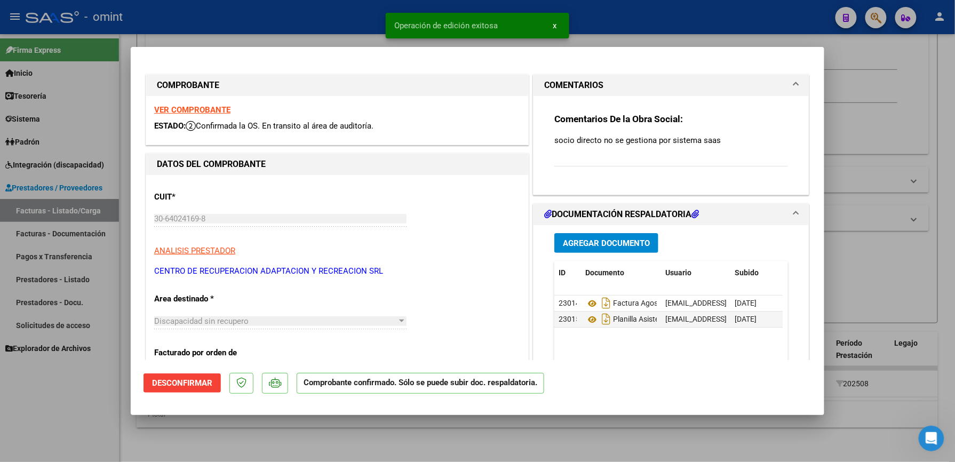
click at [722, 26] on div at bounding box center [477, 231] width 955 height 462
type input "$ 0,00"
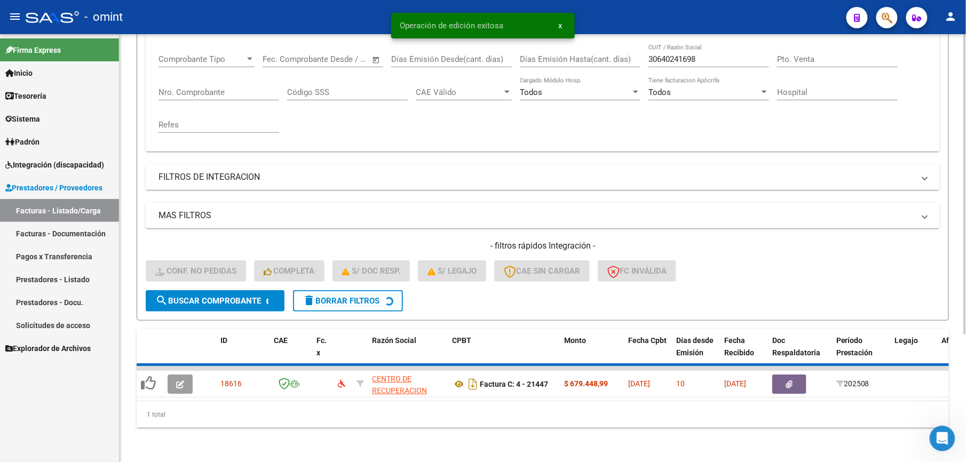
scroll to position [160, 0]
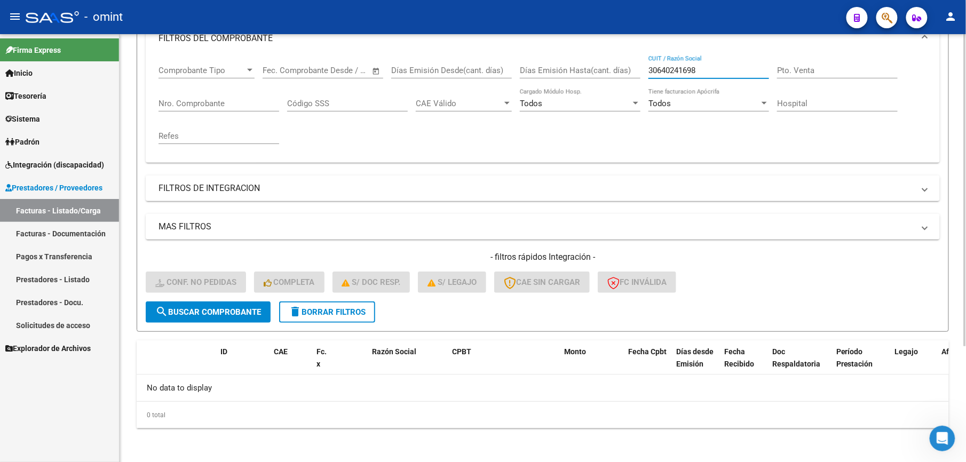
drag, startPoint x: 712, startPoint y: 68, endPoint x: 619, endPoint y: 69, distance: 92.9
click at [619, 69] on div "Comprobante Tipo Comprobante Tipo Fecha inicio – Fecha fin Fec. Comprobante Des…" at bounding box center [543, 105] width 769 height 99
paste input "71463494"
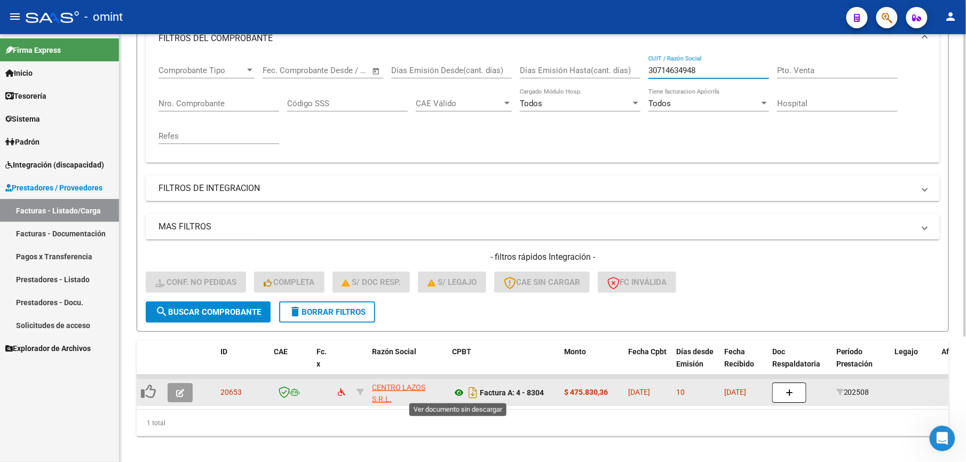
type input "30714634948"
click at [462, 390] on icon at bounding box center [459, 392] width 14 height 13
click at [177, 393] on icon "button" at bounding box center [180, 393] width 8 height 8
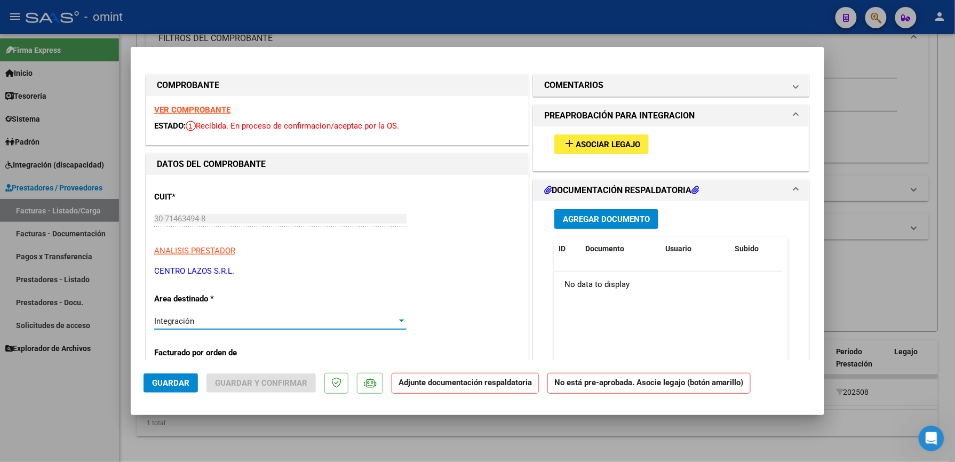
click at [287, 321] on div "Integración" at bounding box center [275, 322] width 243 height 10
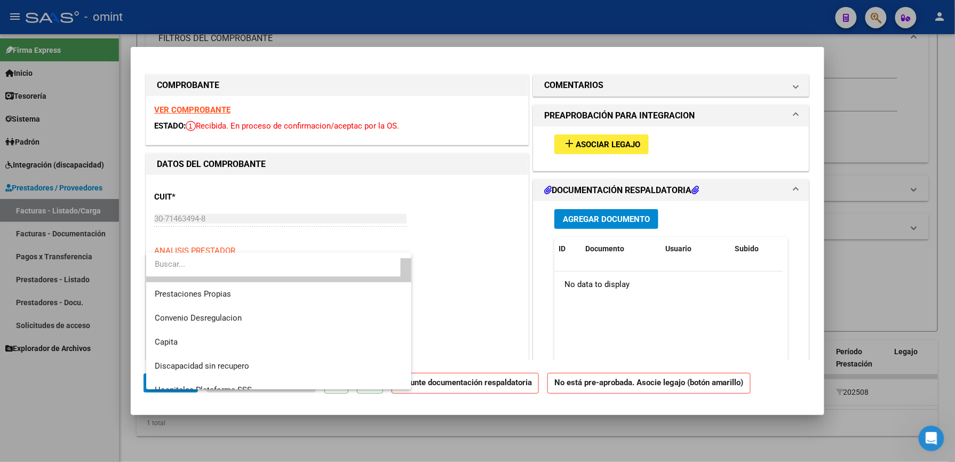
scroll to position [104, 0]
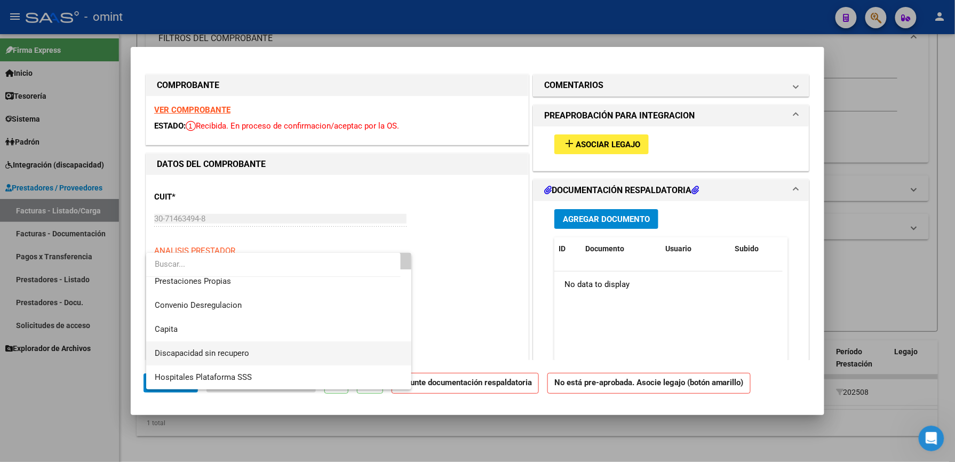
click at [330, 351] on span "Discapacidad sin recupero" at bounding box center [279, 354] width 248 height 24
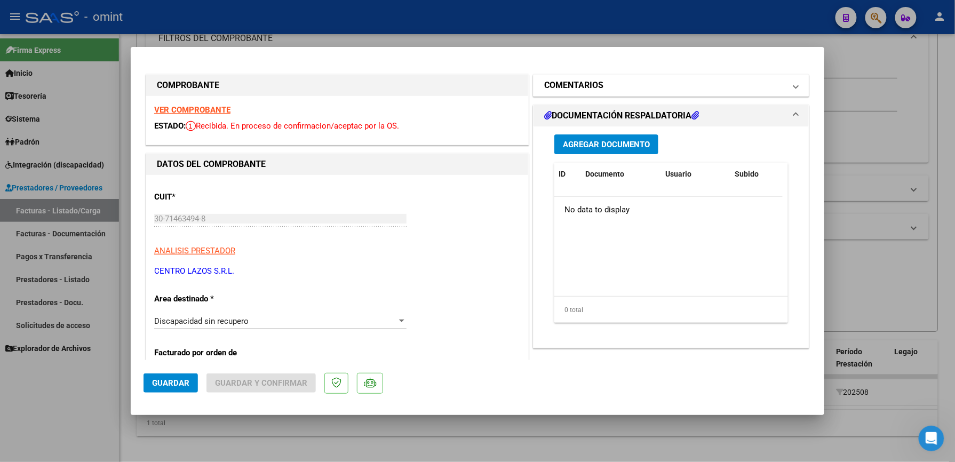
click at [639, 85] on mat-panel-title "COMENTARIOS" at bounding box center [664, 85] width 241 height 13
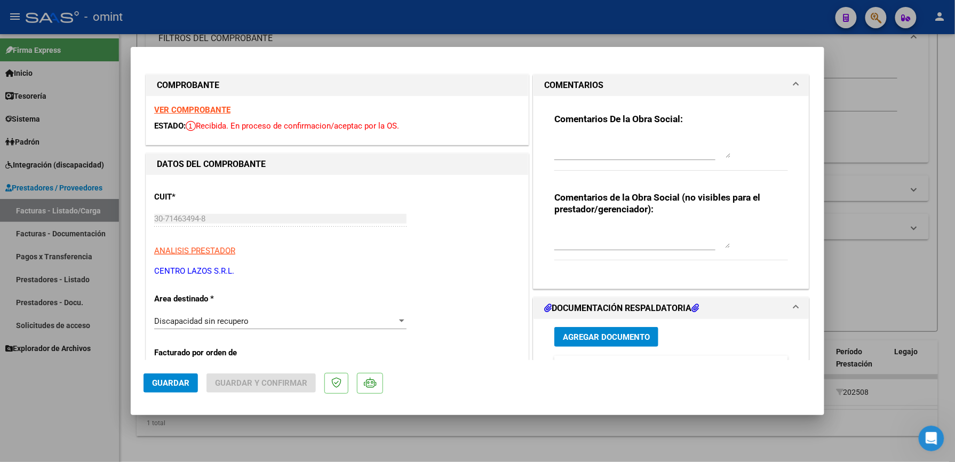
click at [607, 144] on textarea at bounding box center [643, 147] width 176 height 21
type textarea "e"
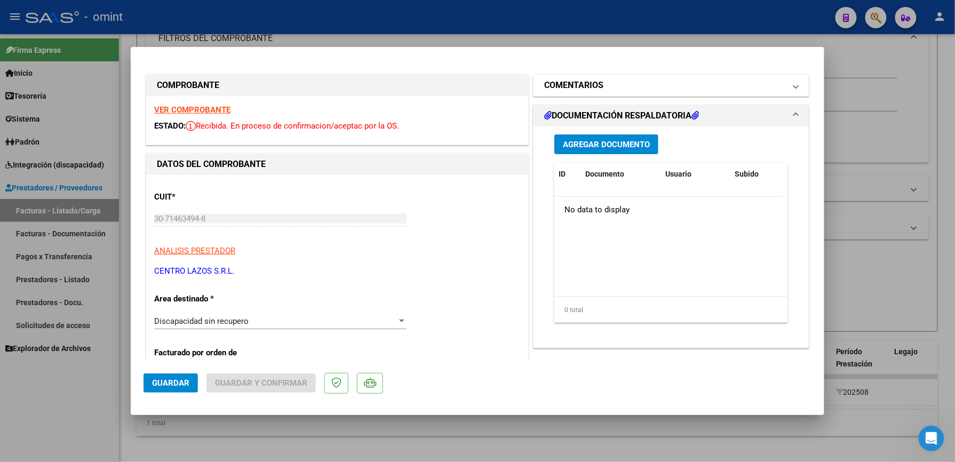
click at [673, 82] on mat-panel-title "COMENTARIOS" at bounding box center [664, 85] width 241 height 13
click at [622, 89] on mat-panel-title "COMENTARIOS" at bounding box center [664, 85] width 241 height 13
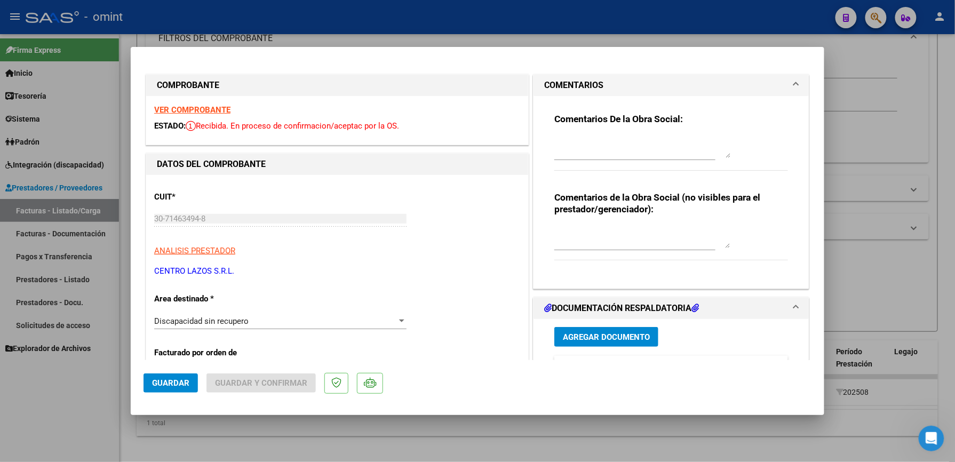
click at [601, 140] on textarea at bounding box center [643, 147] width 176 height 21
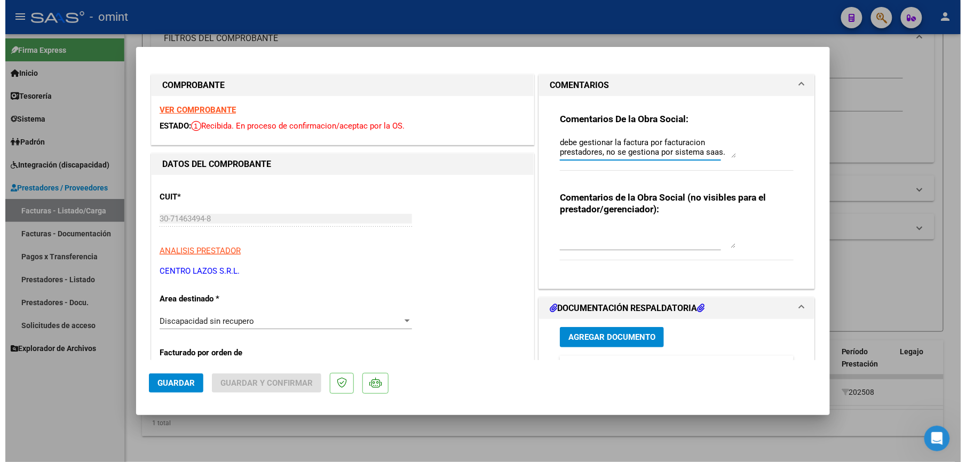
scroll to position [9, 0]
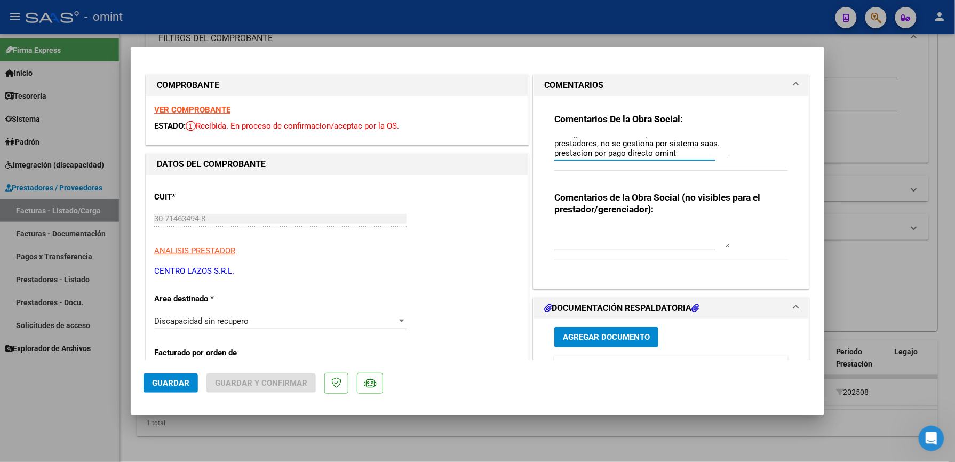
type textarea "debe gestionar la factura por facturacion prestadores, no se gestiona por siste…"
click at [180, 382] on span "Guardar" at bounding box center [170, 383] width 37 height 10
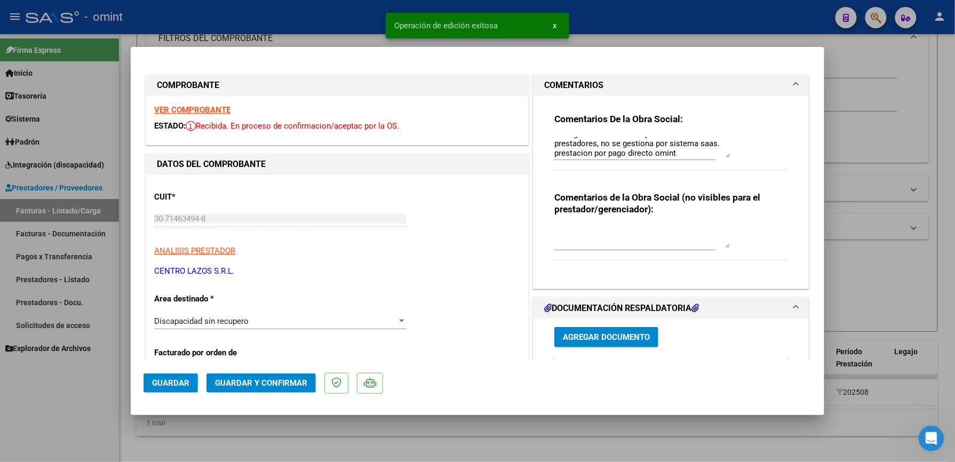
click at [285, 385] on span "Guardar y Confirmar" at bounding box center [261, 383] width 92 height 10
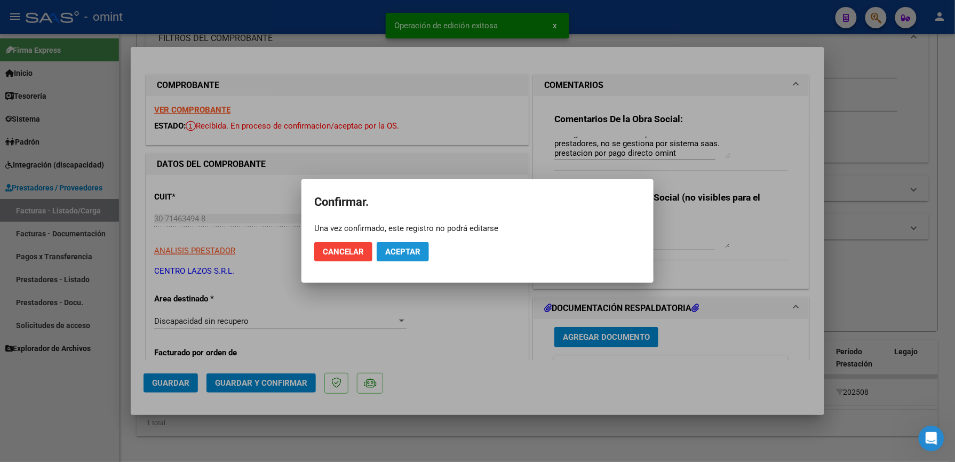
click at [413, 248] on span "Aceptar" at bounding box center [402, 252] width 35 height 10
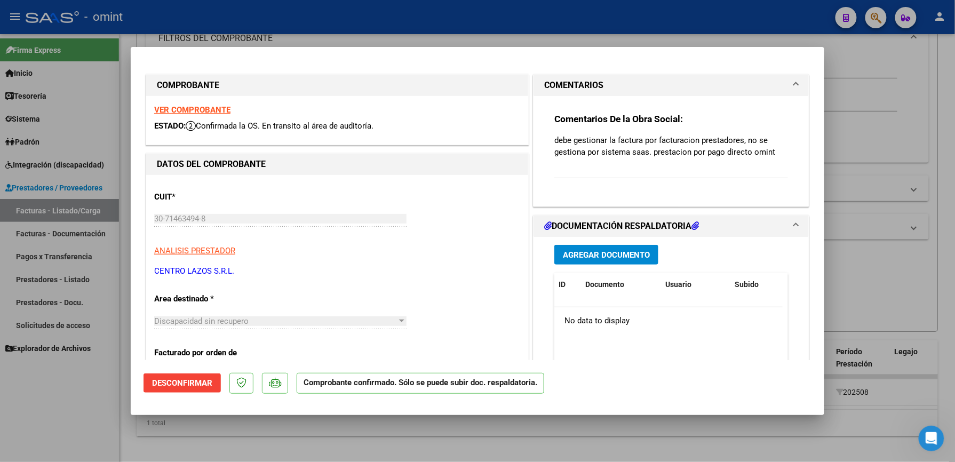
drag, startPoint x: 481, startPoint y: 16, endPoint x: 462, endPoint y: 22, distance: 19.6
click at [479, 16] on div at bounding box center [477, 231] width 955 height 462
type input "$ 0,00"
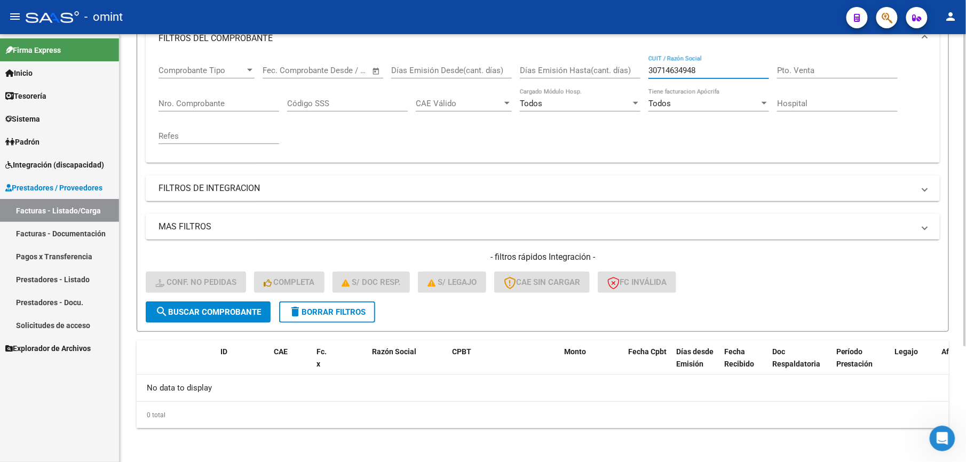
drag, startPoint x: 725, startPoint y: 68, endPoint x: 611, endPoint y: 70, distance: 114.3
click at [611, 70] on div "Comprobante Tipo Comprobante Tipo Fecha inicio – Fecha fin Fec. Comprobante Des…" at bounding box center [543, 105] width 769 height 99
paste input "6181509"
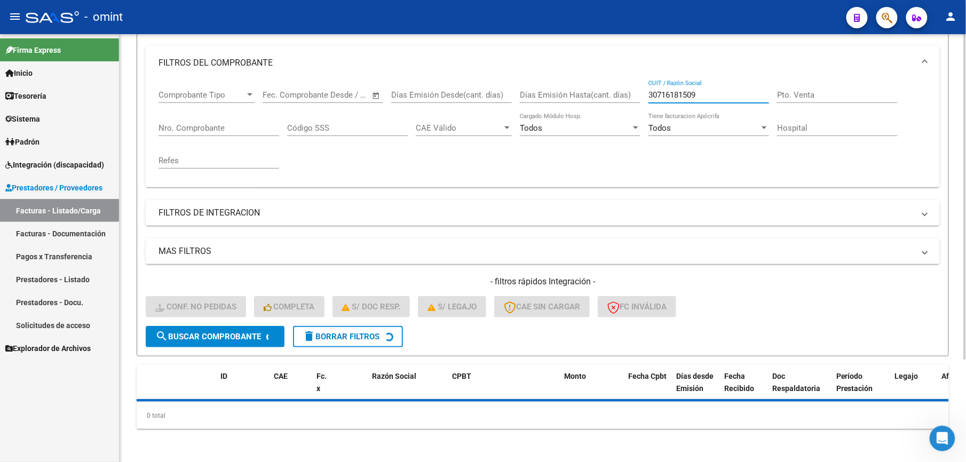
scroll to position [160, 0]
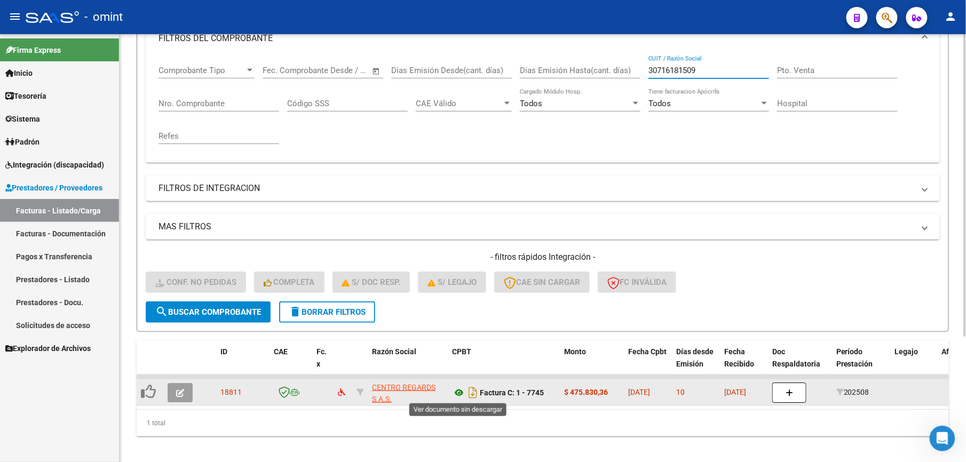
type input "30716181509"
click at [460, 392] on icon at bounding box center [459, 392] width 14 height 13
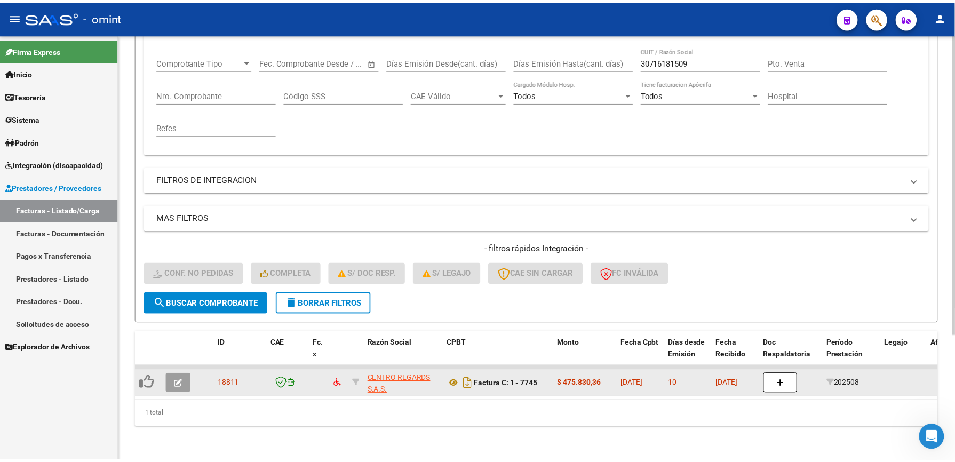
scroll to position [178, 0]
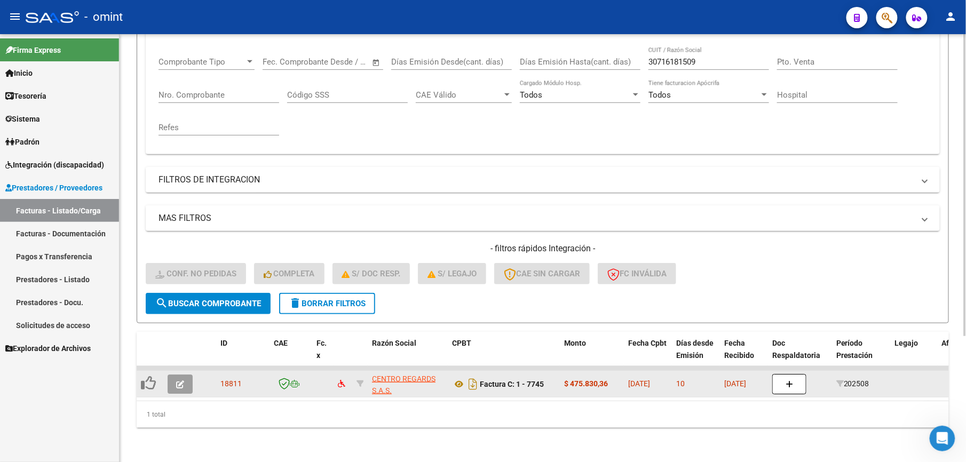
click at [174, 375] on button "button" at bounding box center [180, 384] width 25 height 19
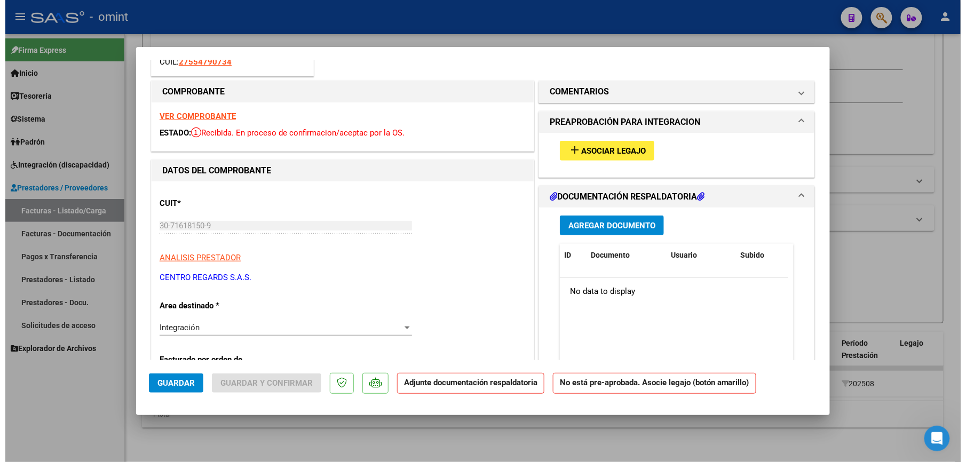
scroll to position [142, 0]
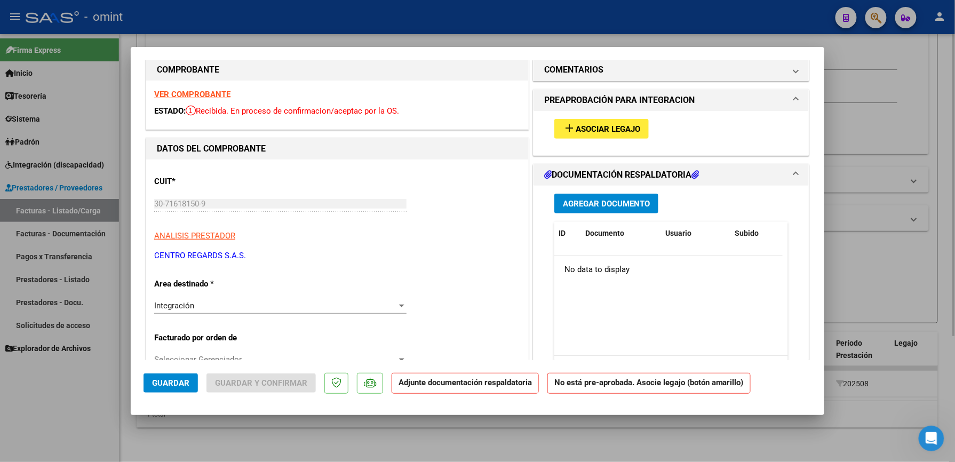
drag, startPoint x: 863, startPoint y: 122, endPoint x: 857, endPoint y: 127, distance: 7.7
click at [863, 122] on div at bounding box center [477, 231] width 955 height 462
type input "$ 0,00"
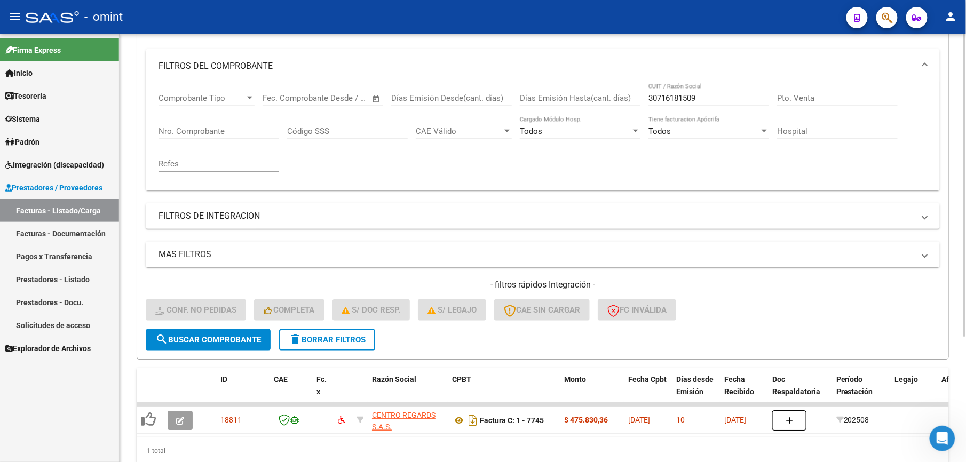
scroll to position [107, 0]
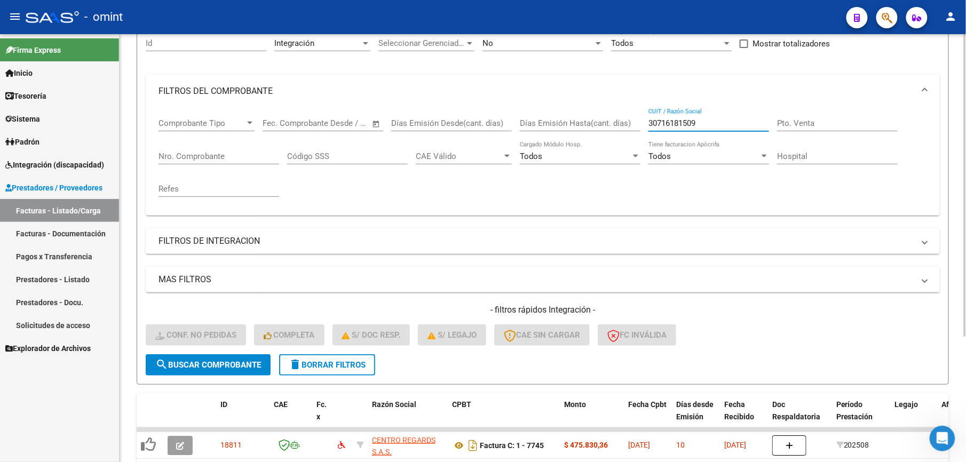
drag, startPoint x: 710, startPoint y: 118, endPoint x: 613, endPoint y: 123, distance: 96.7
click at [613, 123] on div "Comprobante Tipo Comprobante Tipo Fecha inicio – Fecha fin Fec. Comprobante Des…" at bounding box center [543, 157] width 769 height 99
paste input "20360734251"
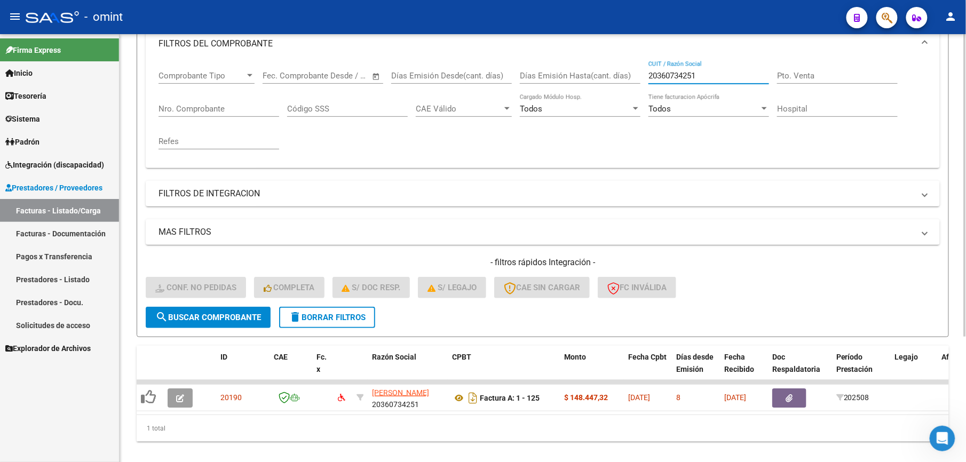
scroll to position [178, 0]
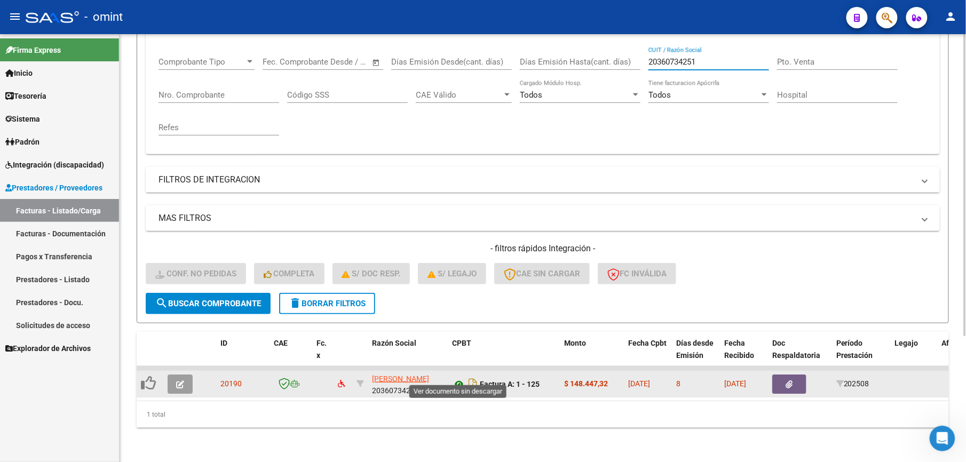
type input "20360734251"
click at [457, 378] on icon at bounding box center [459, 384] width 14 height 13
click at [182, 380] on span "button" at bounding box center [180, 385] width 8 height 10
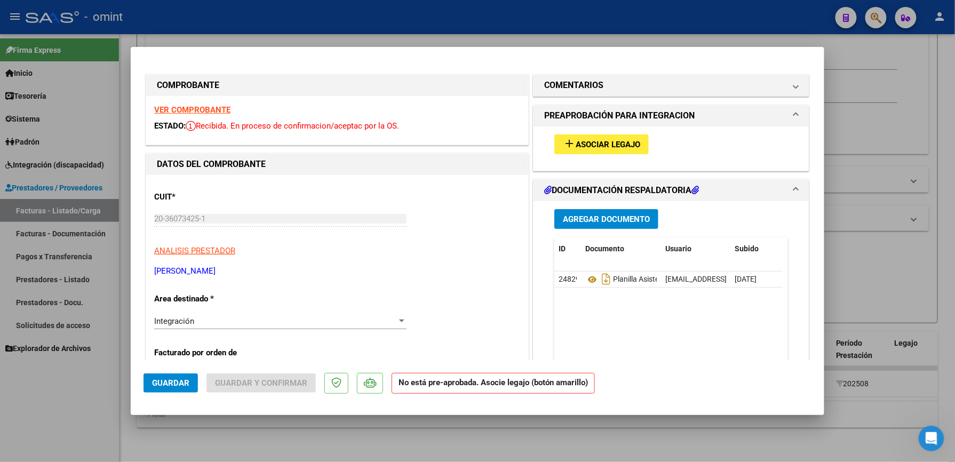
click at [615, 138] on button "add Asociar Legajo" at bounding box center [602, 145] width 94 height 20
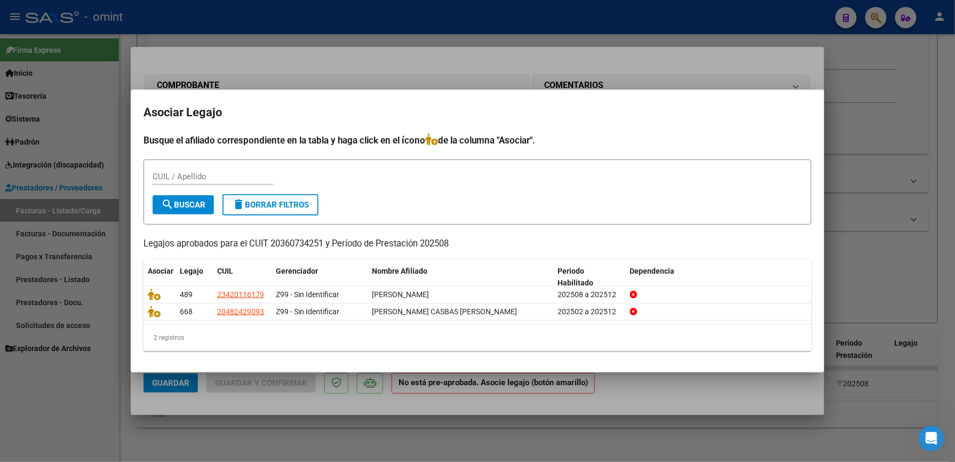
drag, startPoint x: 897, startPoint y: 197, endPoint x: 851, endPoint y: 285, distance: 99.6
click at [896, 198] on div at bounding box center [477, 231] width 955 height 462
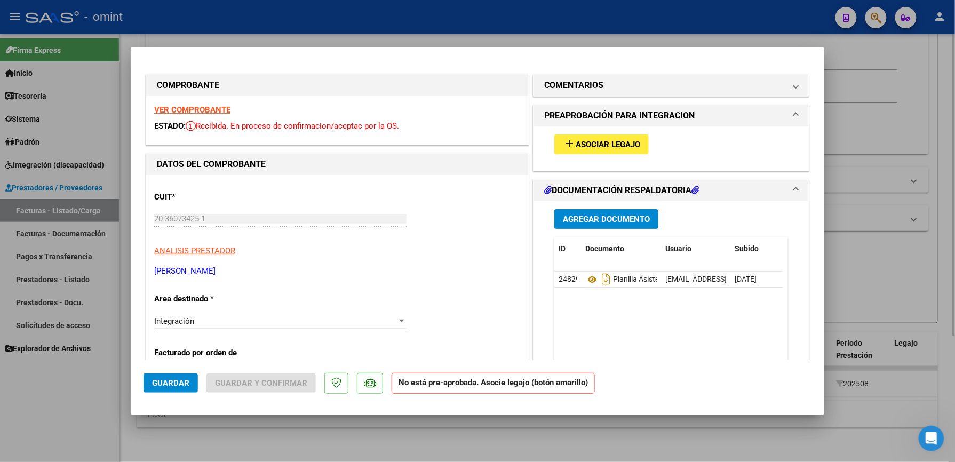
click at [849, 88] on div at bounding box center [477, 231] width 955 height 462
type input "$ 0,00"
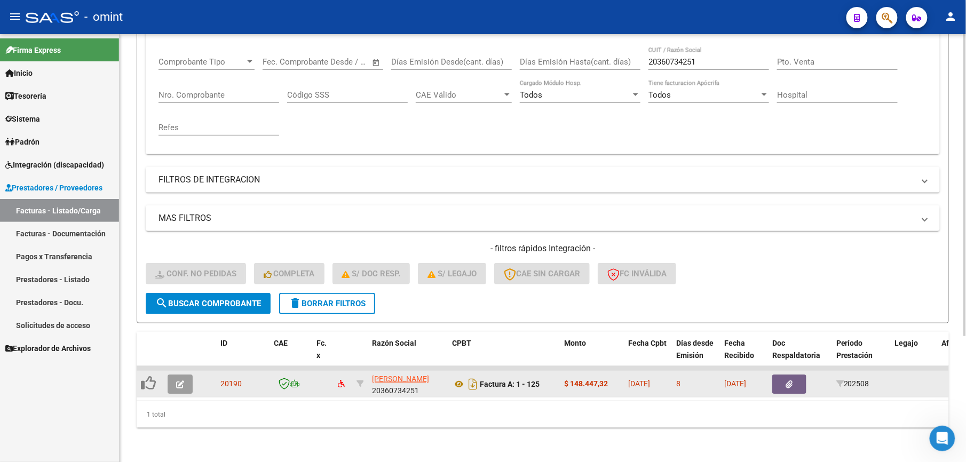
click at [176, 381] on icon "button" at bounding box center [180, 385] width 8 height 8
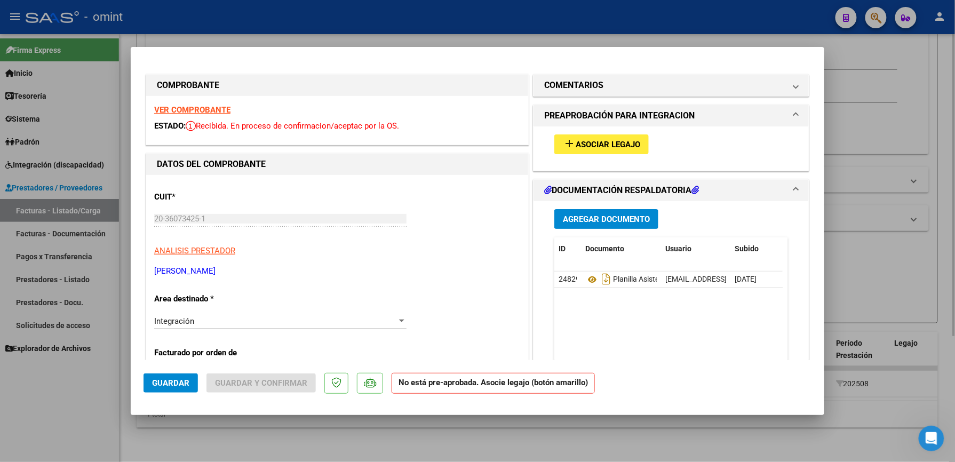
drag, startPoint x: 675, startPoint y: 432, endPoint x: 594, endPoint y: 408, distance: 84.3
click at [669, 432] on div at bounding box center [477, 231] width 955 height 462
type input "$ 0,00"
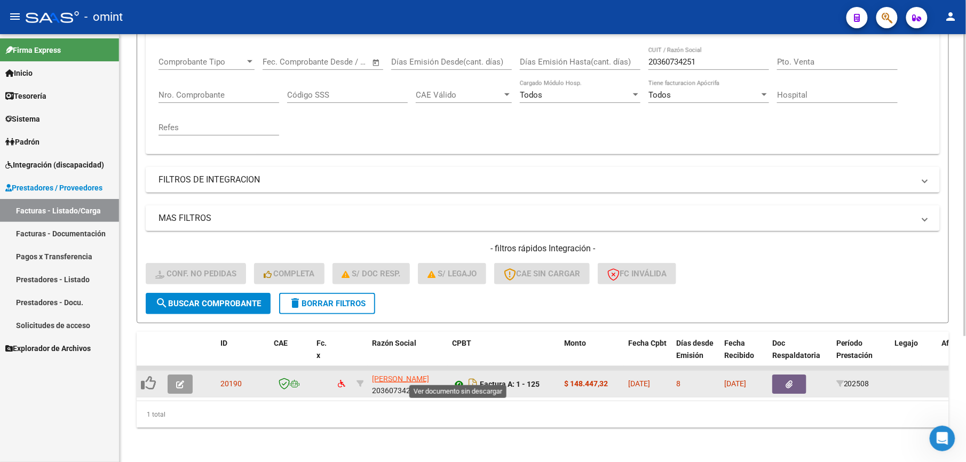
click at [458, 378] on icon at bounding box center [459, 384] width 14 height 13
click at [177, 381] on icon "button" at bounding box center [180, 385] width 8 height 8
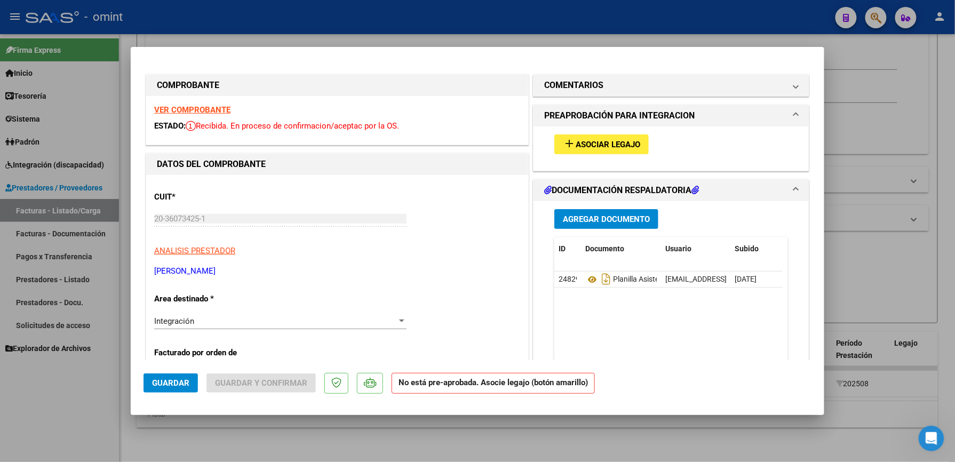
click at [601, 418] on div at bounding box center [477, 231] width 955 height 462
type input "$ 0,00"
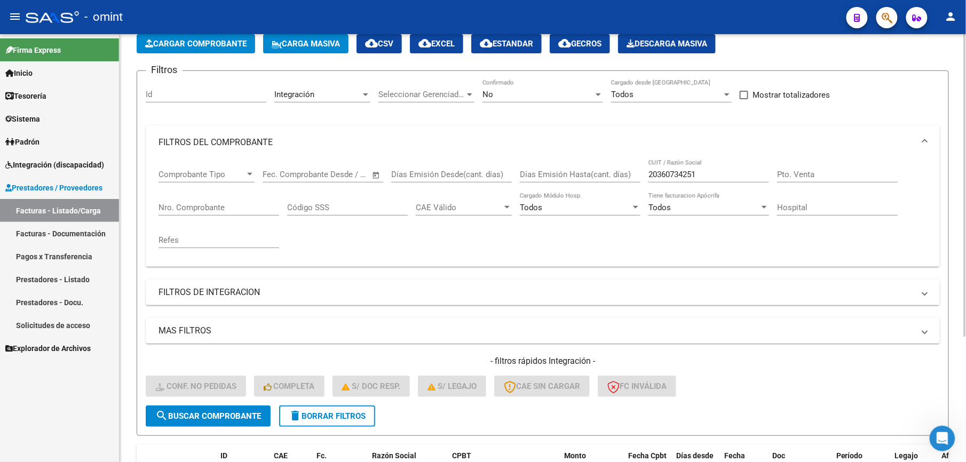
scroll to position [0, 0]
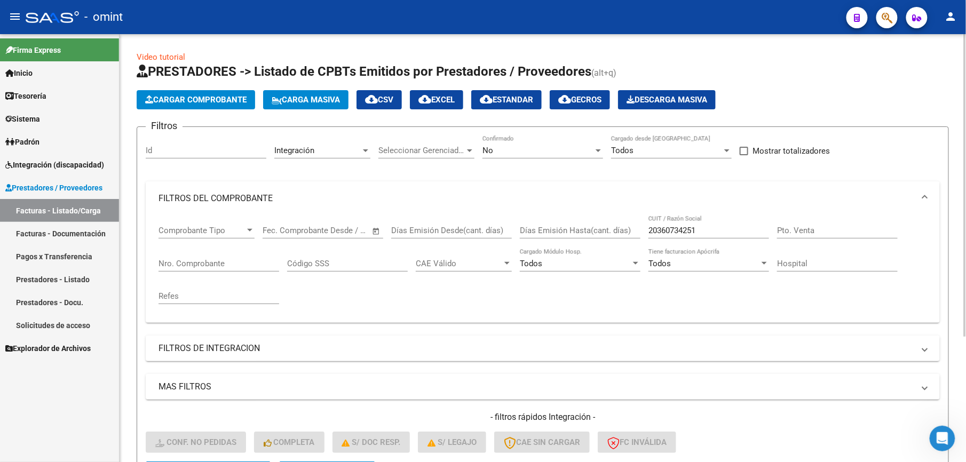
click at [337, 147] on div "Integración" at bounding box center [317, 151] width 86 height 10
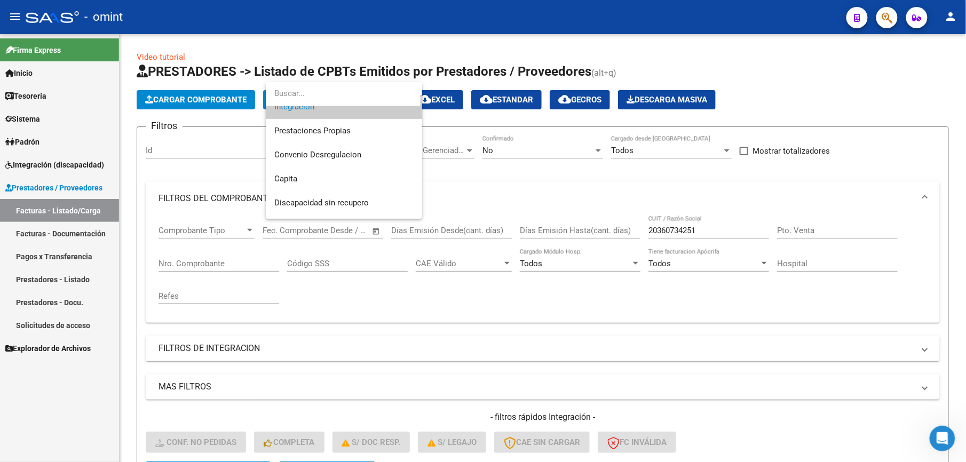
scroll to position [126, 0]
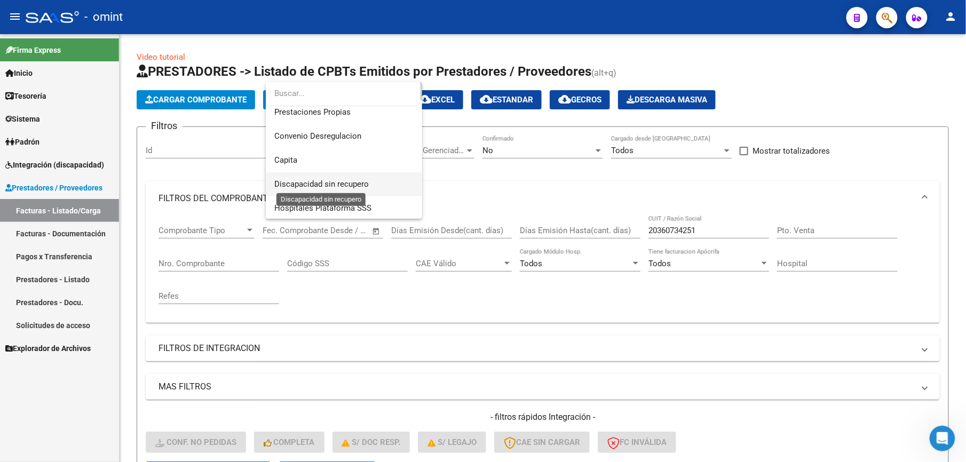
click at [366, 180] on span "Discapacidad sin recupero" at bounding box center [321, 184] width 94 height 10
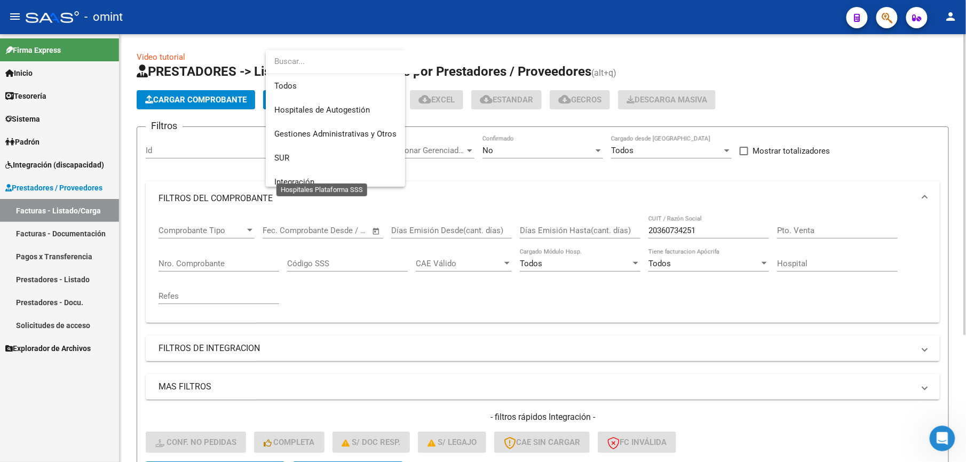
scroll to position [127, 0]
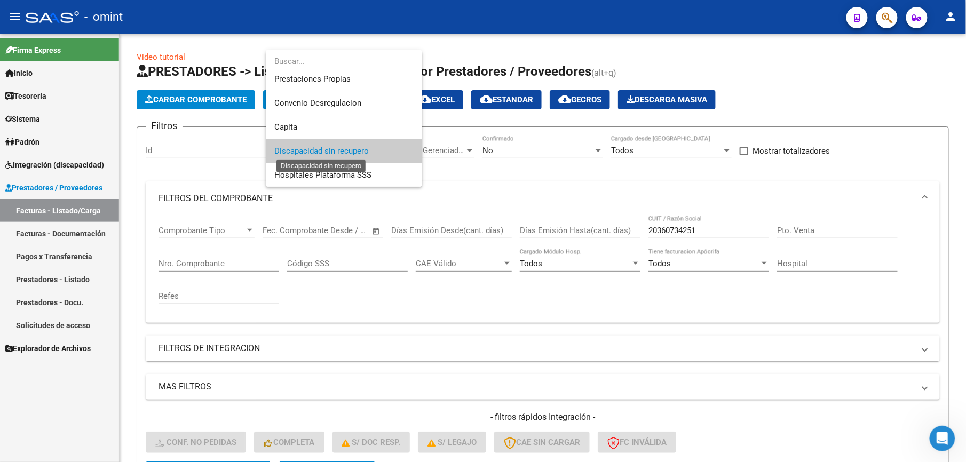
click at [364, 152] on span "Discapacidad sin recupero" at bounding box center [321, 151] width 94 height 10
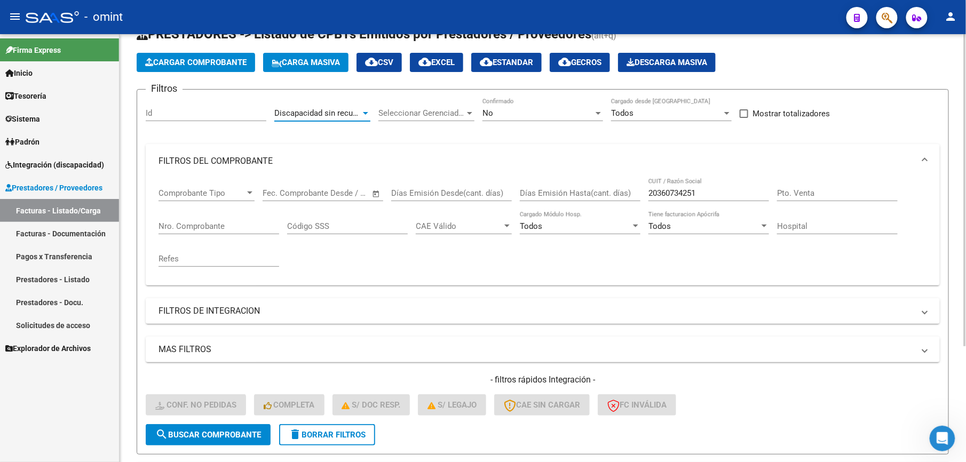
scroll to position [160, 0]
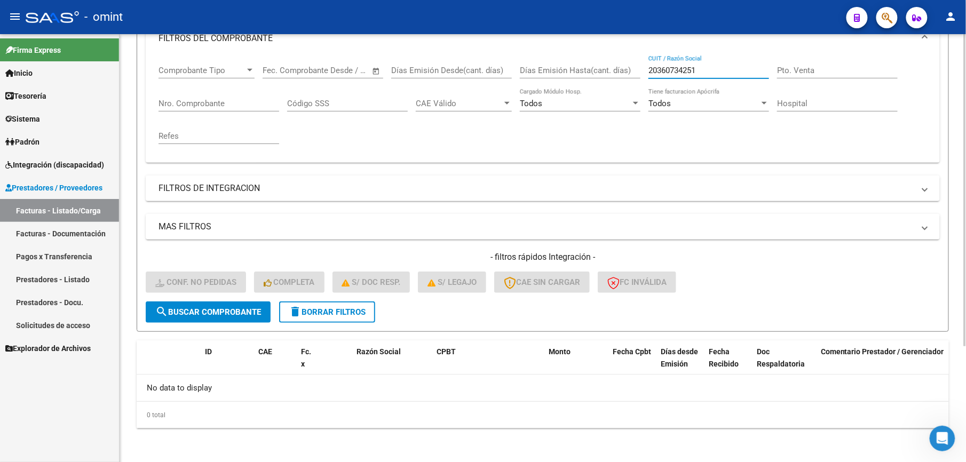
drag, startPoint x: 650, startPoint y: 70, endPoint x: 572, endPoint y: 63, distance: 77.8
click at [573, 64] on div "Comprobante Tipo Comprobante Tipo Fecha inicio – Fecha fin Fec. Comprobante Des…" at bounding box center [543, 105] width 769 height 99
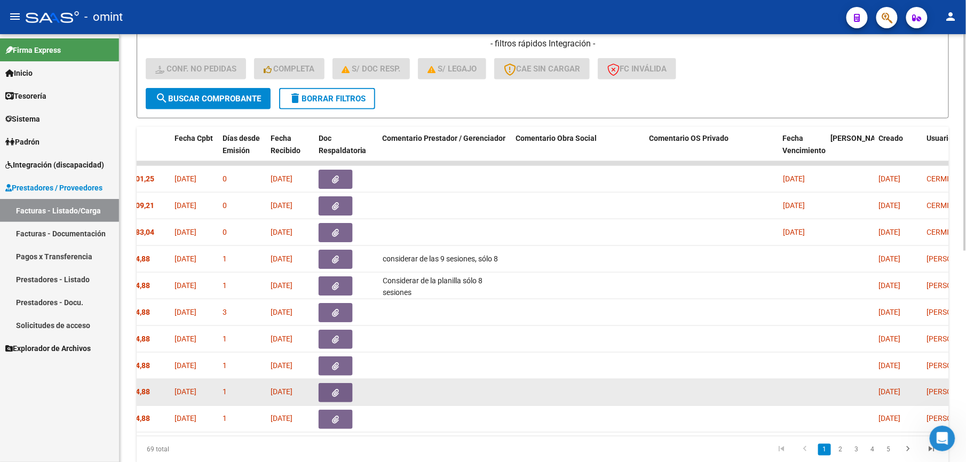
scroll to position [419, 0]
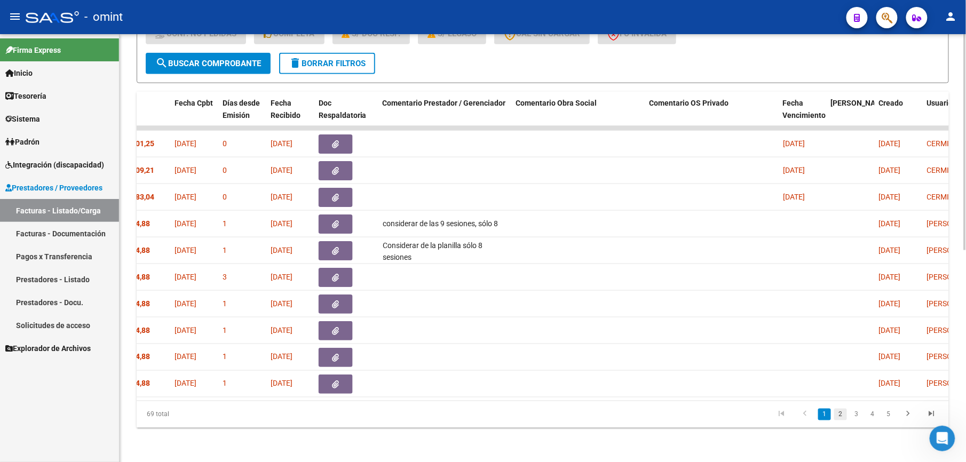
click at [843, 417] on link "2" at bounding box center [840, 415] width 13 height 12
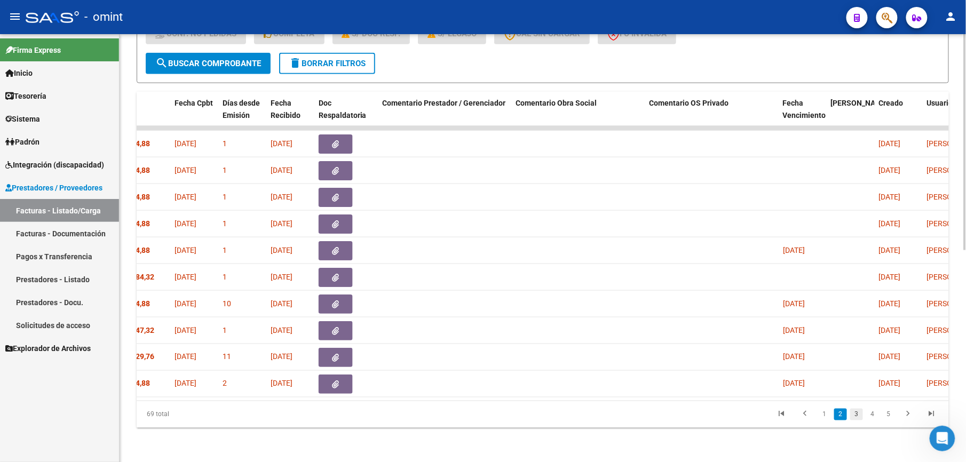
click at [857, 417] on link "3" at bounding box center [856, 415] width 13 height 12
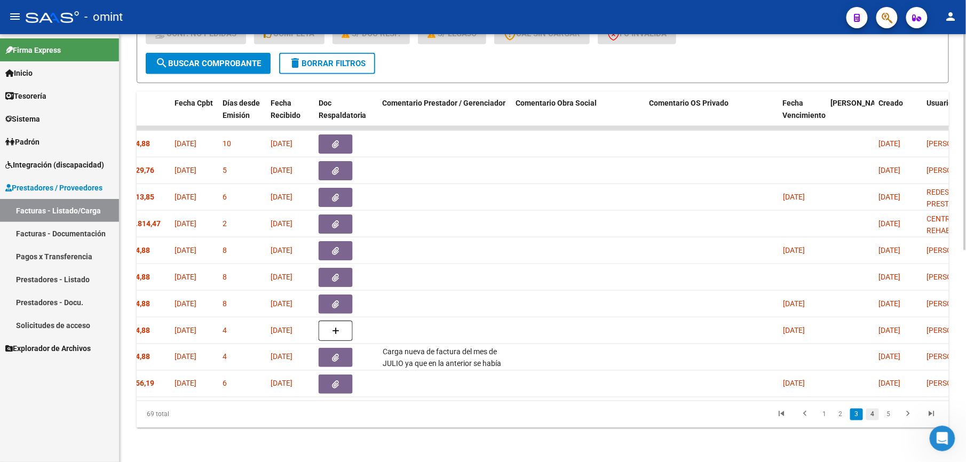
click at [874, 412] on link "4" at bounding box center [872, 415] width 13 height 12
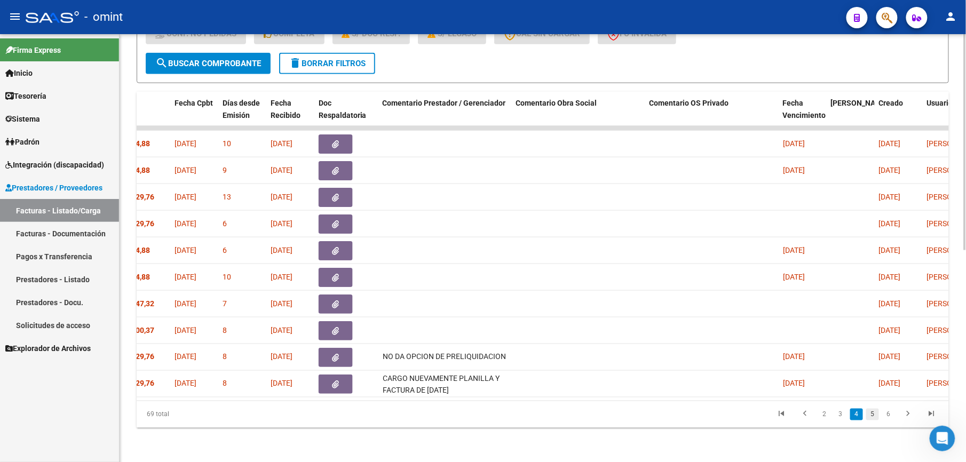
click at [873, 414] on link "5" at bounding box center [872, 415] width 13 height 12
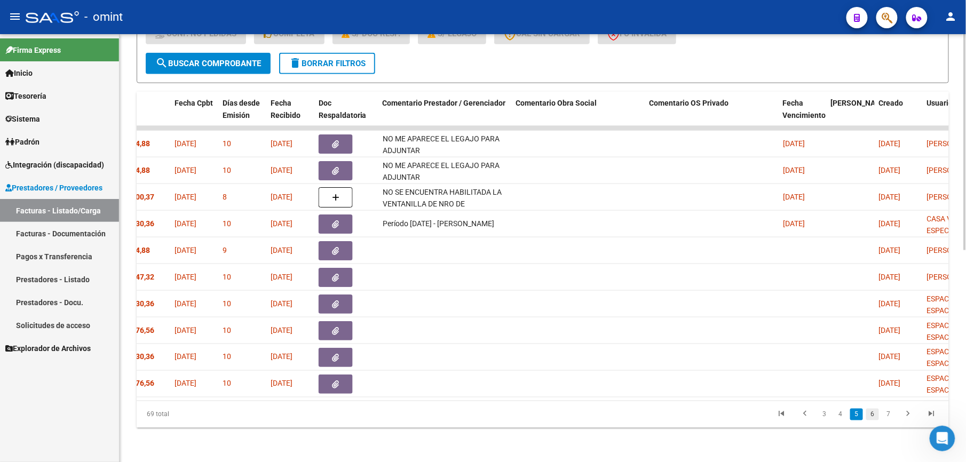
click at [874, 415] on link "6" at bounding box center [872, 415] width 13 height 12
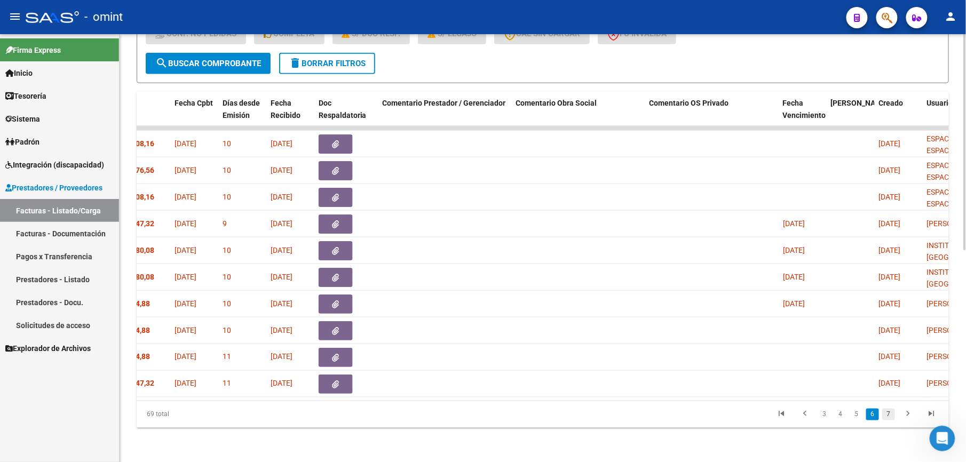
click at [887, 416] on link "7" at bounding box center [888, 415] width 13 height 12
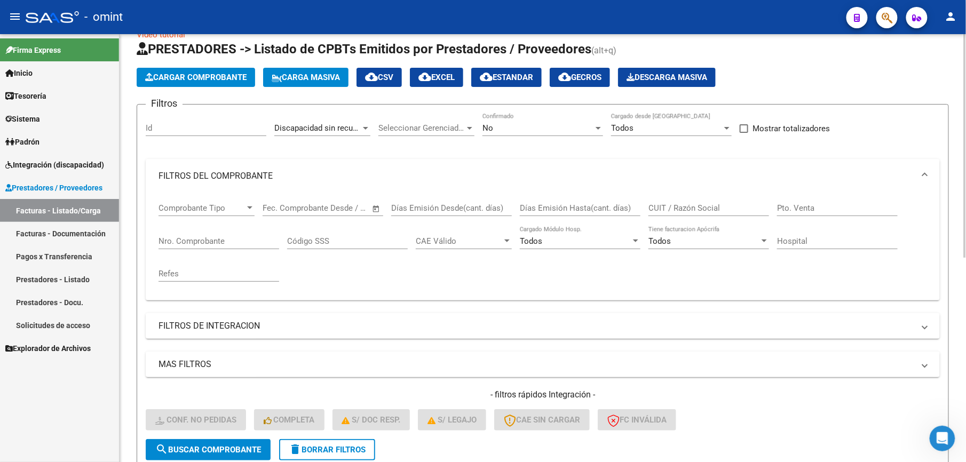
scroll to position [0, 0]
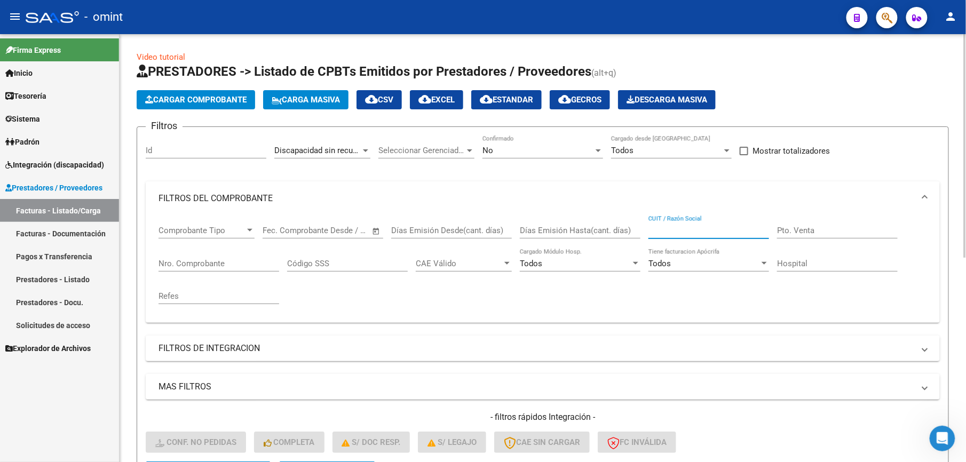
paste input "30640241698"
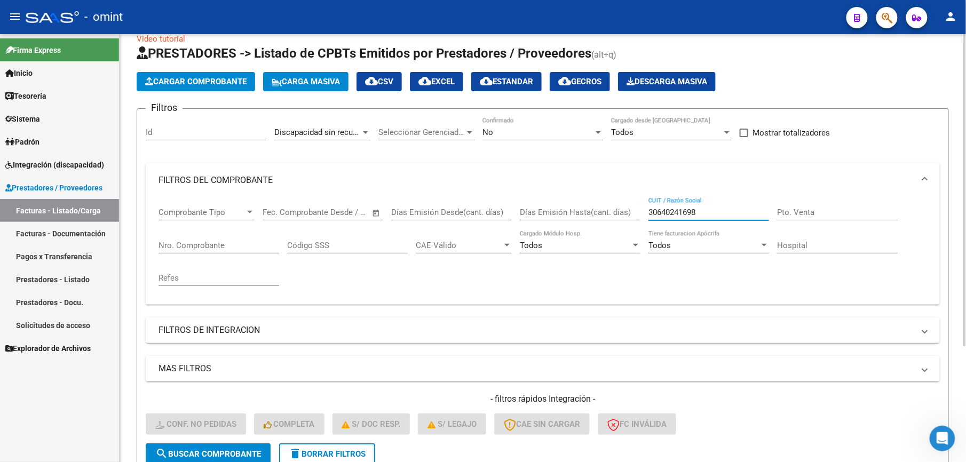
scroll to position [18, 0]
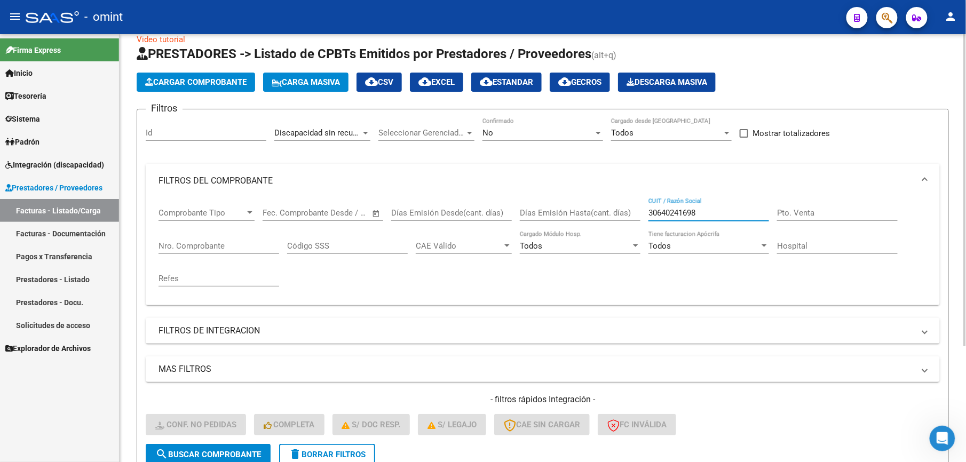
click at [507, 133] on div "No" at bounding box center [538, 133] width 111 height 10
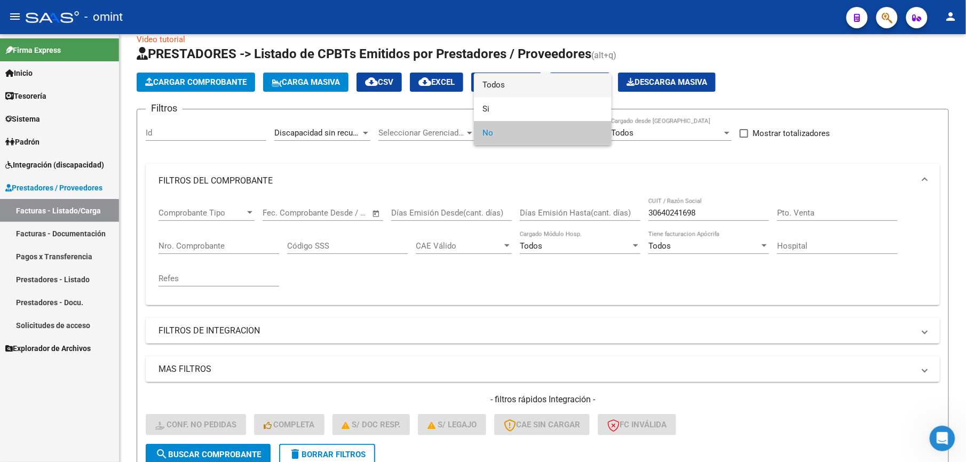
click at [517, 84] on span "Todos" at bounding box center [543, 85] width 121 height 24
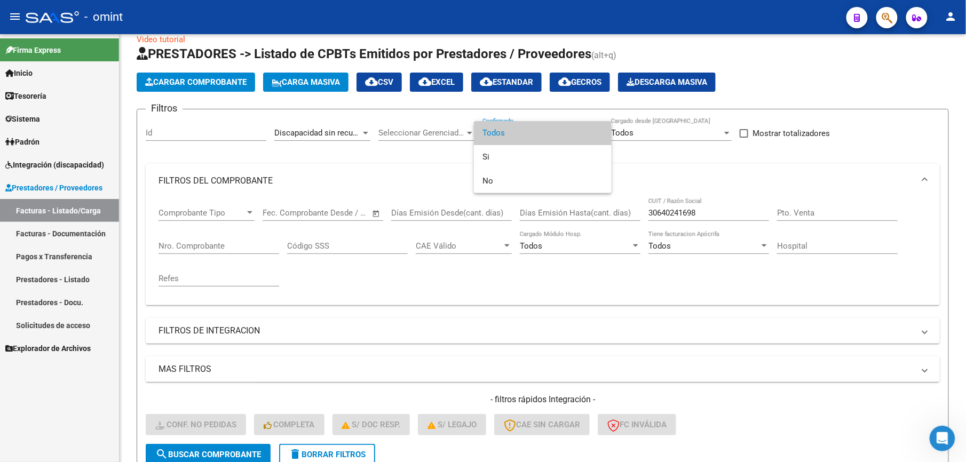
click at [554, 309] on div at bounding box center [483, 231] width 966 height 462
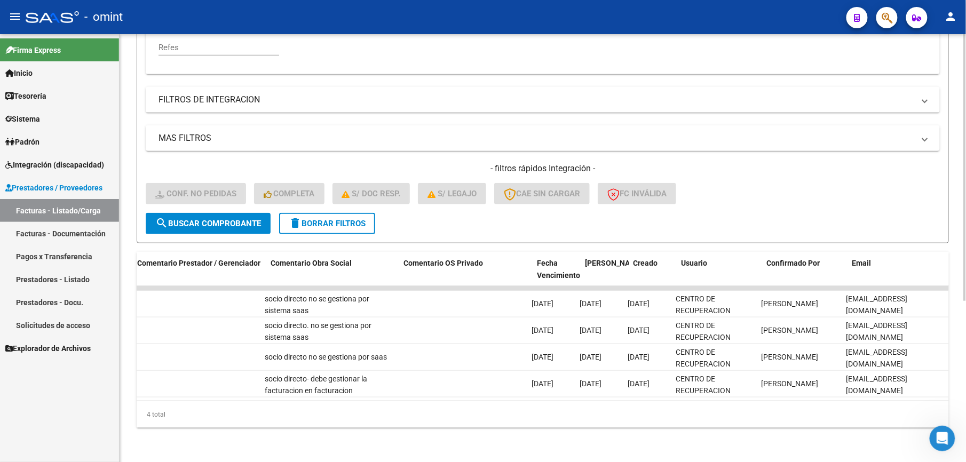
scroll to position [0, 0]
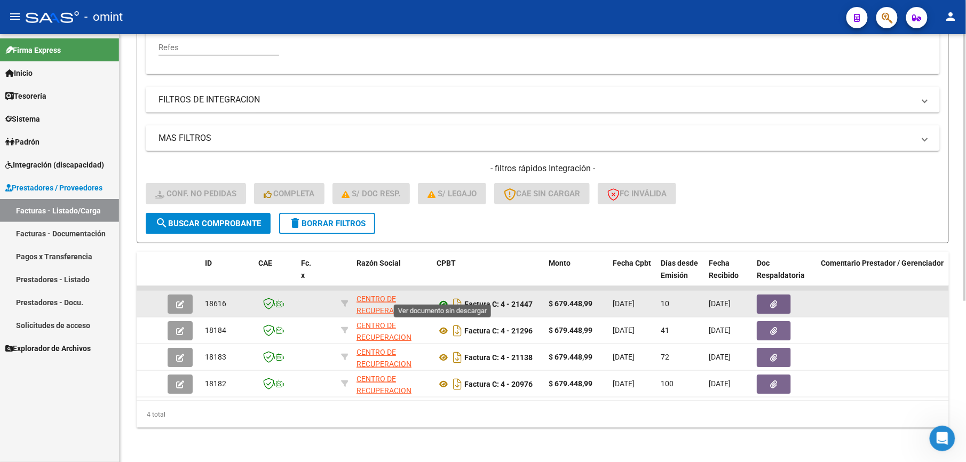
click at [443, 298] on icon at bounding box center [444, 304] width 14 height 13
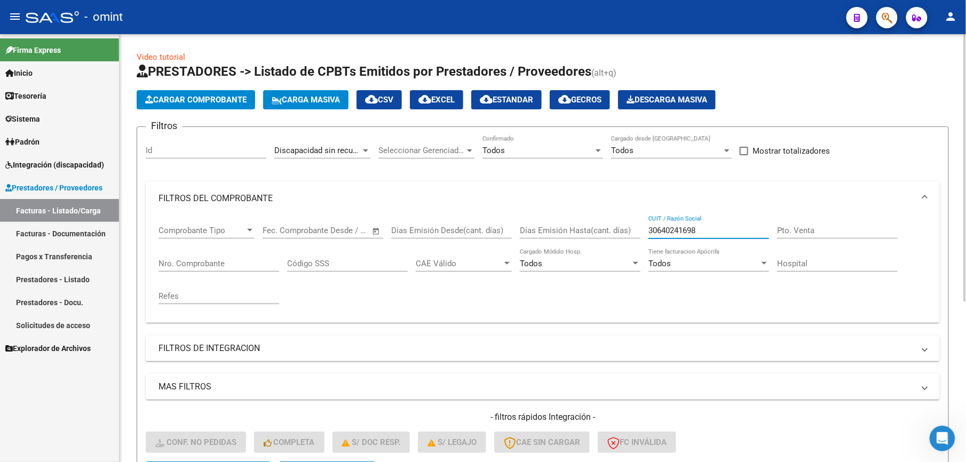
drag, startPoint x: 713, startPoint y: 232, endPoint x: 609, endPoint y: 230, distance: 104.6
click at [613, 231] on div "Comprobante Tipo Comprobante Tipo Fecha inicio – Fecha fin Fec. Comprobante Des…" at bounding box center [543, 265] width 769 height 99
paste input "71463494"
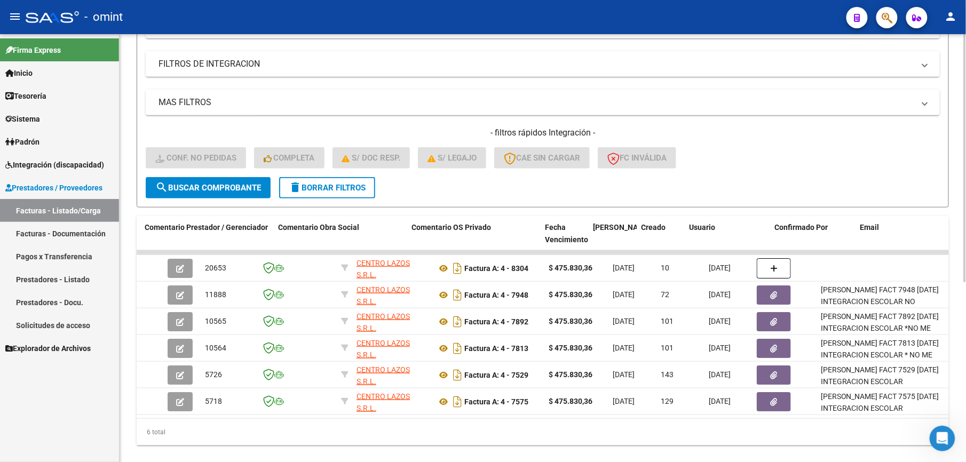
scroll to position [0, 690]
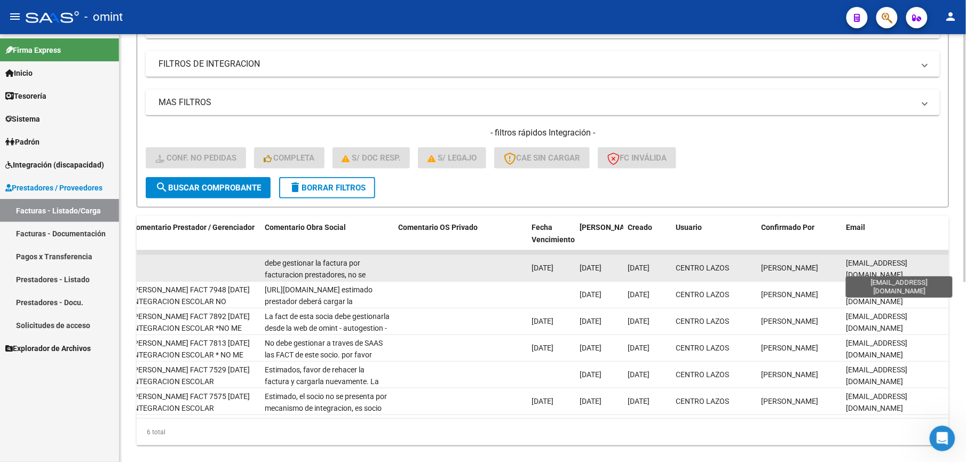
type input "30714634948"
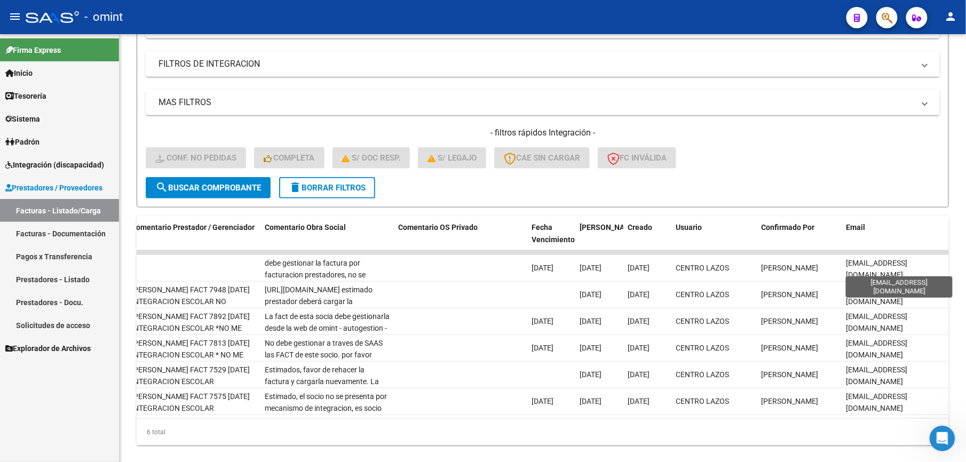
scroll to position [0, 4]
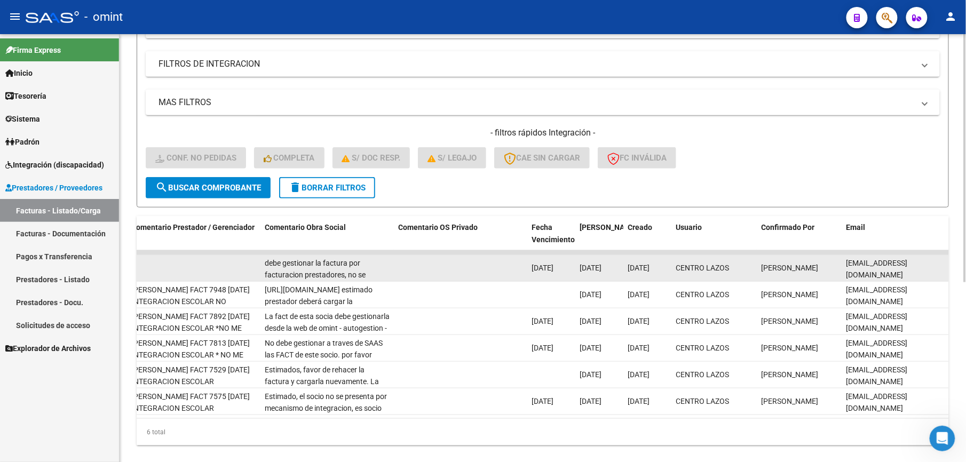
drag, startPoint x: 847, startPoint y: 265, endPoint x: 946, endPoint y: 265, distance: 99.3
click at [946, 265] on datatable-body-cell "SECRETARIA@LAZOS.COM.AR" at bounding box center [895, 268] width 107 height 26
drag, startPoint x: 946, startPoint y: 265, endPoint x: 928, endPoint y: 267, distance: 18.3
copy span "SECRETARIA@LAZOS.COM.AR"
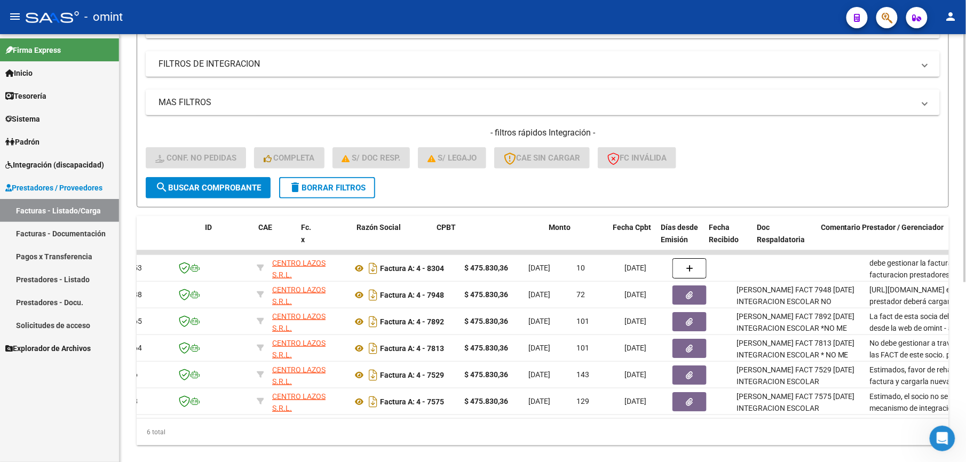
scroll to position [0, 0]
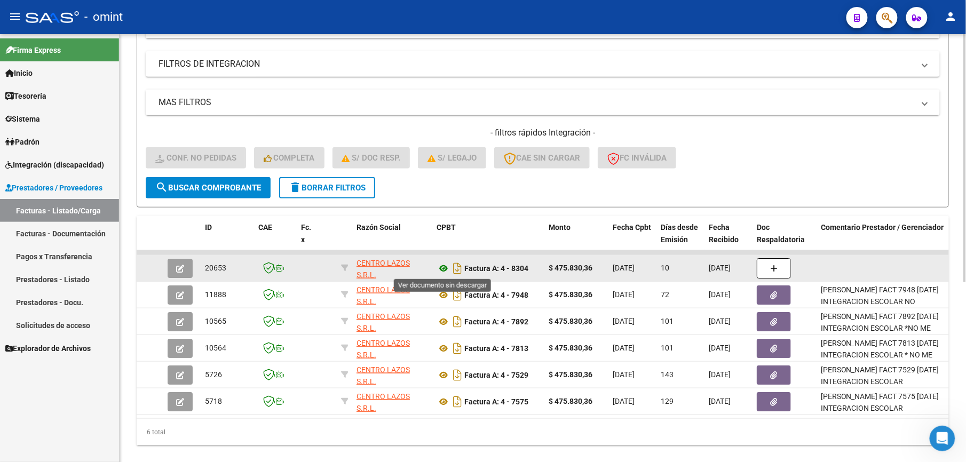
click at [445, 270] on icon at bounding box center [444, 268] width 14 height 13
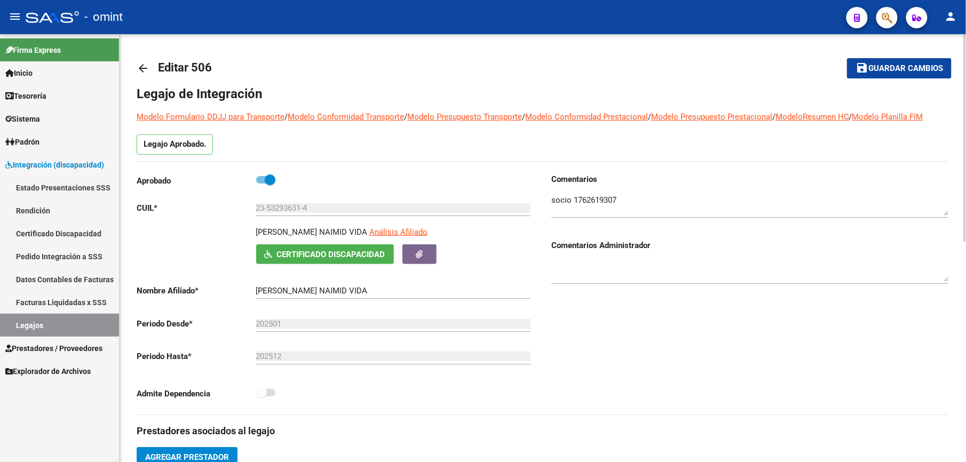
click at [891, 64] on span "Guardar cambios" at bounding box center [905, 69] width 75 height 10
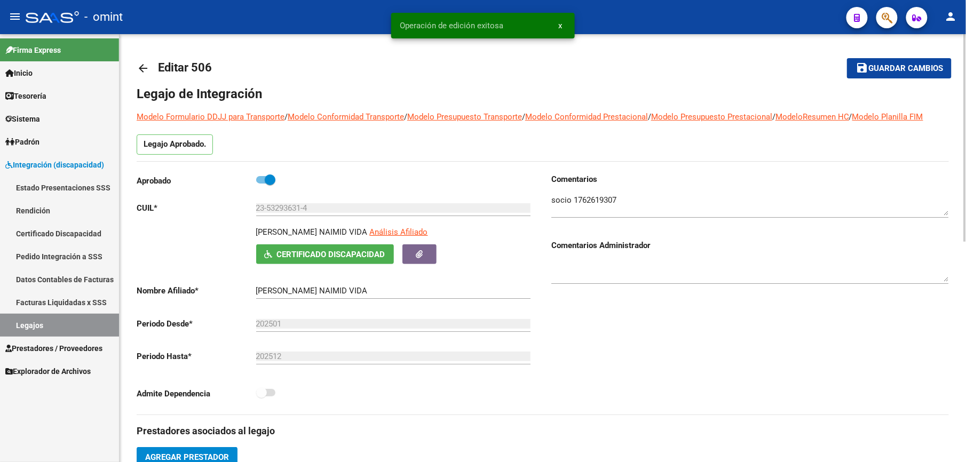
click at [143, 66] on mat-icon "arrow_back" at bounding box center [143, 68] width 13 height 13
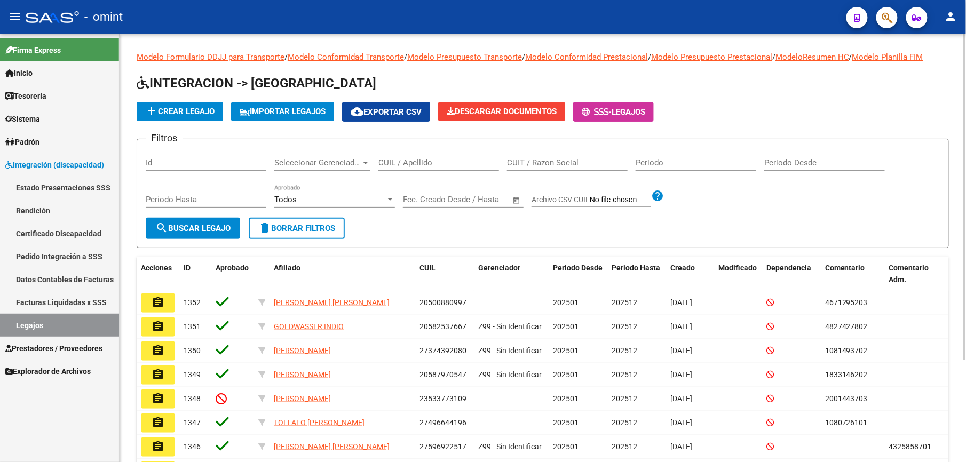
click at [419, 161] on input "CUIL / Apellido" at bounding box center [438, 163] width 121 height 10
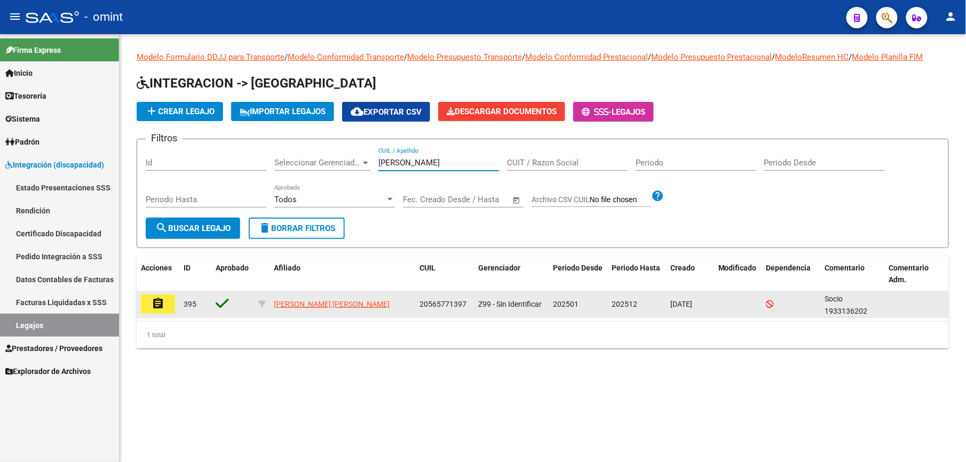
type input "[PERSON_NAME]"
click at [159, 307] on mat-icon "assignment" at bounding box center [158, 303] width 13 height 13
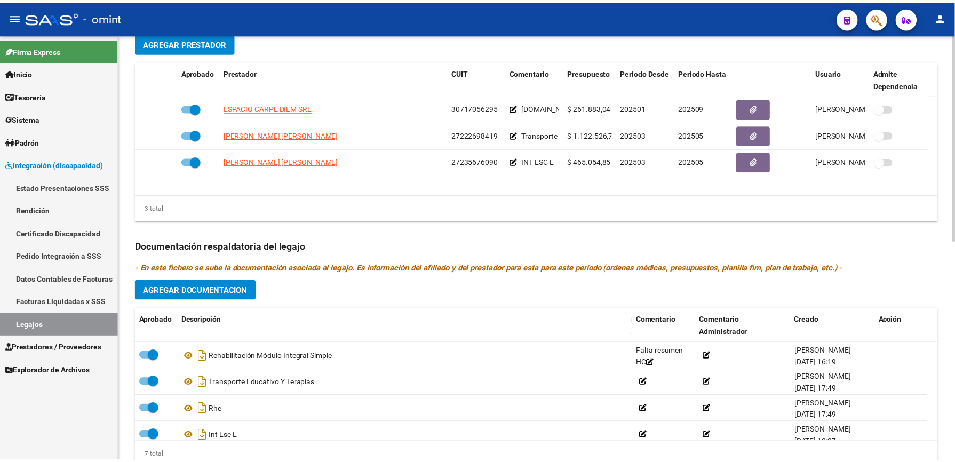
scroll to position [427, 0]
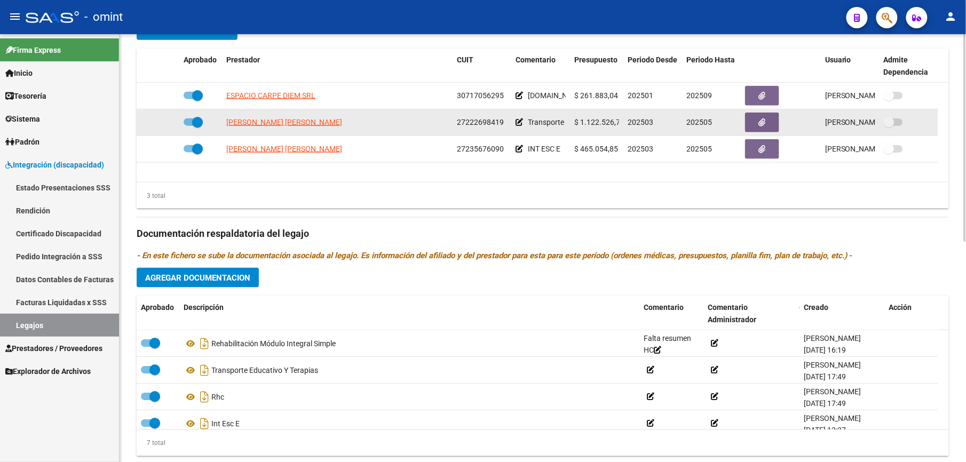
click at [188, 124] on span at bounding box center [193, 122] width 19 height 7
click at [188, 126] on input "checkbox" at bounding box center [188, 126] width 1 height 1
checkbox input "false"
click at [162, 121] on icon at bounding box center [163, 122] width 7 height 7
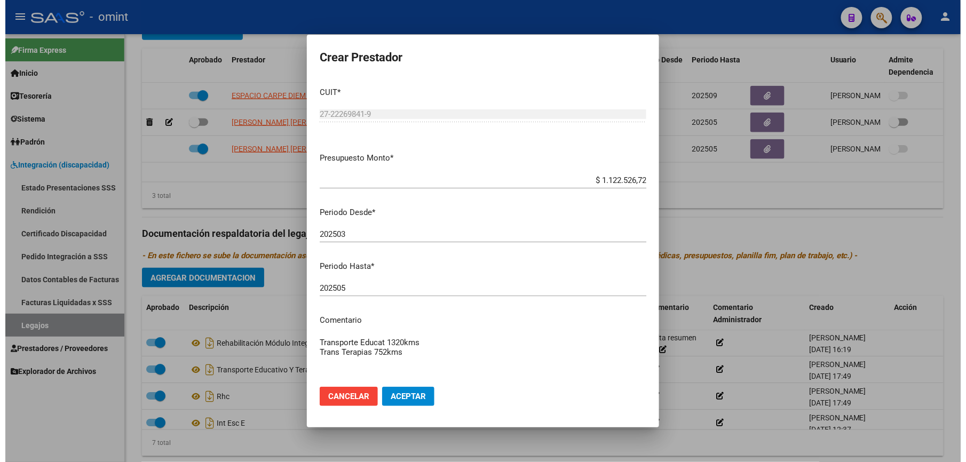
scroll to position [438, 0]
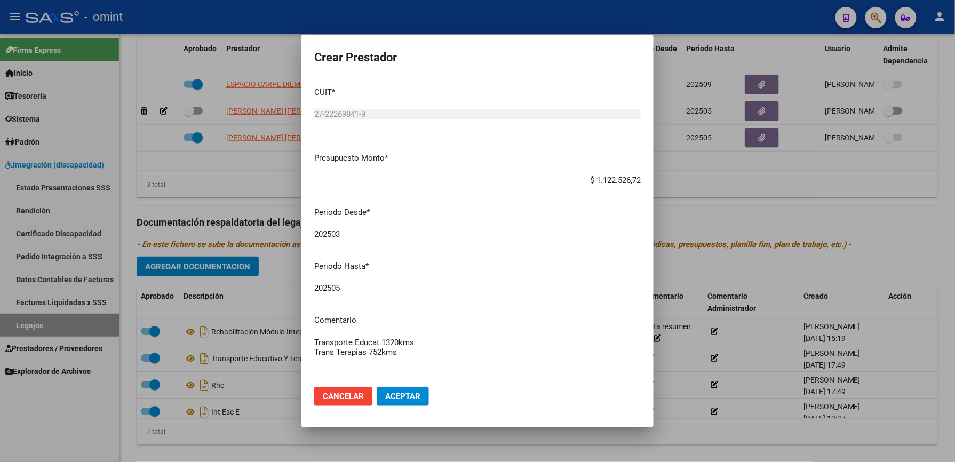
click at [367, 351] on textarea "Transporte Educat 1320kms Trans Terapias 752kms" at bounding box center [477, 362] width 327 height 50
click at [375, 348] on textarea "Transporte Educat 1320kms Trans PSP 376 + 752kms" at bounding box center [477, 362] width 327 height 50
type textarea "Transporte Educat 1320kms Trans PSP 376 + PSICO Y TO 376= 752kms"
click at [352, 289] on input "202505" at bounding box center [477, 288] width 327 height 10
type input "202510"
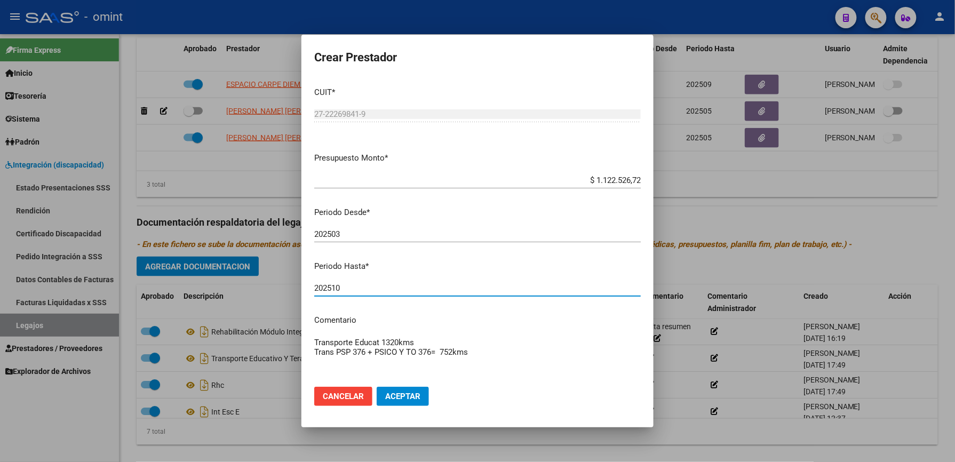
click at [407, 396] on span "Aceptar" at bounding box center [402, 397] width 35 height 10
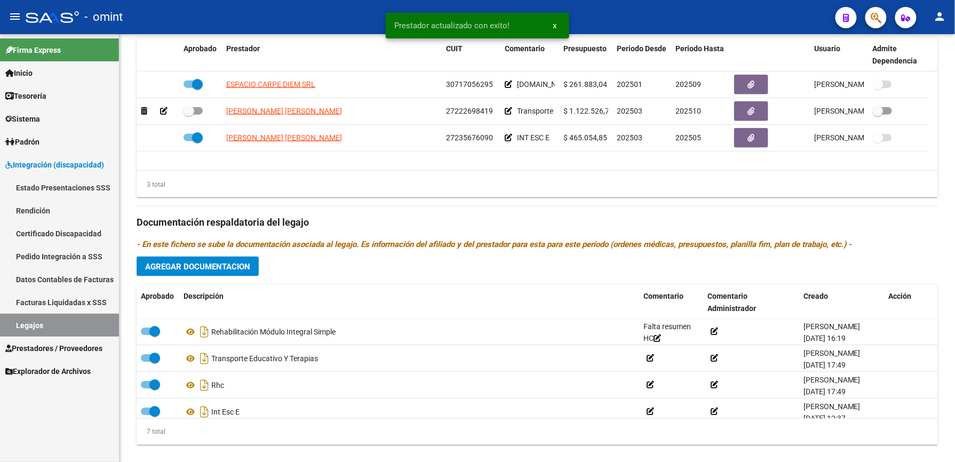
scroll to position [427, 0]
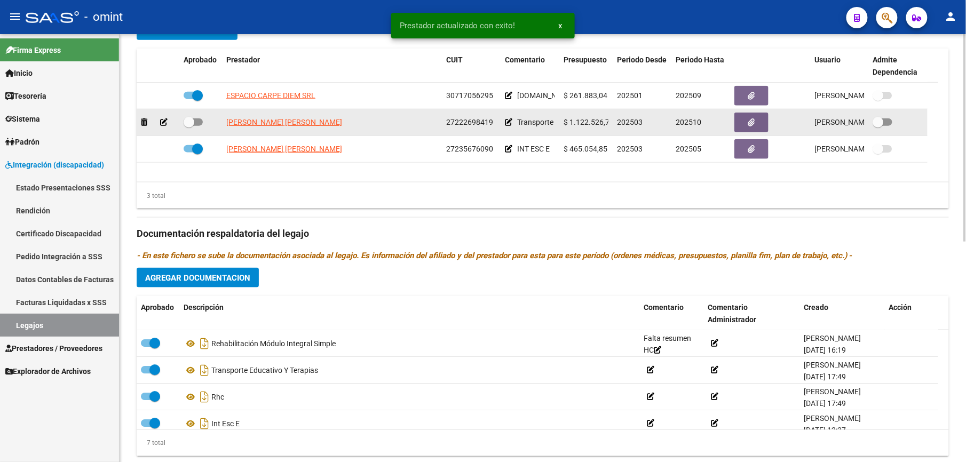
click at [200, 122] on span at bounding box center [193, 122] width 19 height 7
click at [189, 126] on input "checkbox" at bounding box center [188, 126] width 1 height 1
checkbox input "true"
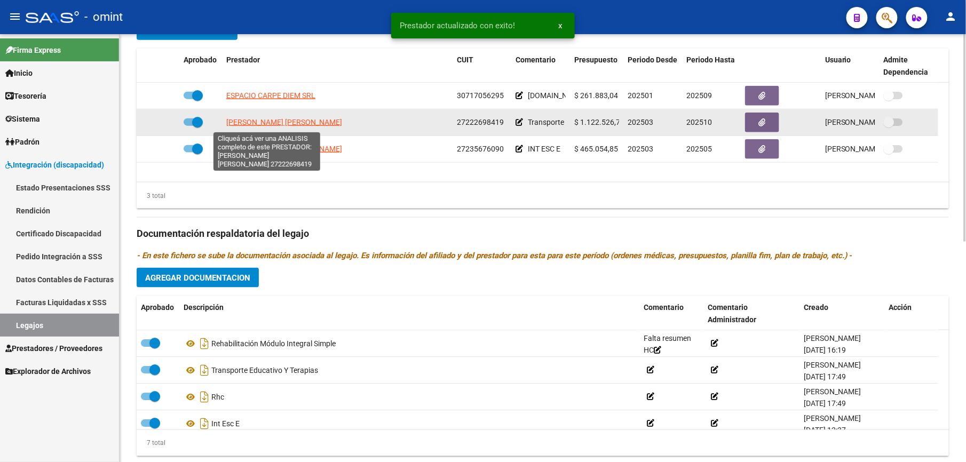
click at [263, 123] on span "[PERSON_NAME] [PERSON_NAME]" at bounding box center [284, 122] width 116 height 9
type textarea "27222698419"
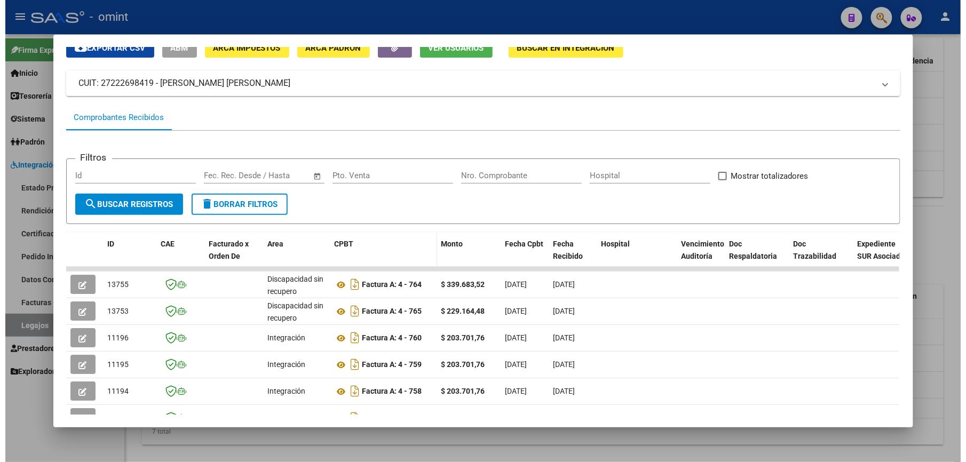
scroll to position [71, 0]
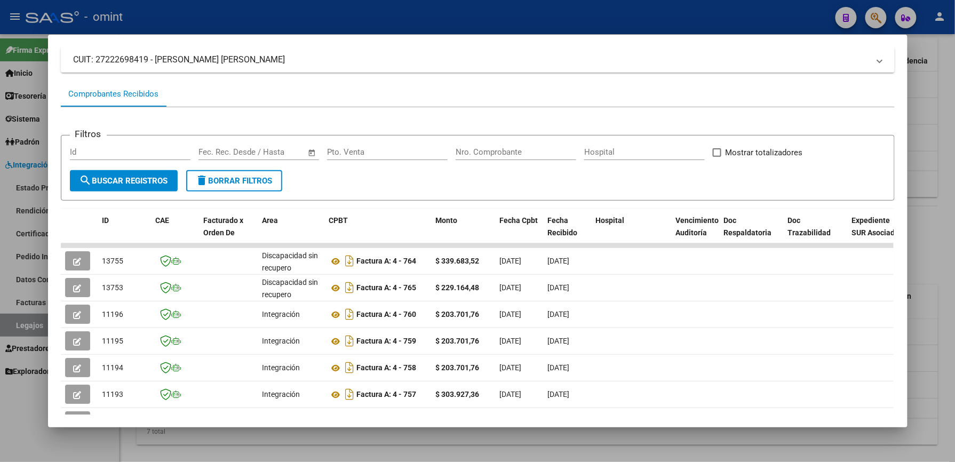
click at [435, 26] on div at bounding box center [477, 231] width 955 height 462
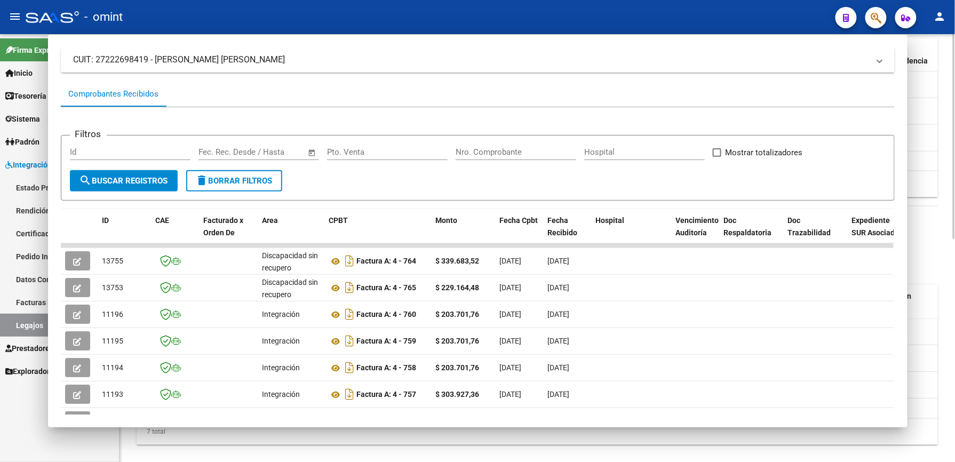
scroll to position [427, 0]
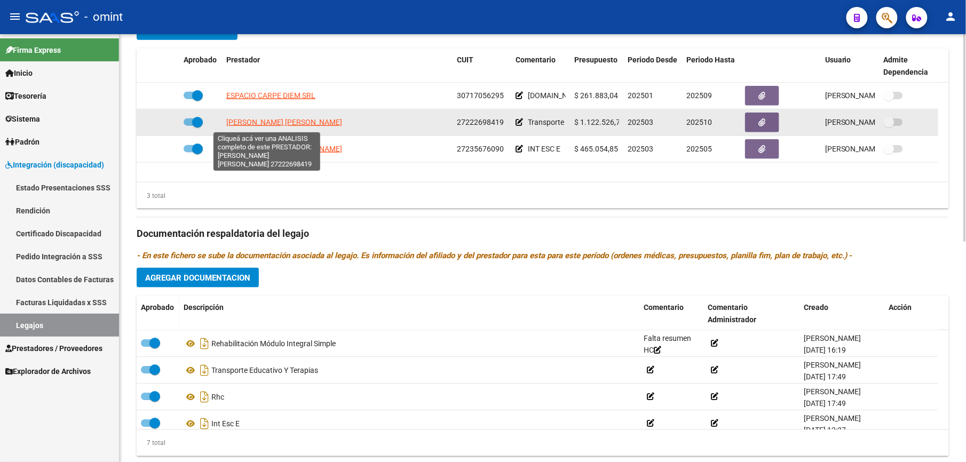
click at [283, 124] on span "[PERSON_NAME] [PERSON_NAME]" at bounding box center [284, 122] width 116 height 9
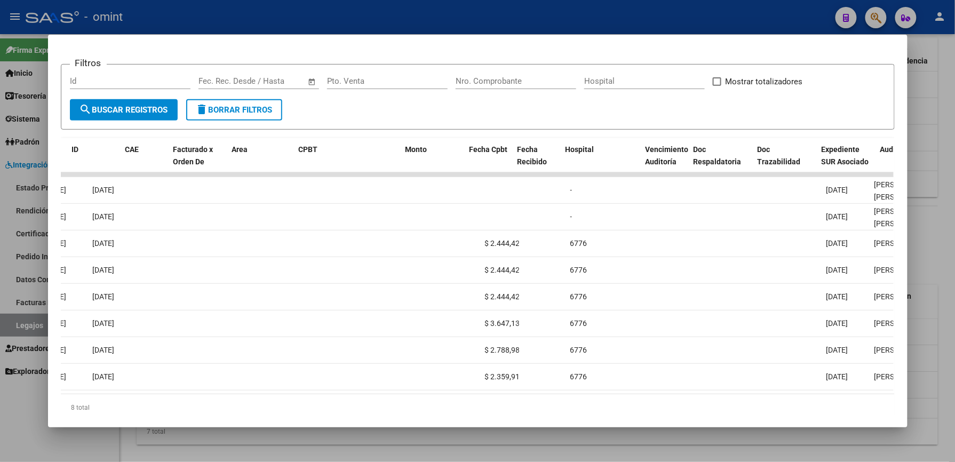
scroll to position [0, 0]
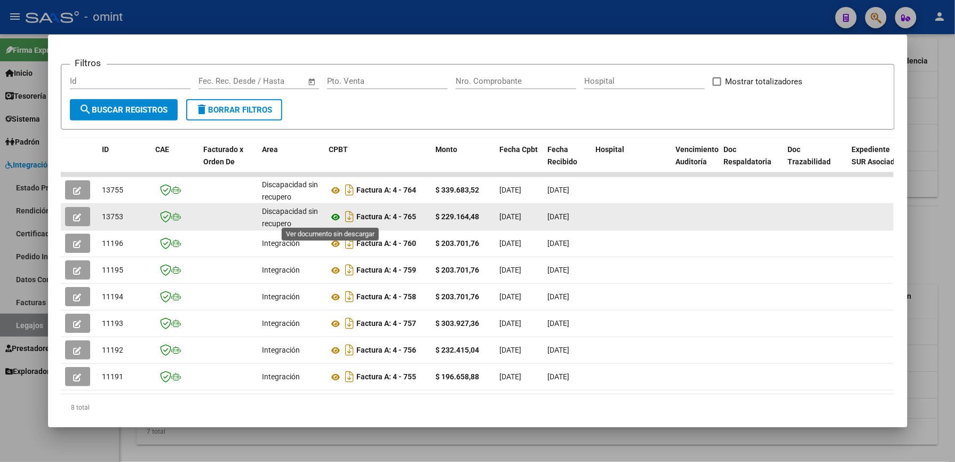
click at [331, 214] on icon at bounding box center [336, 217] width 14 height 13
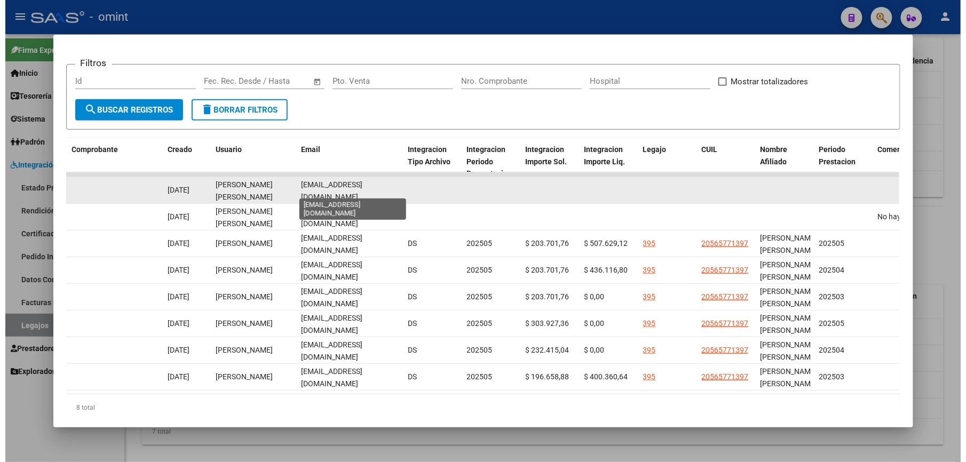
scroll to position [0, 14]
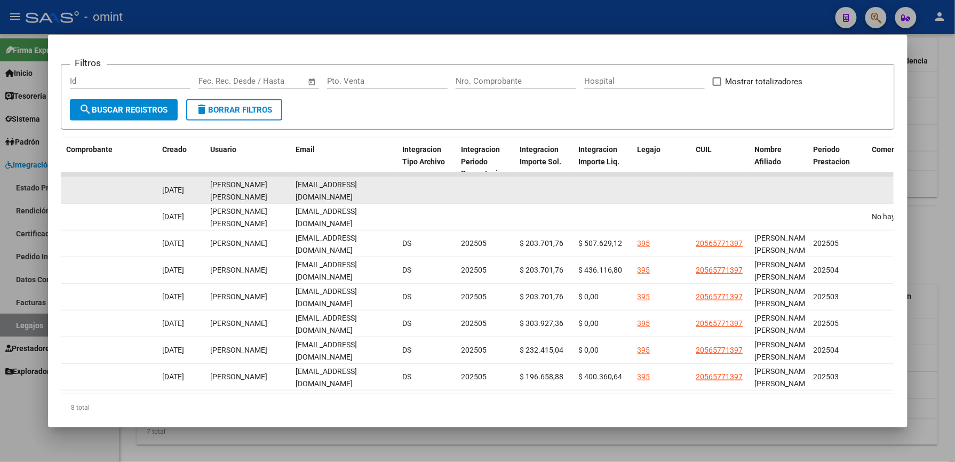
drag, startPoint x: 291, startPoint y: 188, endPoint x: 391, endPoint y: 188, distance: 100.4
click at [391, 188] on datatable-body-cell "[EMAIL_ADDRESS][DOMAIN_NAME]" at bounding box center [345, 190] width 107 height 26
drag, startPoint x: 391, startPoint y: 188, endPoint x: 374, endPoint y: 191, distance: 17.2
copy span "[EMAIL_ADDRESS][DOMAIN_NAME]"
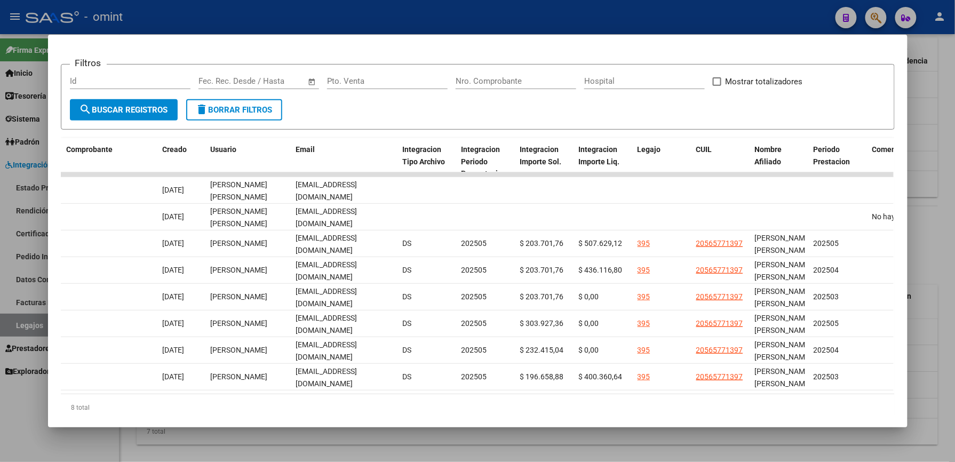
click at [448, 25] on div at bounding box center [477, 231] width 955 height 462
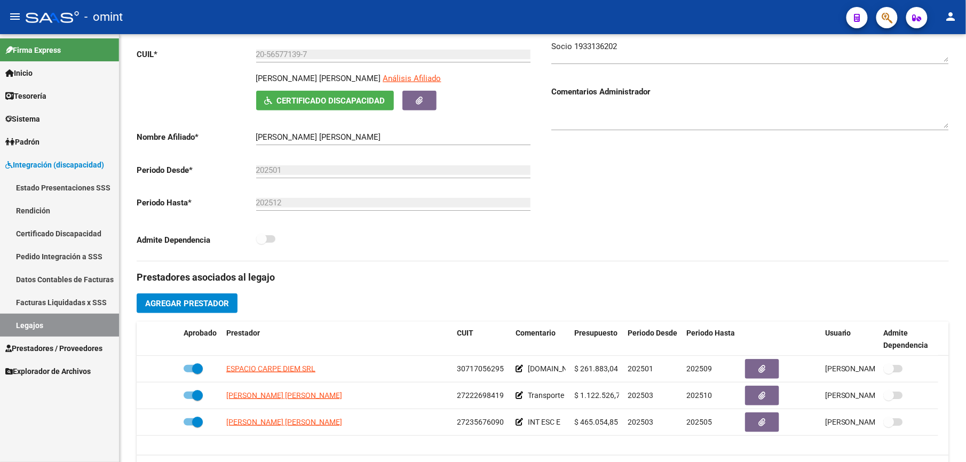
scroll to position [0, 0]
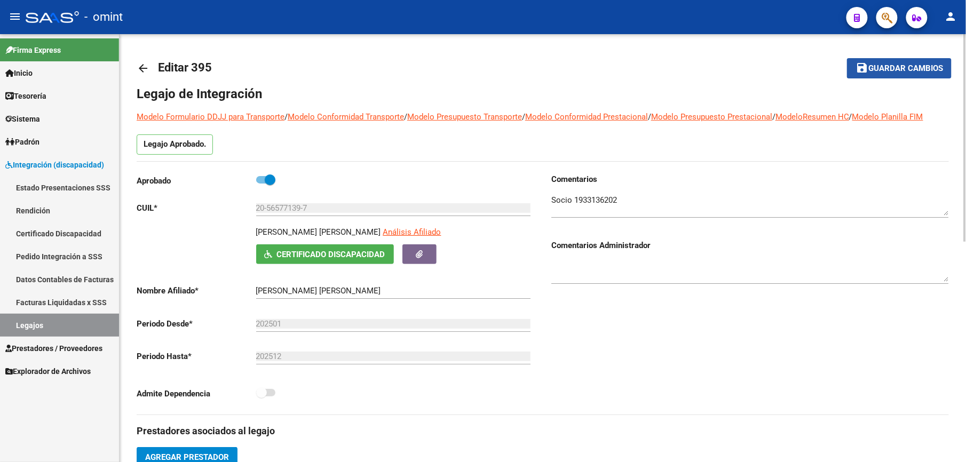
click at [910, 65] on span "Guardar cambios" at bounding box center [905, 69] width 75 height 10
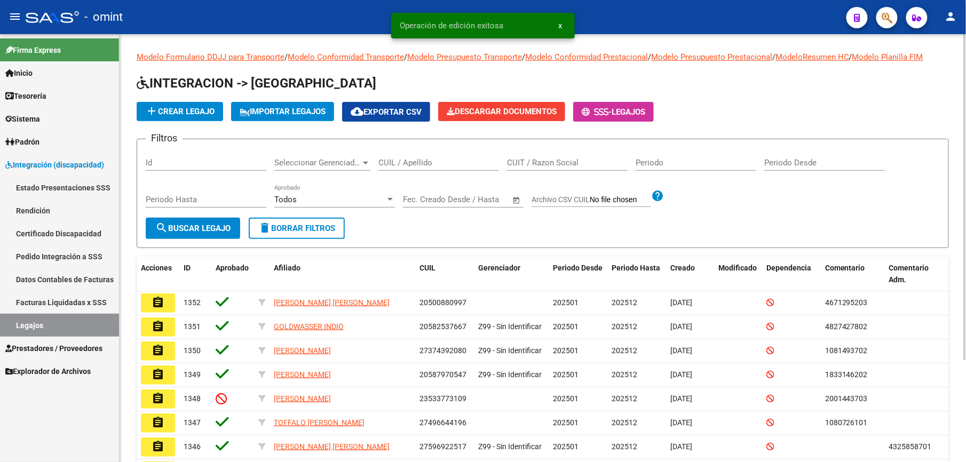
click at [430, 156] on div "CUIL / Apellido" at bounding box center [438, 159] width 121 height 23
click at [428, 159] on input "CUIL / Apellido" at bounding box center [438, 163] width 121 height 10
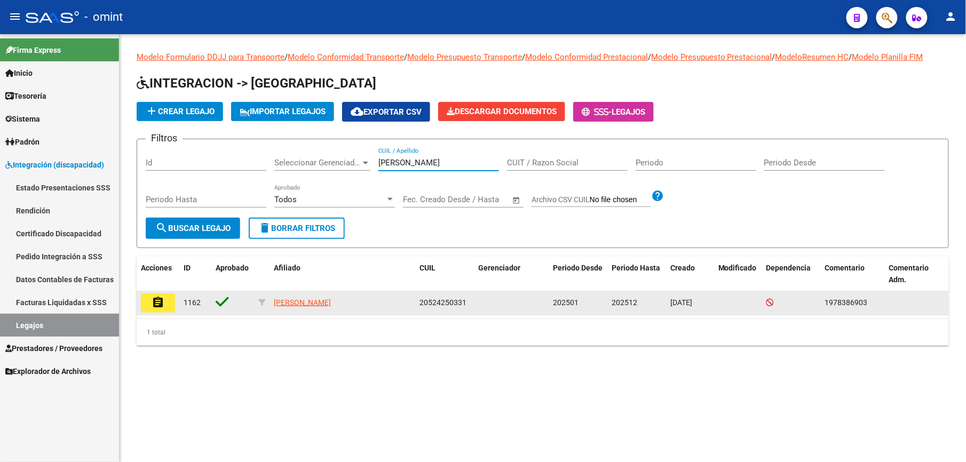
type input "[PERSON_NAME]"
click at [163, 297] on mat-icon "assignment" at bounding box center [158, 302] width 13 height 13
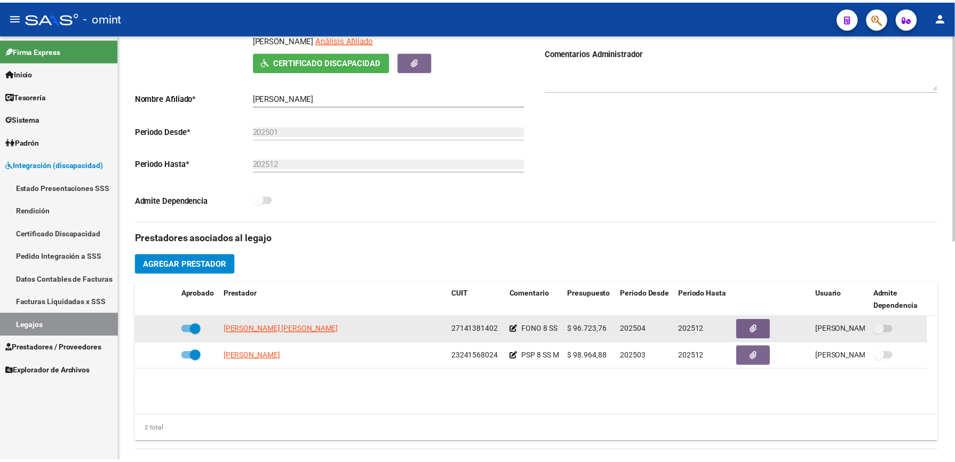
scroll to position [214, 0]
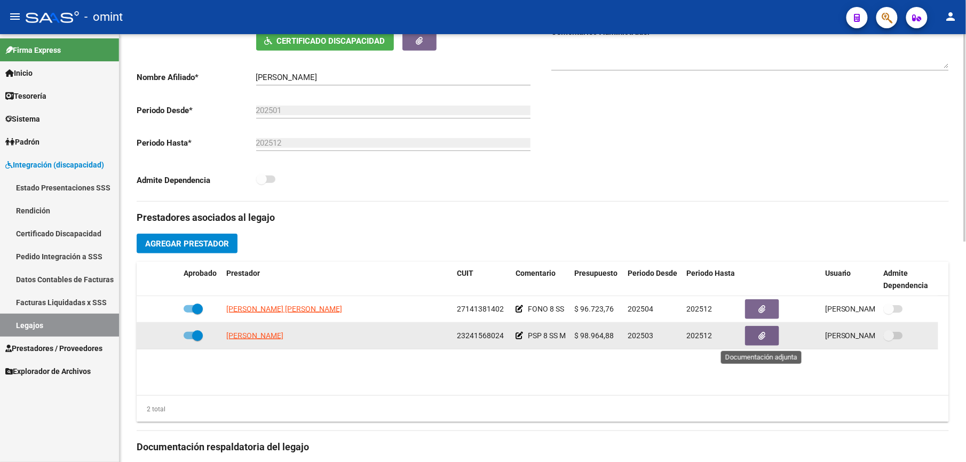
click at [765, 340] on icon "button" at bounding box center [762, 336] width 7 height 8
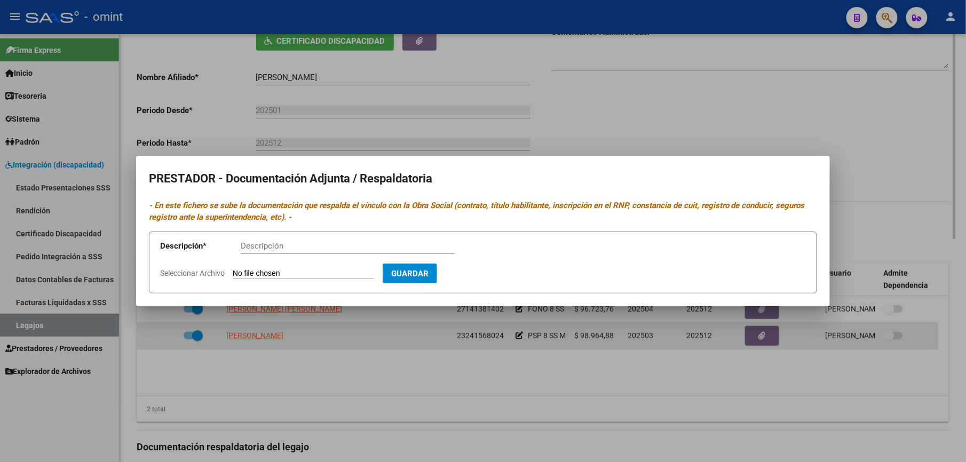
scroll to position [225, 0]
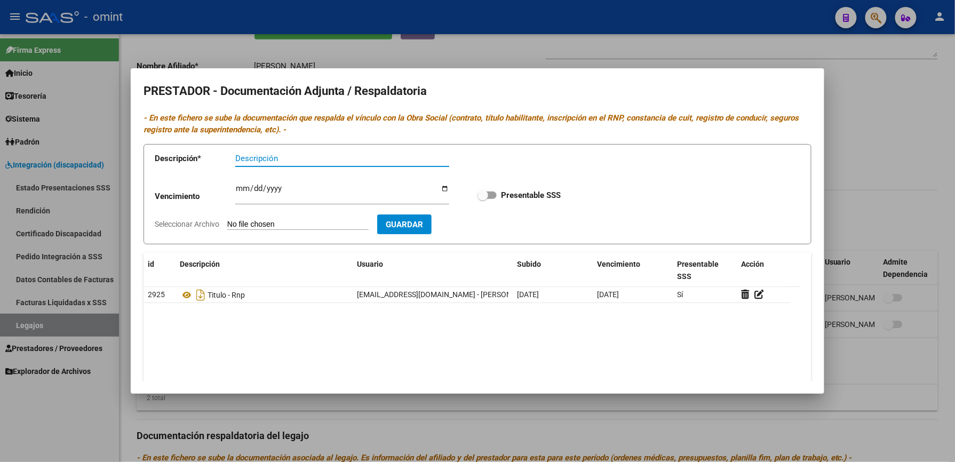
click at [876, 327] on div at bounding box center [477, 231] width 955 height 462
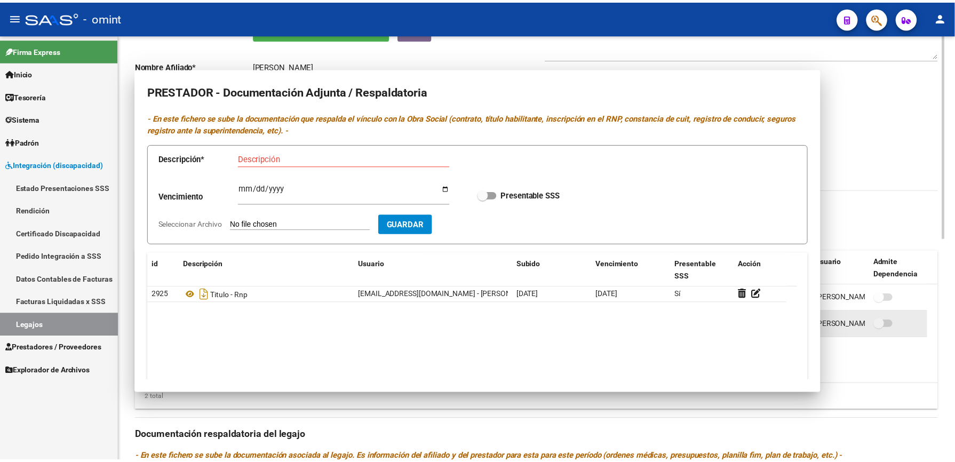
scroll to position [214, 0]
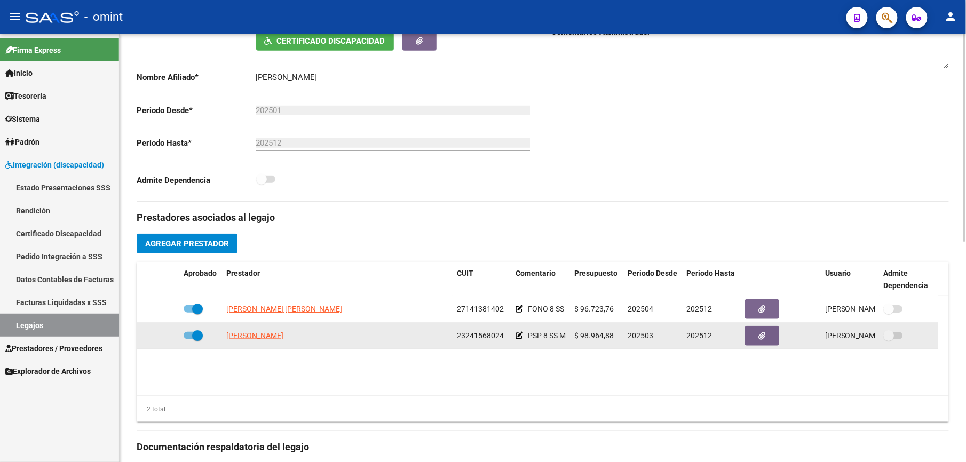
click at [186, 339] on span at bounding box center [193, 335] width 19 height 7
click at [188, 339] on input "checkbox" at bounding box center [188, 339] width 1 height 1
checkbox input "false"
click at [161, 337] on icon at bounding box center [163, 335] width 7 height 7
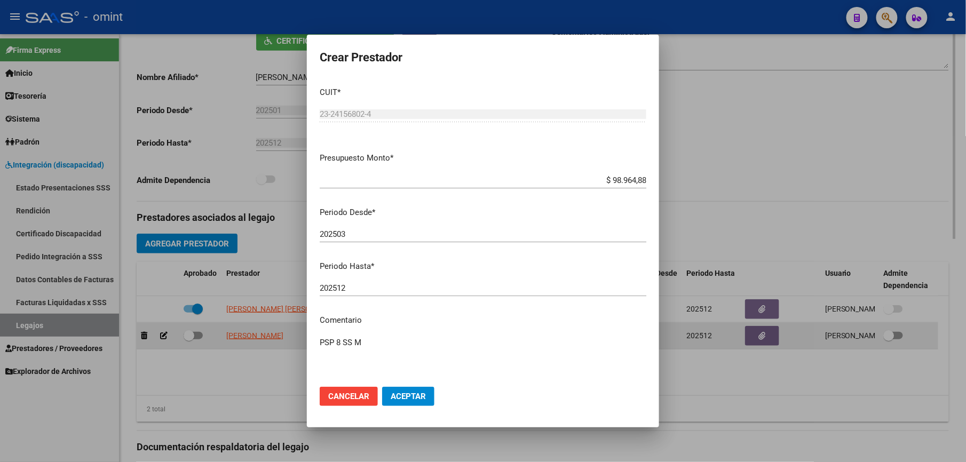
scroll to position [225, 0]
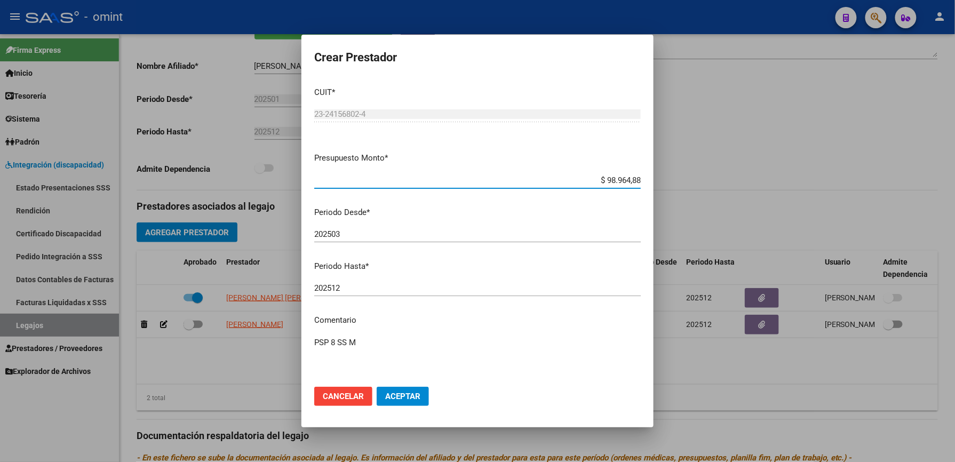
click at [243, 370] on div at bounding box center [477, 231] width 955 height 462
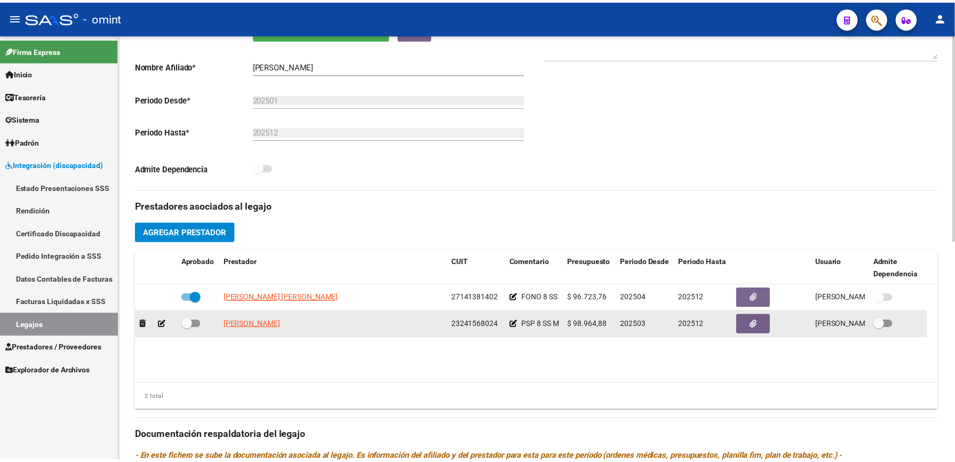
scroll to position [214, 0]
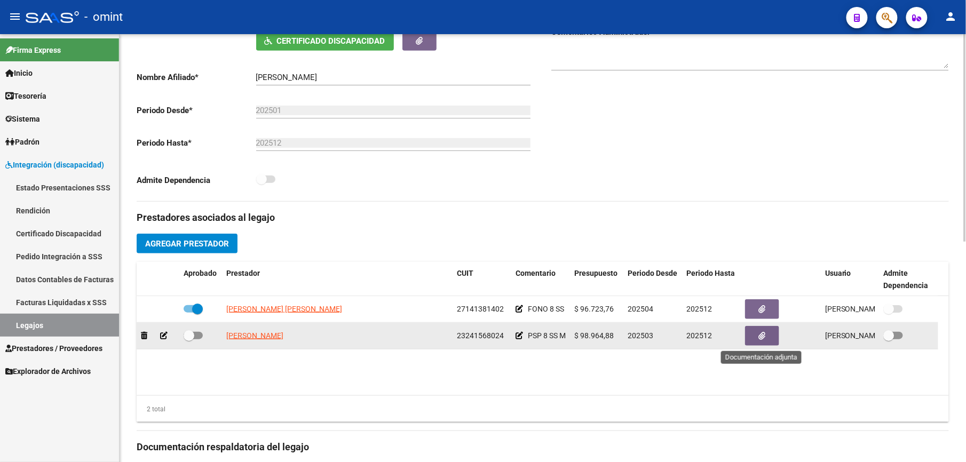
click at [759, 335] on icon "button" at bounding box center [762, 336] width 7 height 8
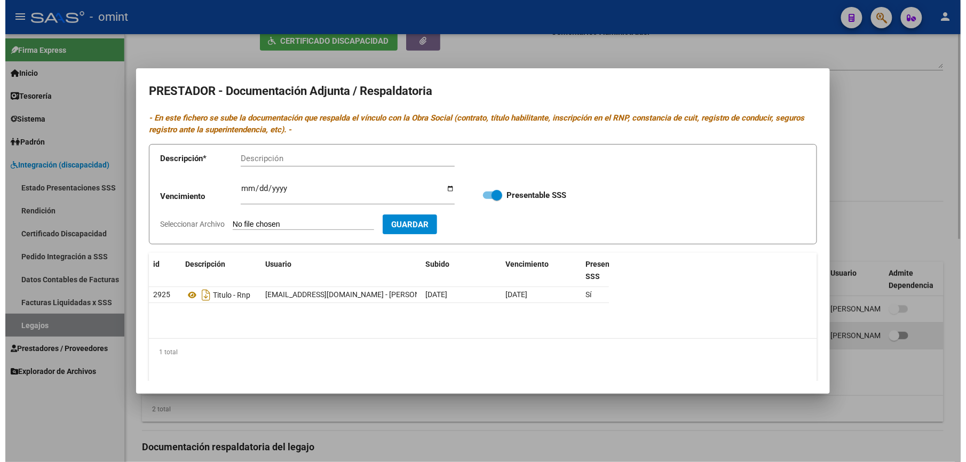
scroll to position [225, 0]
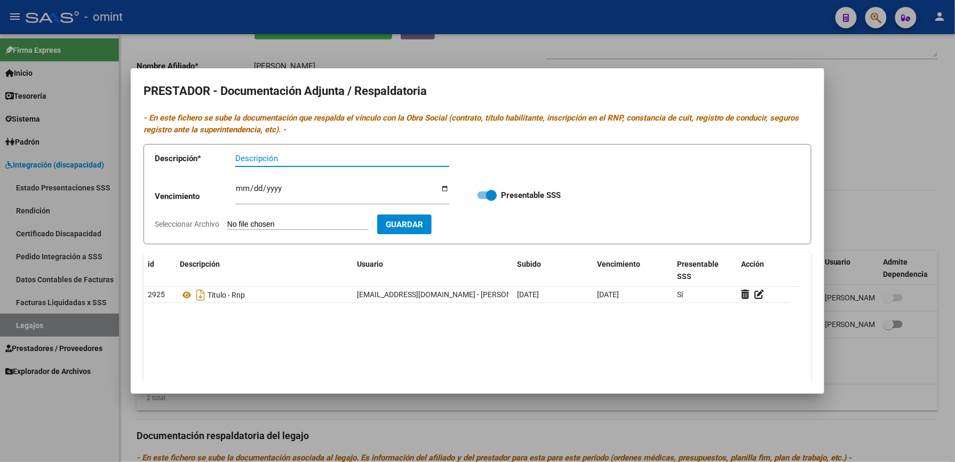
click at [351, 161] on input "Descripción" at bounding box center [342, 159] width 214 height 10
type input "cbu"
click at [195, 223] on span "Seleccionar Archivo" at bounding box center [187, 224] width 65 height 9
click at [227, 223] on input "Seleccionar Archivo" at bounding box center [297, 225] width 141 height 10
type input "C:\fakepath\cbu PSP.docx"
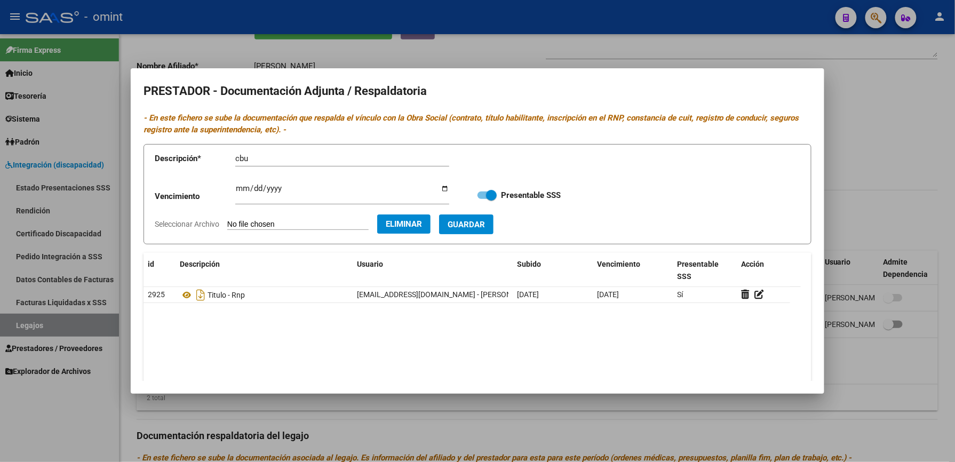
click at [484, 223] on span "Guardar" at bounding box center [466, 225] width 37 height 10
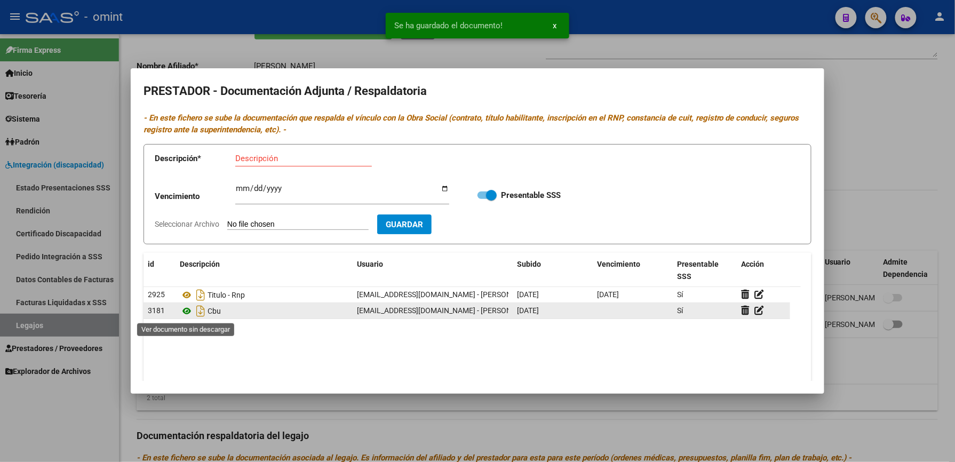
click at [186, 310] on icon at bounding box center [187, 311] width 14 height 13
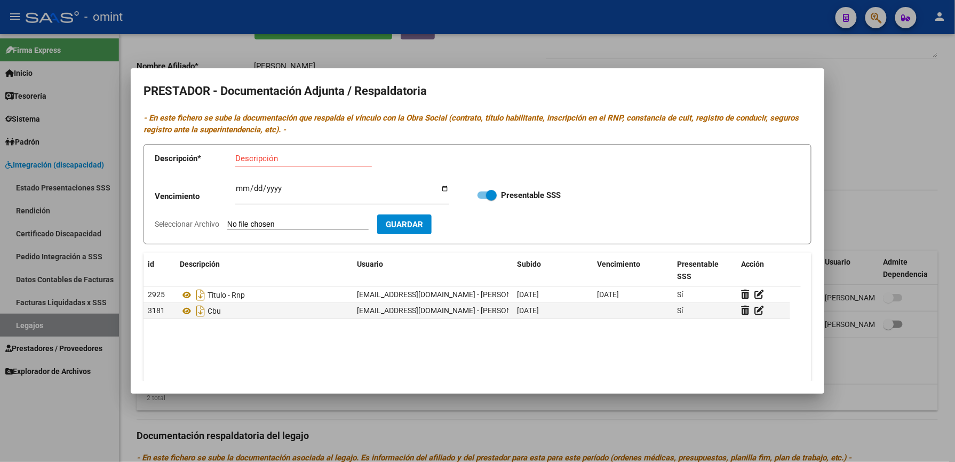
click at [848, 152] on div at bounding box center [477, 231] width 955 height 462
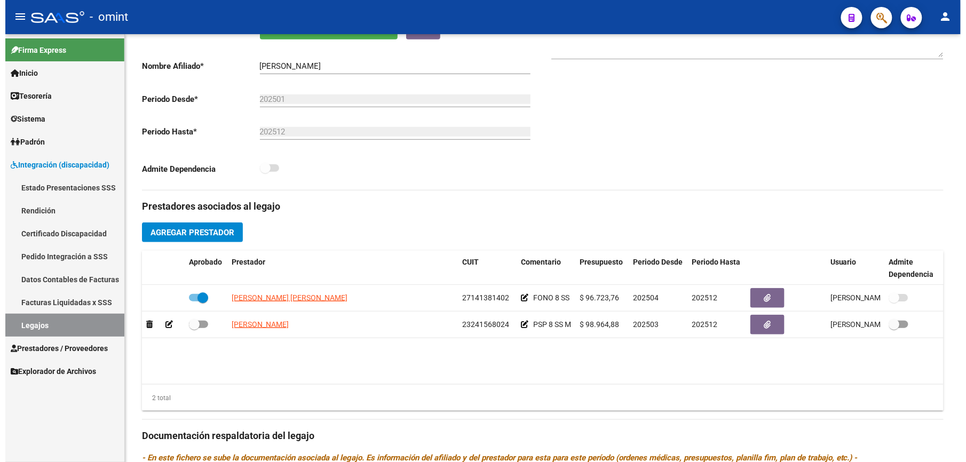
scroll to position [214, 0]
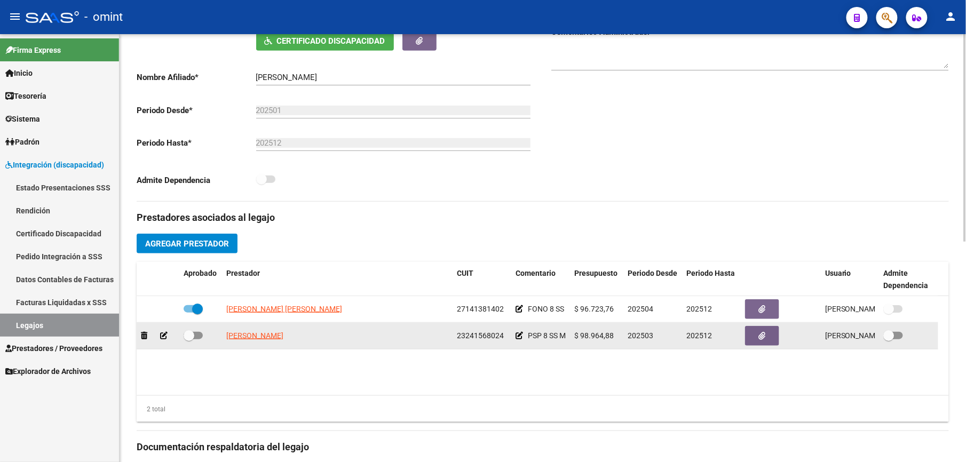
click at [198, 336] on span at bounding box center [193, 335] width 19 height 7
click at [189, 339] on input "checkbox" at bounding box center [188, 339] width 1 height 1
checkbox input "true"
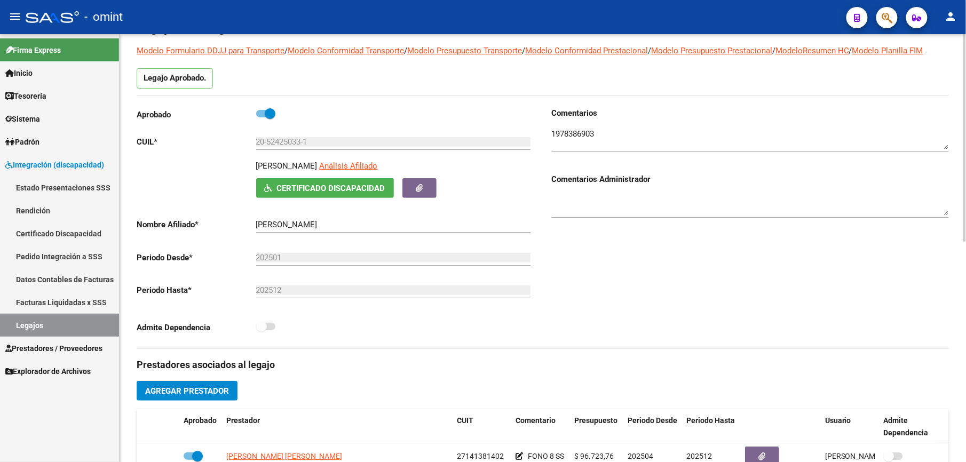
scroll to position [0, 0]
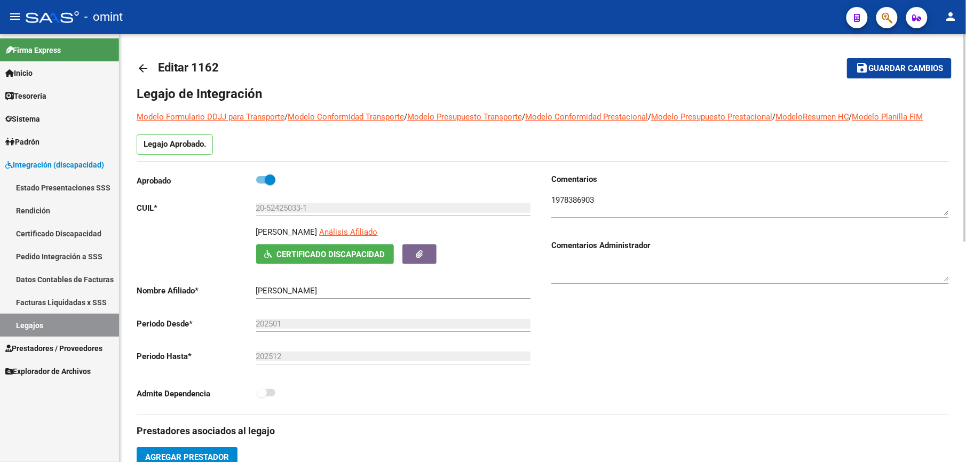
click at [874, 67] on span "Guardar cambios" at bounding box center [905, 69] width 75 height 10
click at [50, 350] on span "Prestadores / Proveedores" at bounding box center [53, 349] width 97 height 12
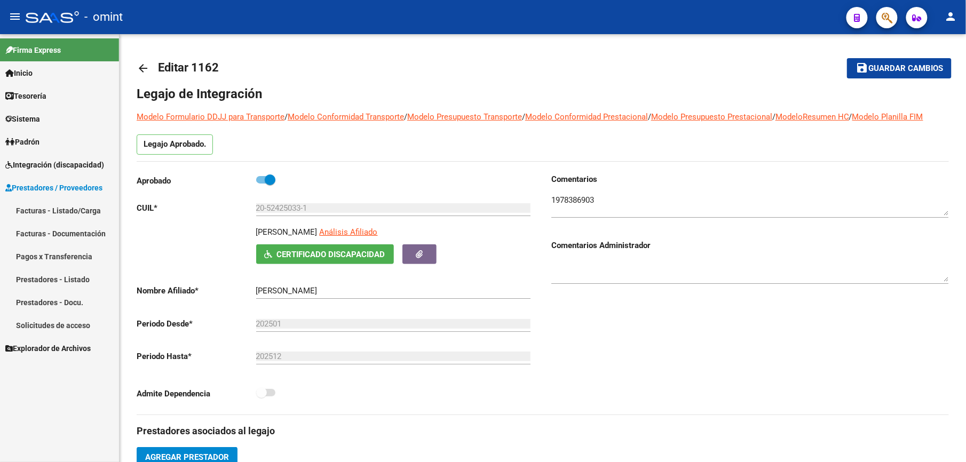
click at [61, 325] on link "Solicitudes de acceso" at bounding box center [59, 325] width 119 height 23
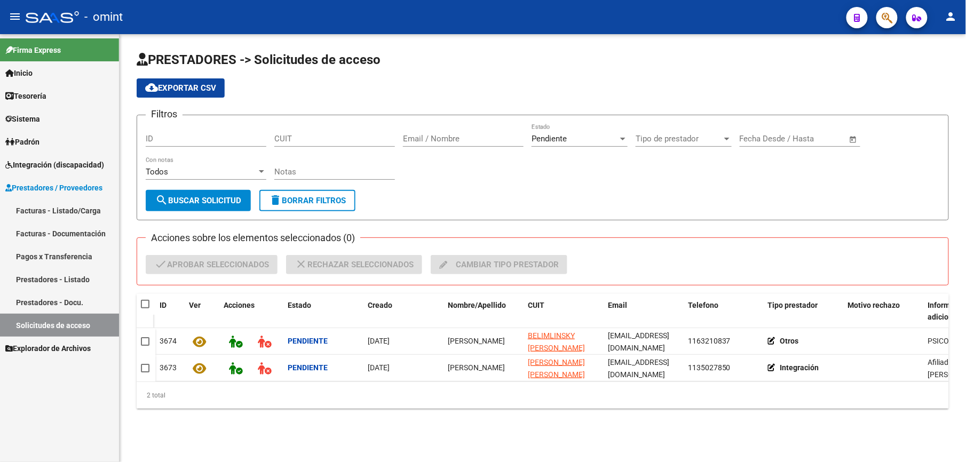
drag, startPoint x: 430, startPoint y: 141, endPoint x: 430, endPoint y: 124, distance: 17.1
click at [430, 128] on div "Email / Nombre" at bounding box center [463, 135] width 121 height 23
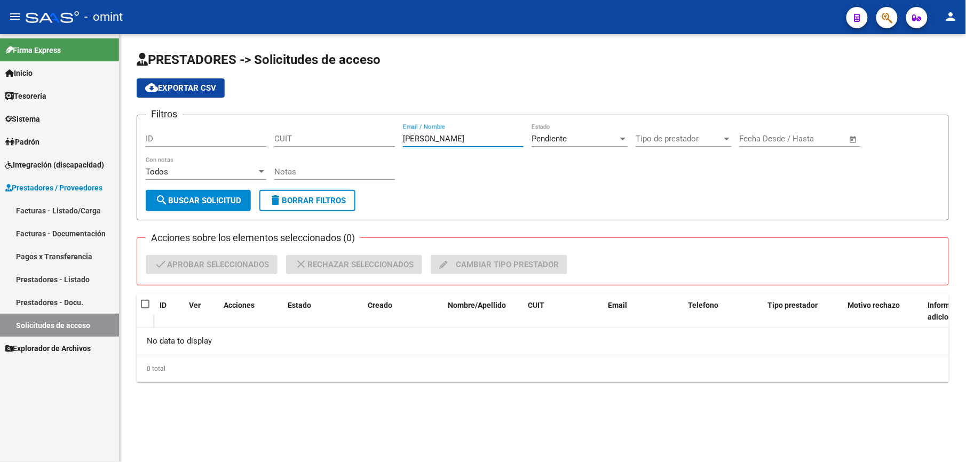
drag, startPoint x: 452, startPoint y: 145, endPoint x: 453, endPoint y: 139, distance: 6.5
click at [453, 141] on div "[PERSON_NAME] Email / Nombre" at bounding box center [463, 135] width 121 height 23
click at [581, 144] on div "Pendiente Estado" at bounding box center [580, 135] width 96 height 23
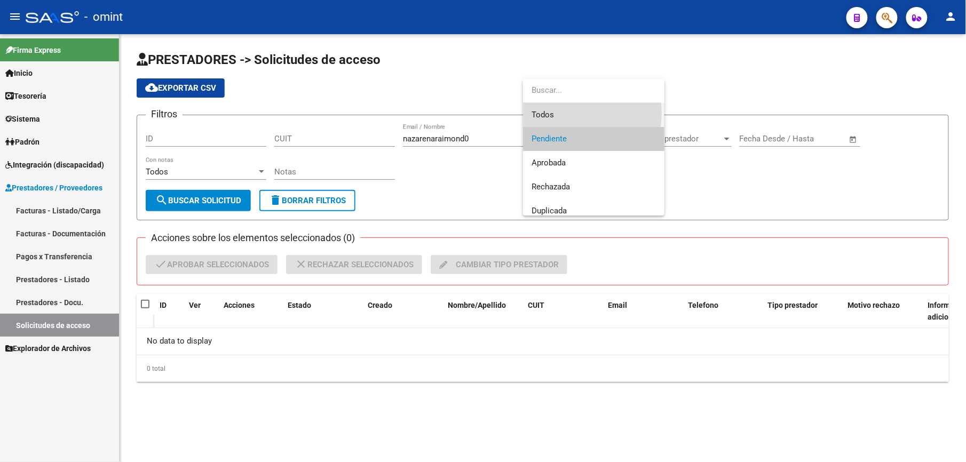
drag, startPoint x: 576, startPoint y: 113, endPoint x: 498, endPoint y: 143, distance: 84.0
click at [572, 115] on span "Todos" at bounding box center [594, 115] width 124 height 24
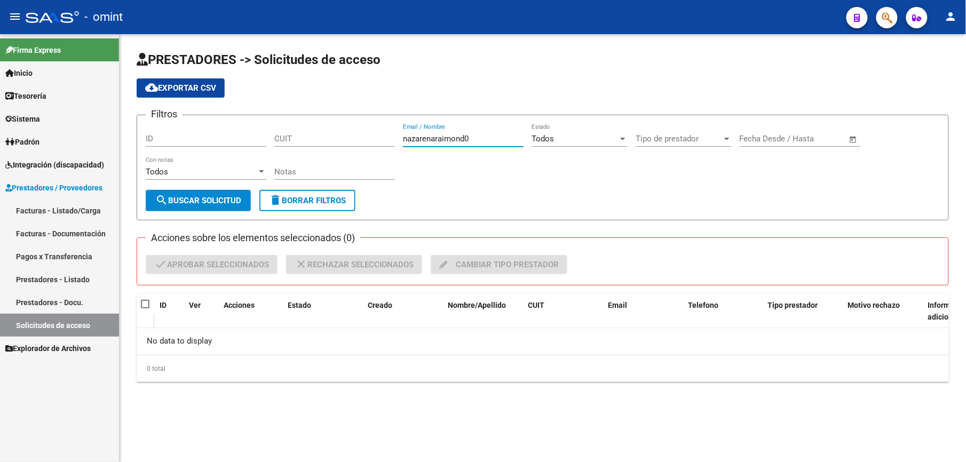
click at [486, 142] on input "nazarenaraimond0" at bounding box center [463, 139] width 121 height 10
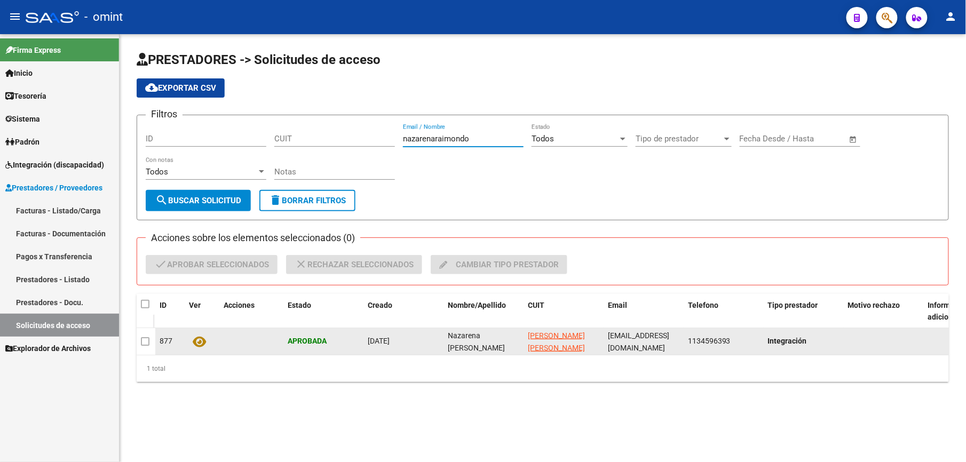
type input "nazarenaraimondo"
click at [203, 350] on button at bounding box center [199, 340] width 21 height 19
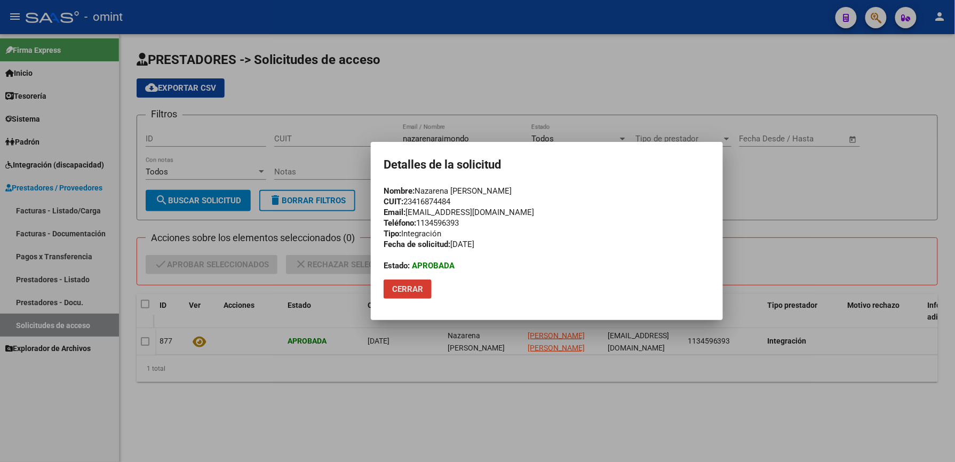
click at [445, 402] on div at bounding box center [477, 231] width 955 height 462
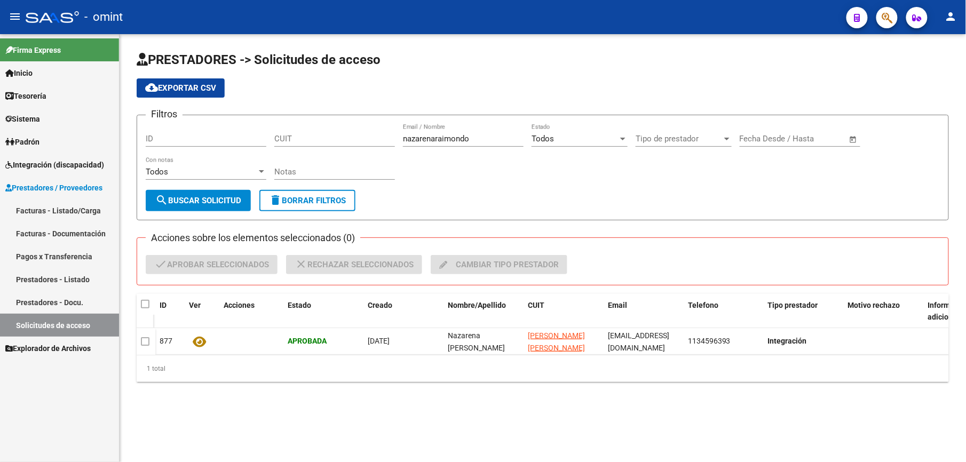
click at [46, 118] on link "Sistema" at bounding box center [59, 118] width 119 height 23
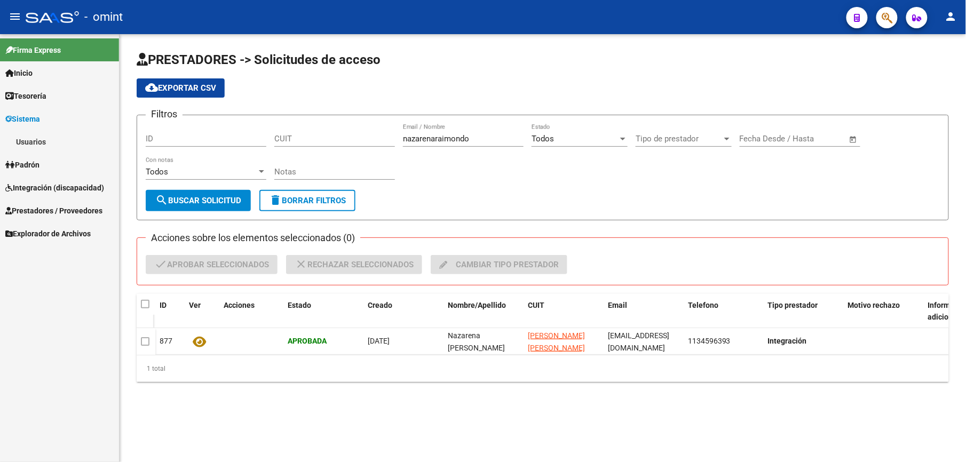
click at [36, 137] on link "Usuarios" at bounding box center [59, 141] width 119 height 23
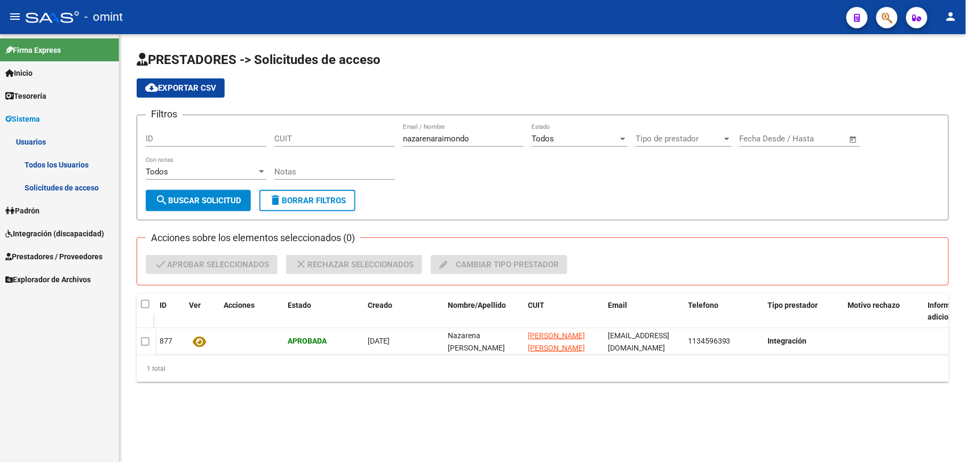
click at [54, 161] on link "Todos los Usuarios" at bounding box center [59, 164] width 119 height 23
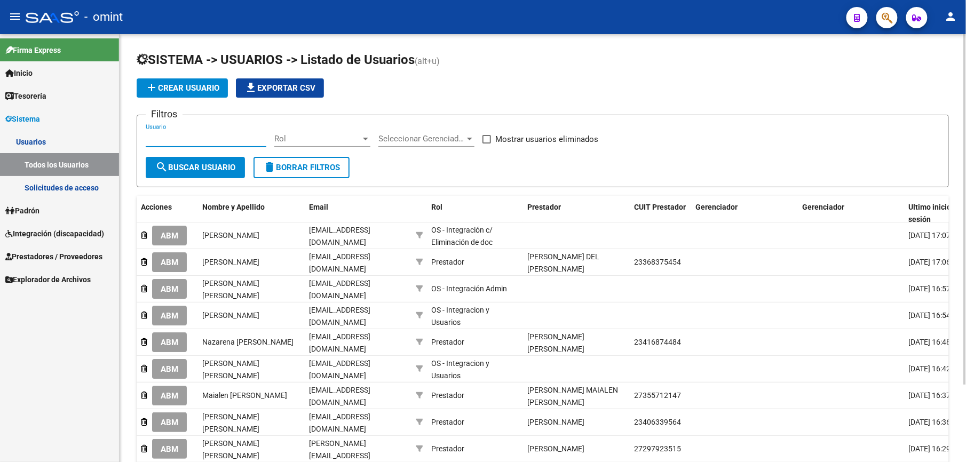
click at [208, 142] on input "Usuario" at bounding box center [206, 139] width 121 height 10
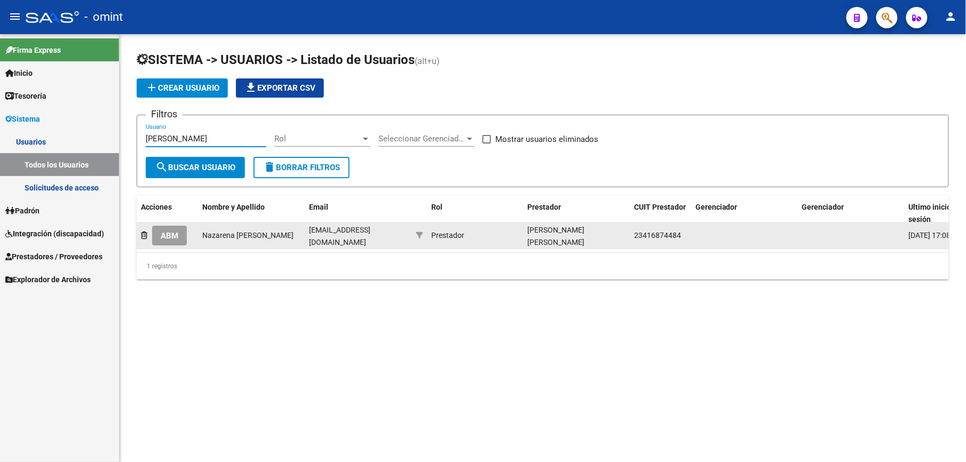
type input "[PERSON_NAME]"
click at [180, 235] on button "ABM" at bounding box center [169, 236] width 35 height 20
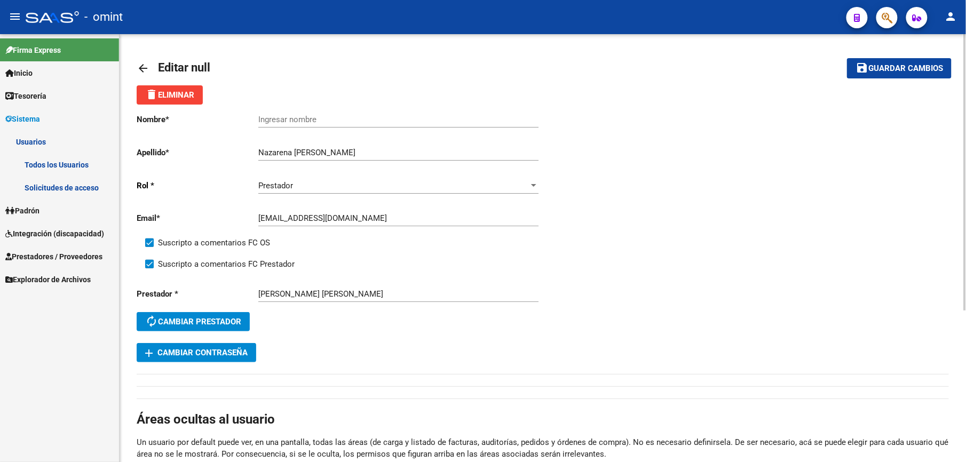
scroll to position [71, 0]
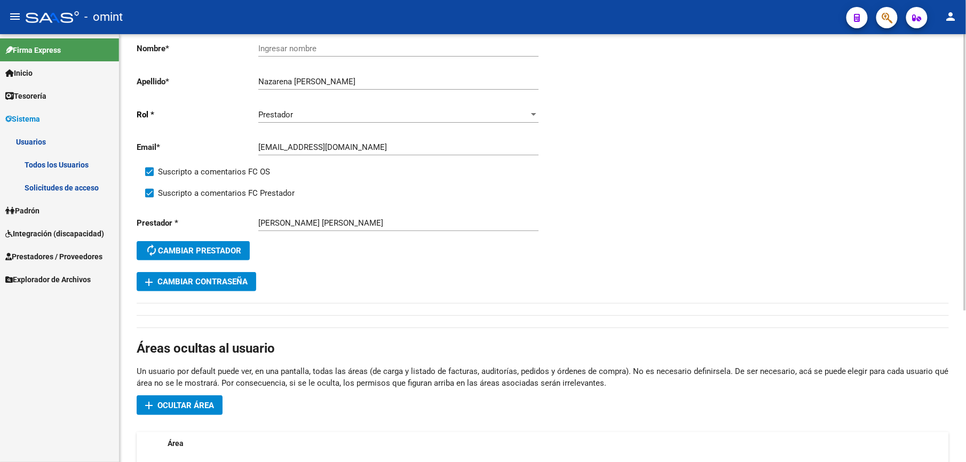
click at [239, 278] on span "add Cambiar Contraseña" at bounding box center [196, 282] width 102 height 10
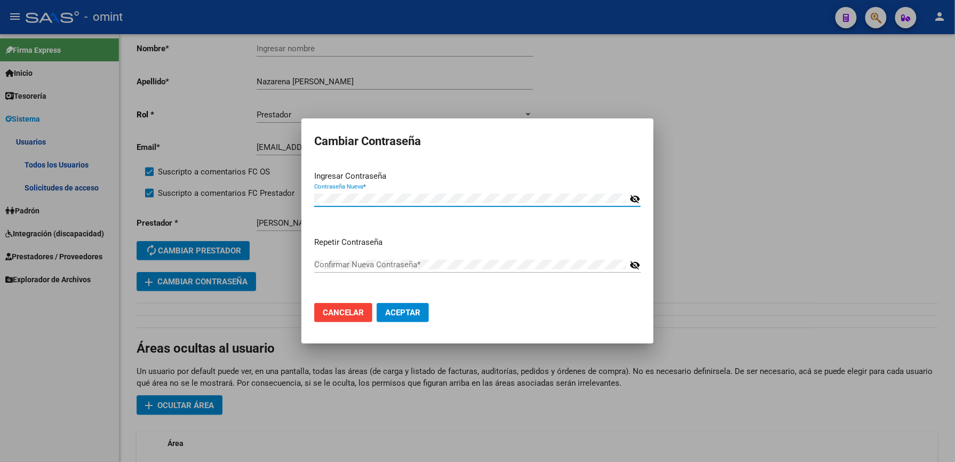
click at [429, 270] on div "Confirmar Nueva Contraseña *" at bounding box center [470, 265] width 312 height 16
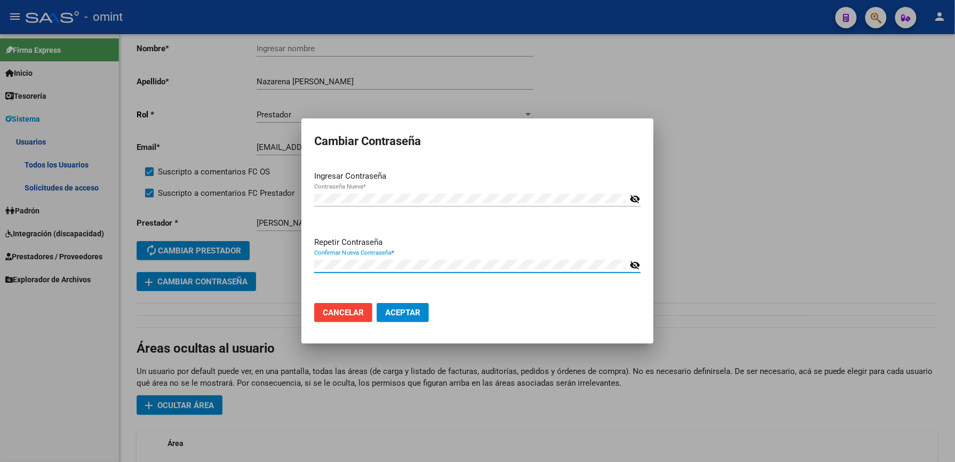
click at [631, 201] on mat-icon "visibility_off" at bounding box center [635, 199] width 11 height 13
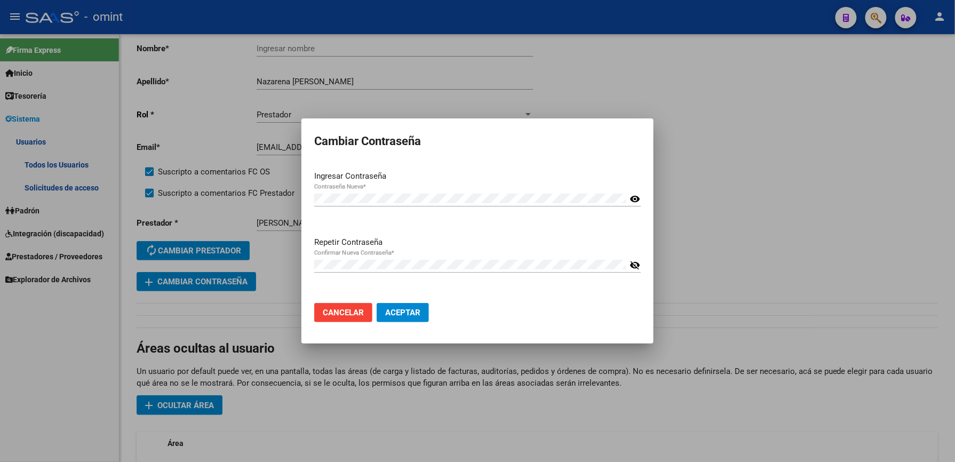
click at [634, 263] on mat-icon "visibility_off" at bounding box center [635, 265] width 11 height 13
drag, startPoint x: 107, startPoint y: 263, endPoint x: 126, endPoint y: 263, distance: 19.2
click at [115, 263] on div at bounding box center [477, 231] width 955 height 462
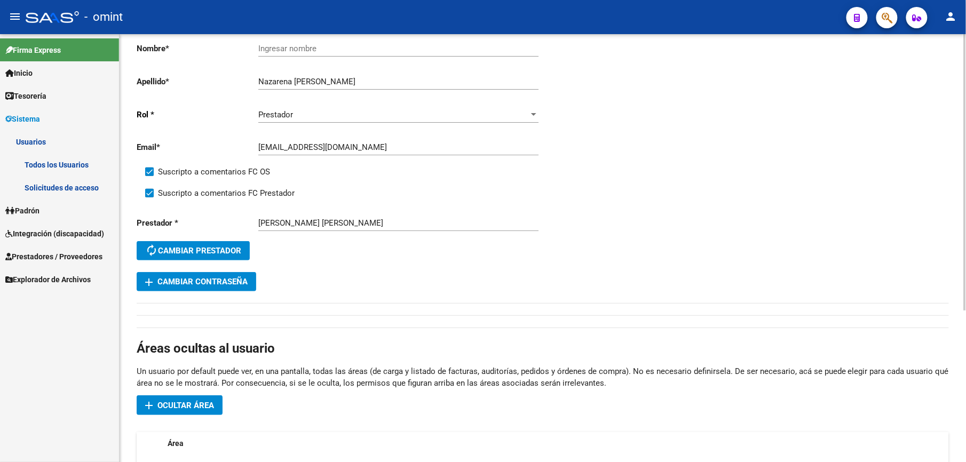
click at [228, 281] on span "add Cambiar Contraseña" at bounding box center [196, 282] width 102 height 10
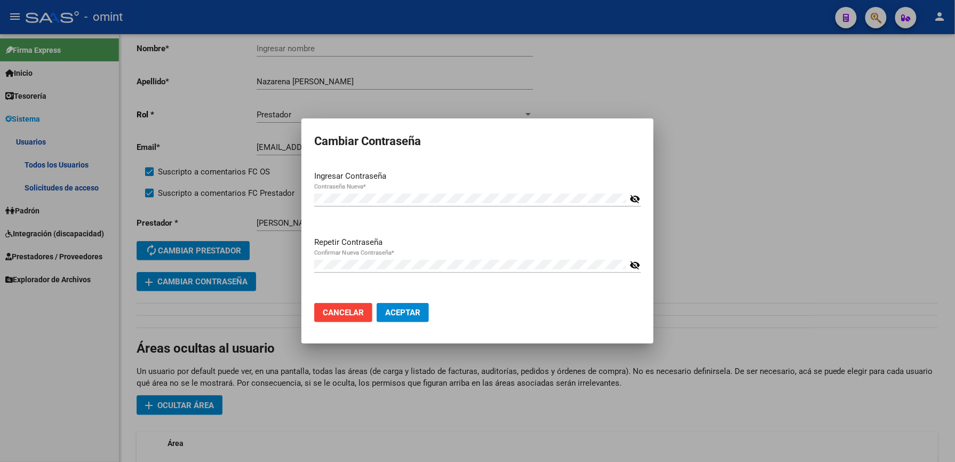
click at [635, 265] on mat-icon "visibility_off" at bounding box center [635, 265] width 11 height 13
click at [638, 200] on mat-icon "visibility_off" at bounding box center [635, 199] width 11 height 13
click at [408, 305] on button "Aceptar" at bounding box center [403, 312] width 52 height 19
